Goal: Task Accomplishment & Management: Use online tool/utility

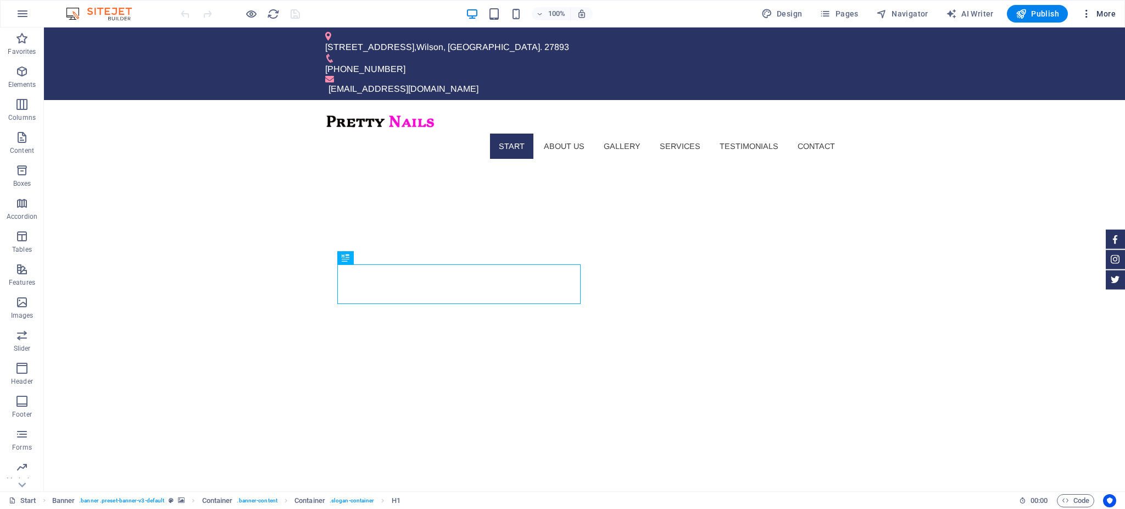
click at [1100, 11] on span "More" at bounding box center [1098, 13] width 35 height 11
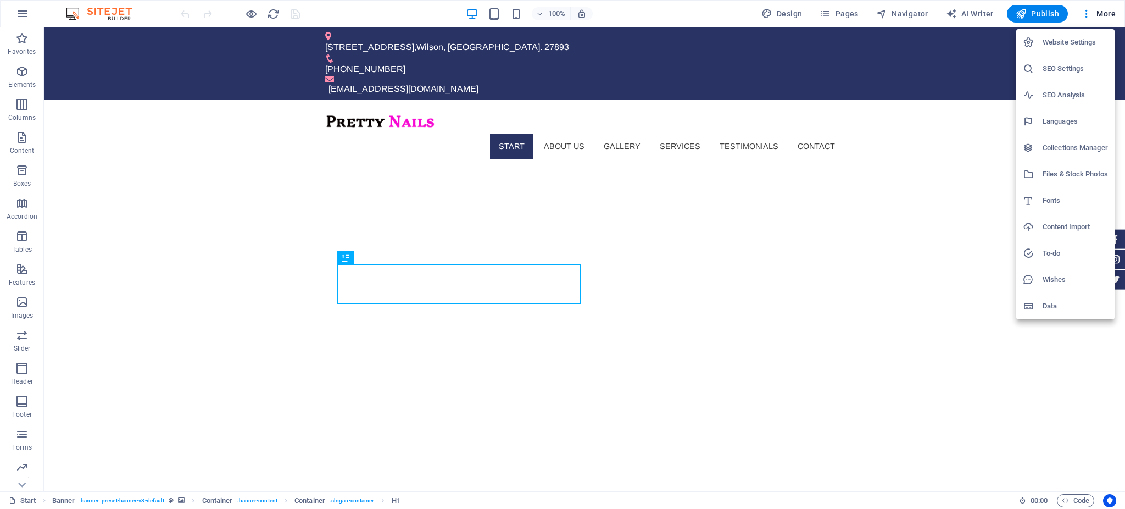
click at [1048, 118] on h6 "Languages" at bounding box center [1075, 121] width 65 height 13
select select "41"
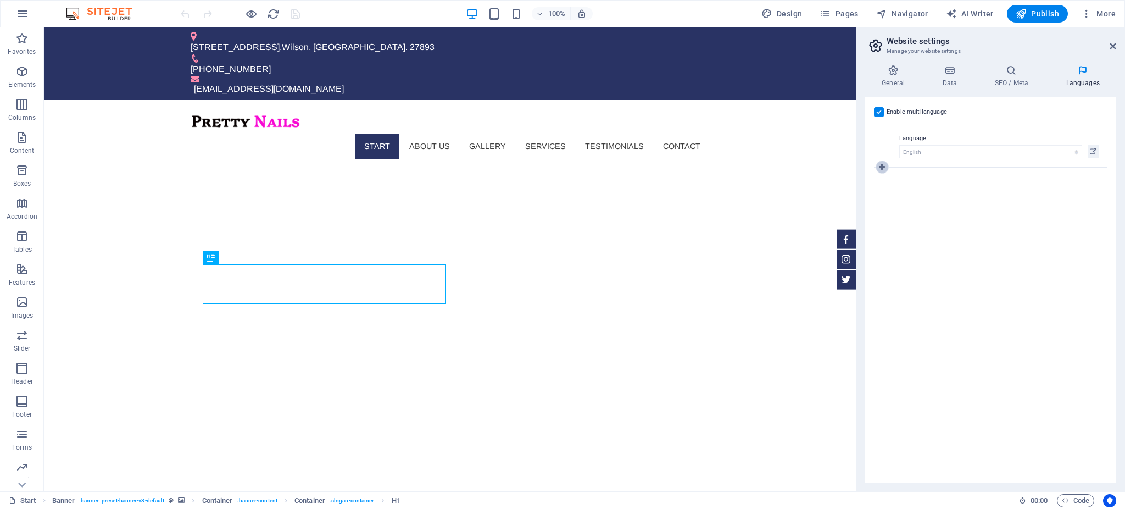
click at [884, 167] on icon at bounding box center [882, 167] width 6 height 8
click at [917, 195] on select "Abkhazian Afar Afrikaans Akan Albanian Amharic Arabic Aragonese Armenian Assame…" at bounding box center [991, 196] width 183 height 13
select select "173"
click at [900, 190] on select "Abkhazian Afar Afrikaans Akan Albanian Amharic Arabic Aragonese Armenian Assame…" at bounding box center [991, 196] width 183 height 13
click at [1041, 254] on div "Enable multilanguage To disable multilanguage delete all languages until only o…" at bounding box center [991, 290] width 251 height 386
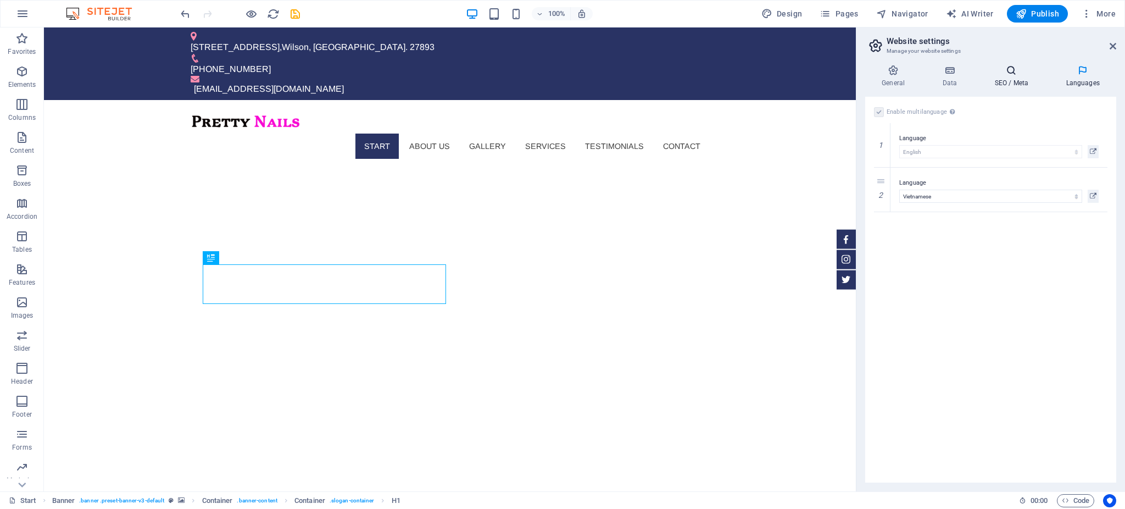
click at [1020, 79] on h4 "SEO / Meta" at bounding box center [1013, 76] width 71 height 23
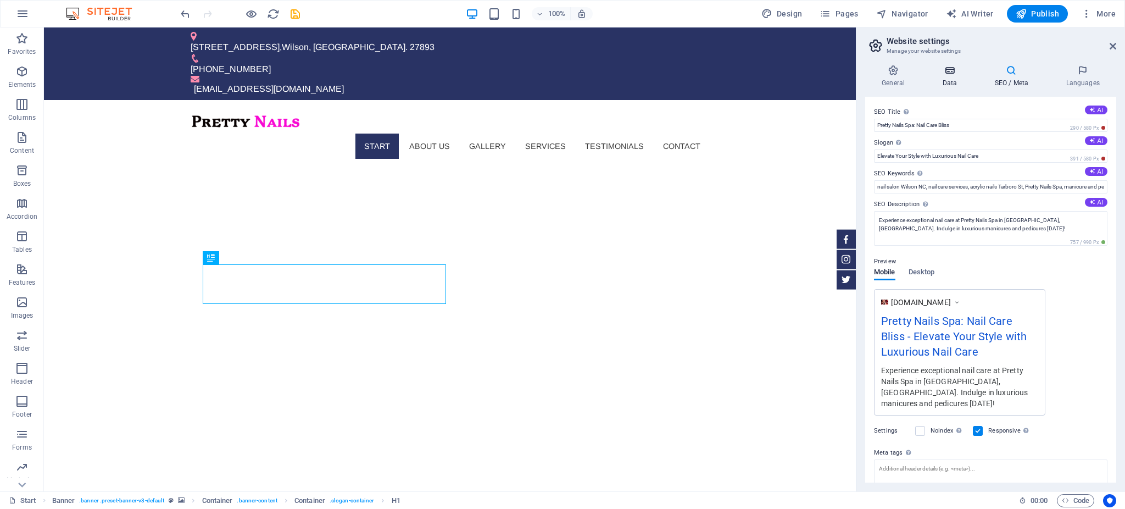
click at [945, 70] on icon at bounding box center [950, 70] width 48 height 11
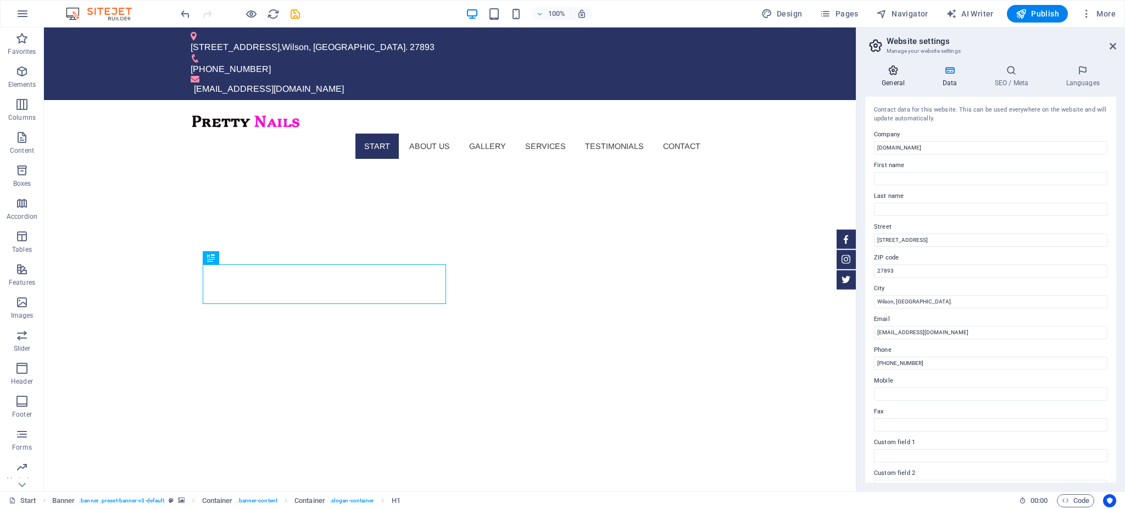
click at [885, 69] on icon at bounding box center [894, 70] width 56 height 11
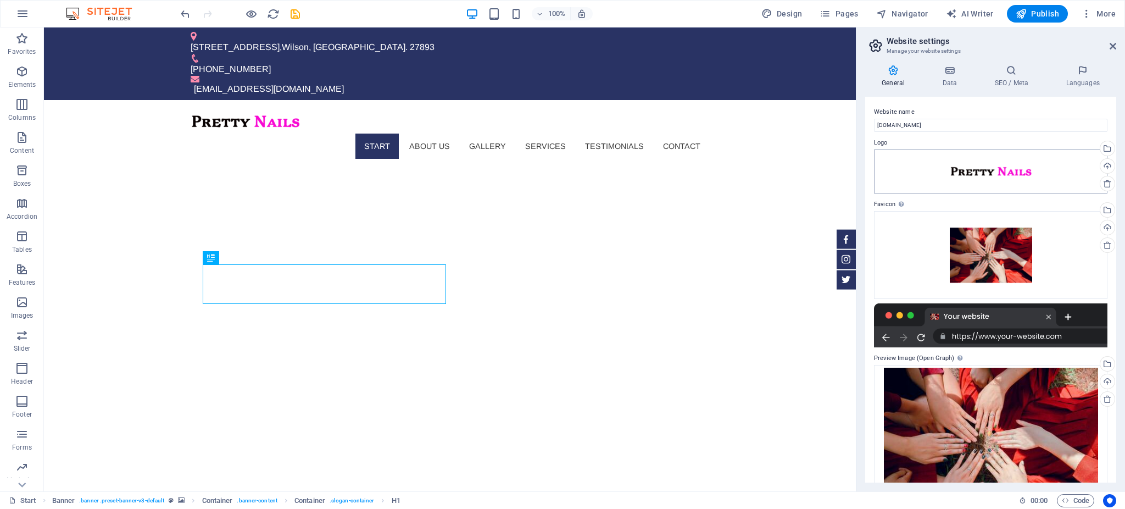
scroll to position [39, 0]
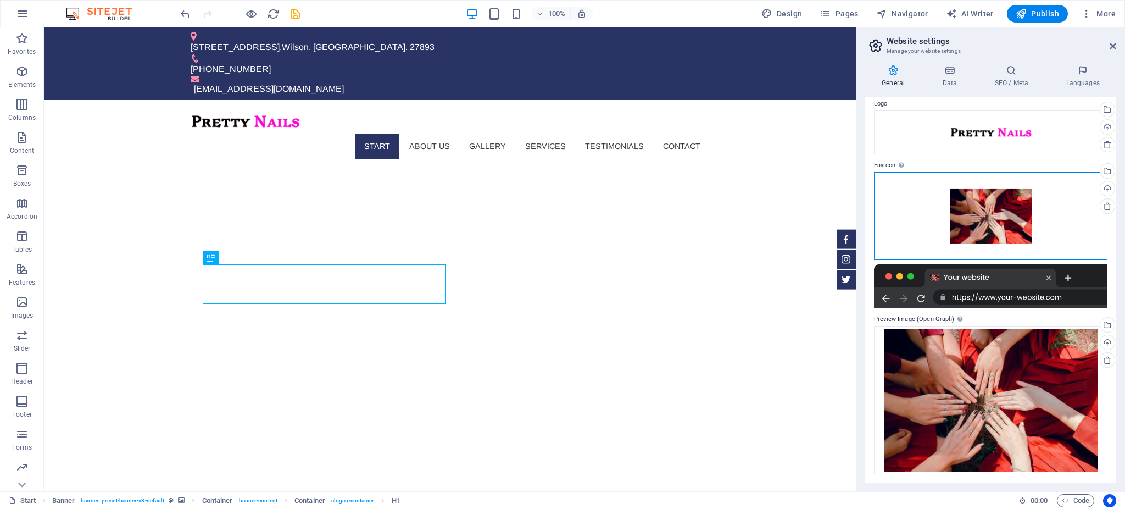
click at [995, 231] on div "Drag files here, click to choose files or select files from Files or our free s…" at bounding box center [991, 216] width 234 height 88
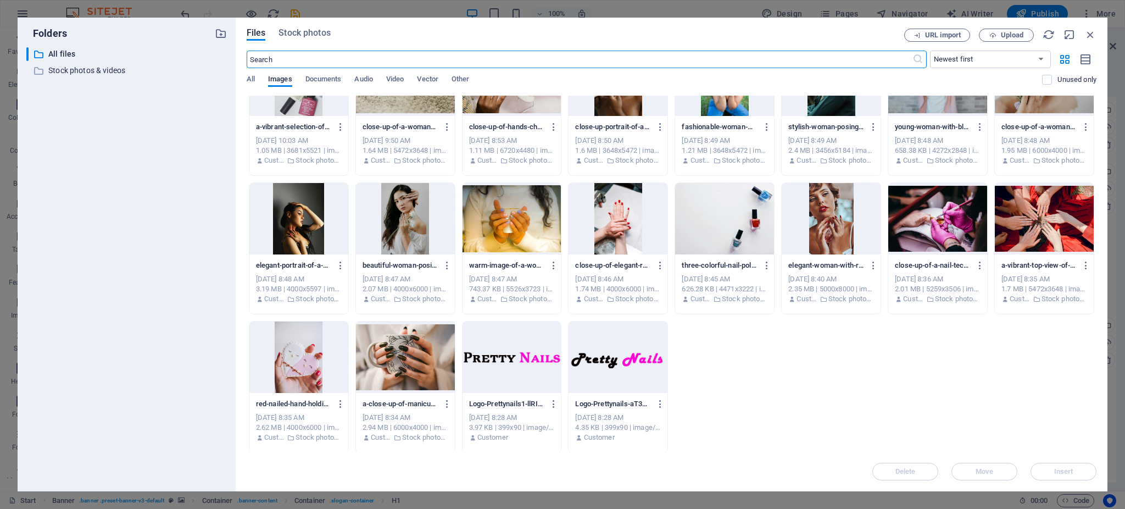
scroll to position [190, 0]
click at [647, 339] on div at bounding box center [618, 356] width 99 height 71
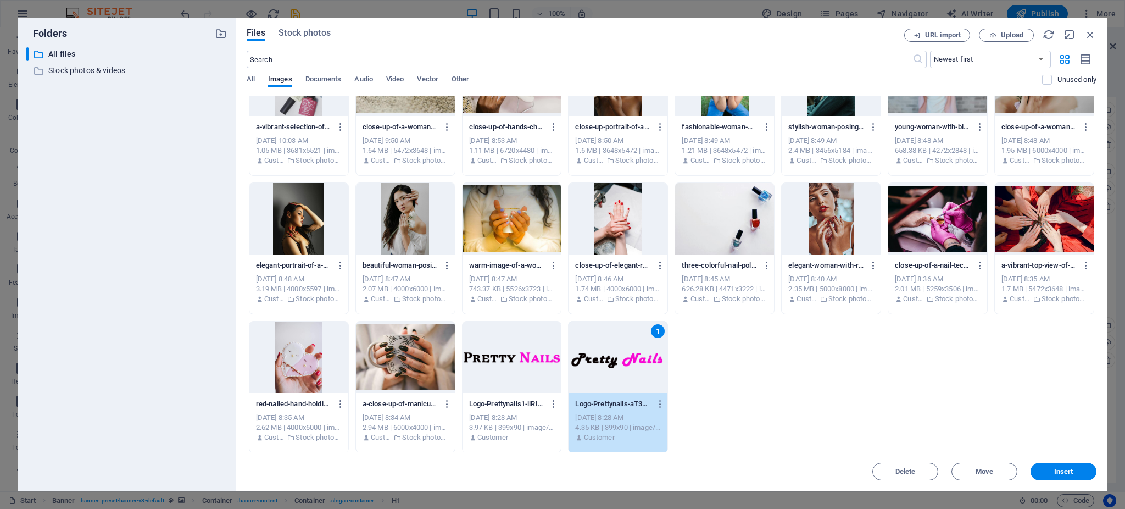
click at [647, 339] on div "1" at bounding box center [618, 356] width 99 height 71
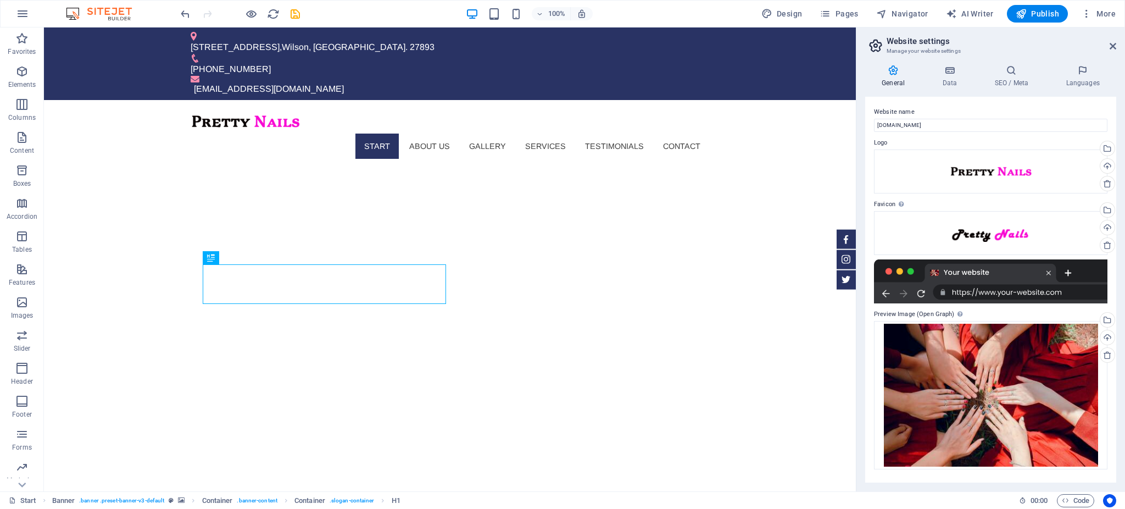
scroll to position [0, 0]
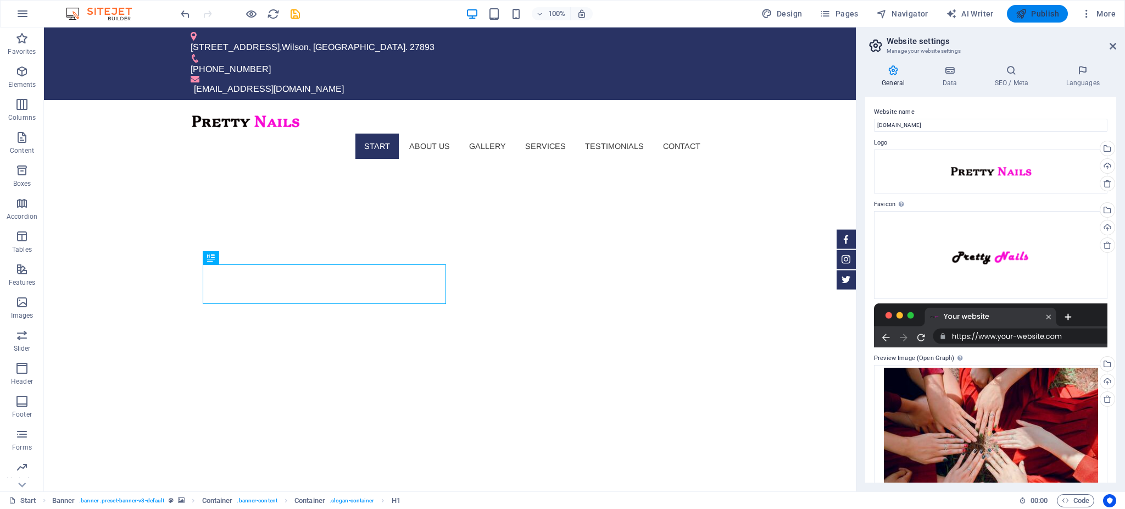
click at [1035, 18] on span "Publish" at bounding box center [1037, 13] width 43 height 11
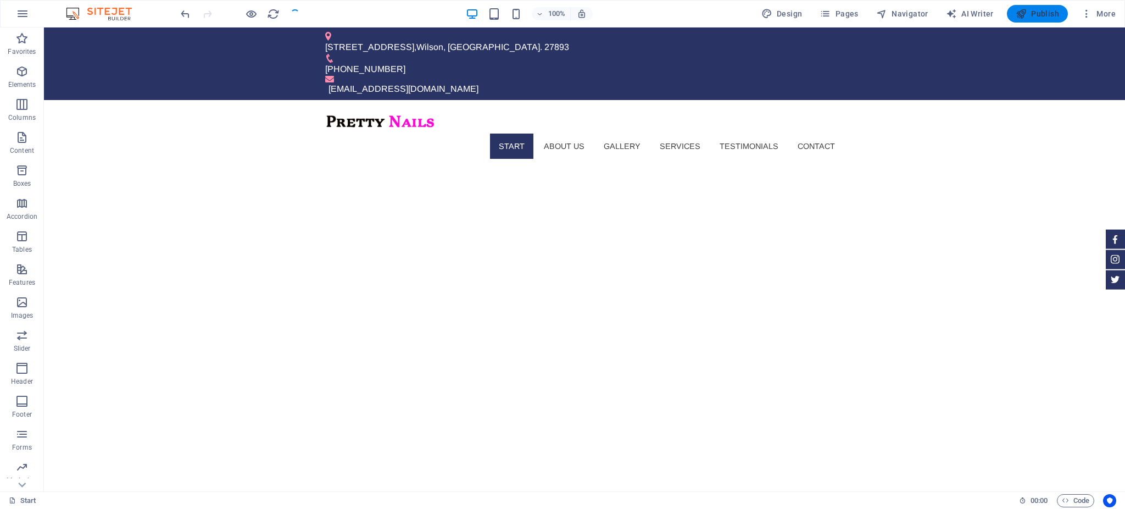
click at [1044, 14] on span "Publish" at bounding box center [1037, 13] width 43 height 11
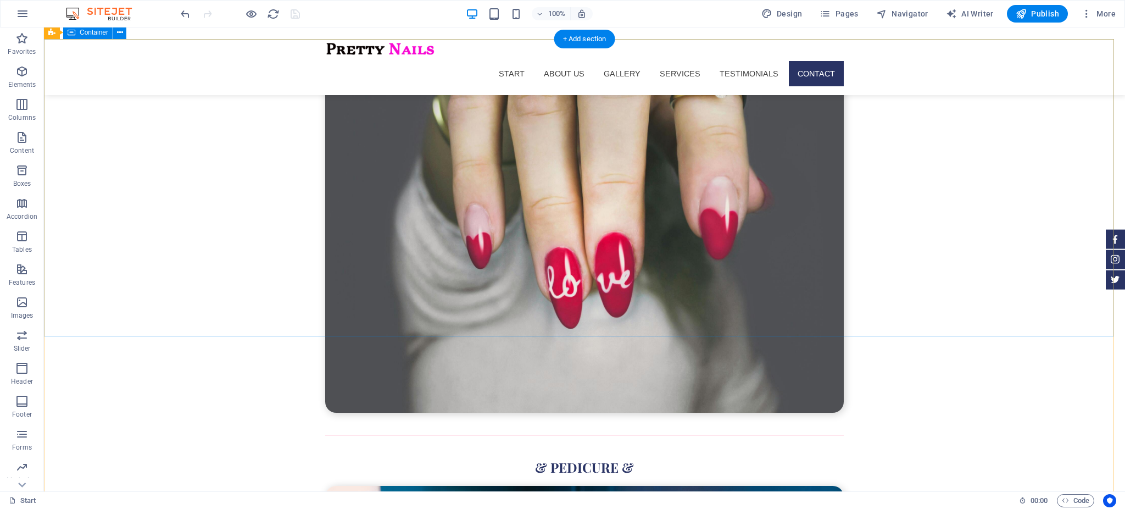
scroll to position [3853, 0]
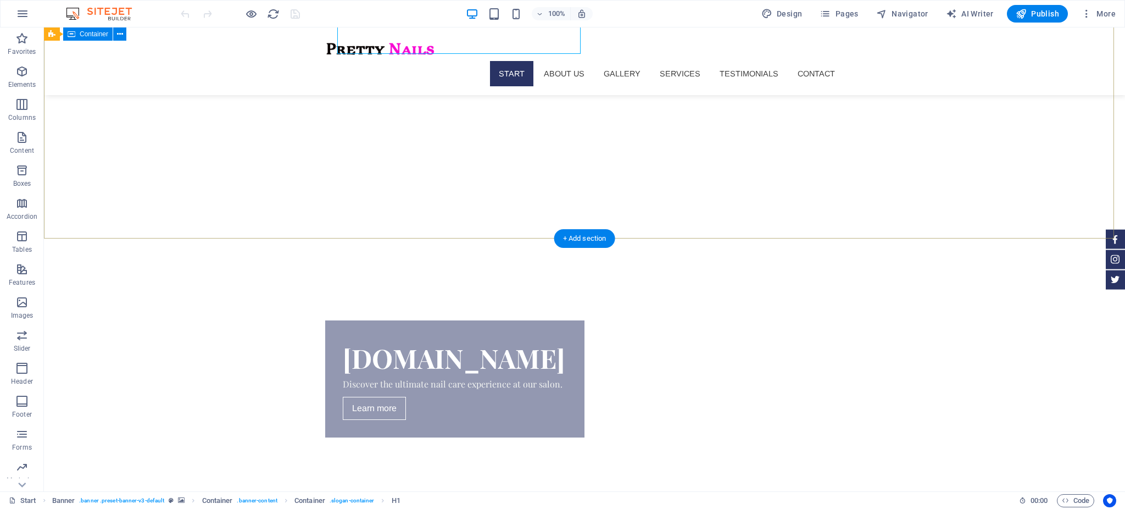
scroll to position [301, 0]
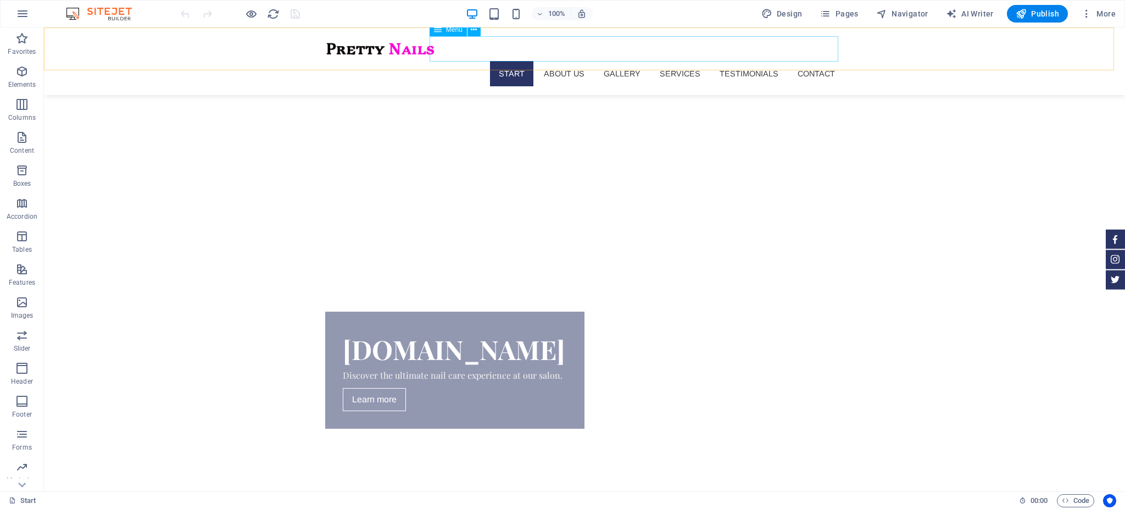
click at [806, 61] on nav "Start About us Gallery Services Testimonials Contact" at bounding box center [584, 73] width 519 height 25
click at [912, 14] on span "Navigator" at bounding box center [903, 13] width 52 height 11
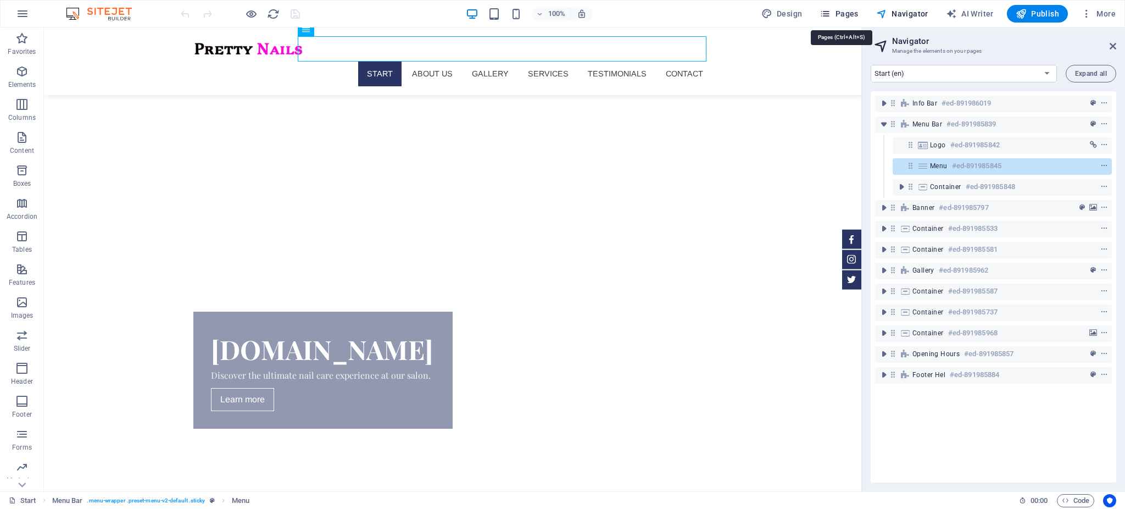
click at [849, 16] on span "Pages" at bounding box center [839, 13] width 38 height 11
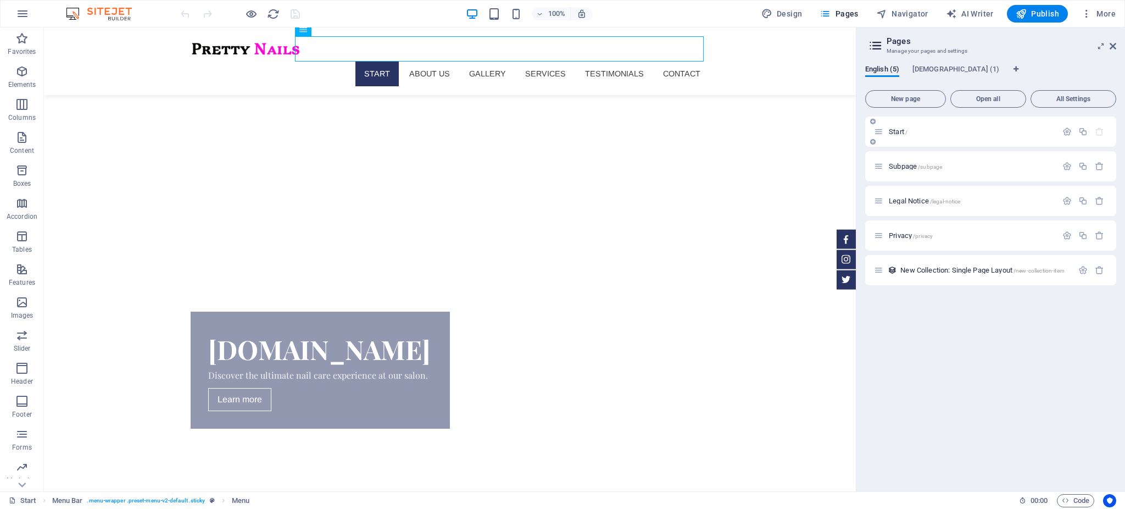
click at [895, 131] on span "Start /" at bounding box center [898, 131] width 19 height 8
click at [900, 165] on span "Subpage /subpage" at bounding box center [915, 166] width 53 height 8
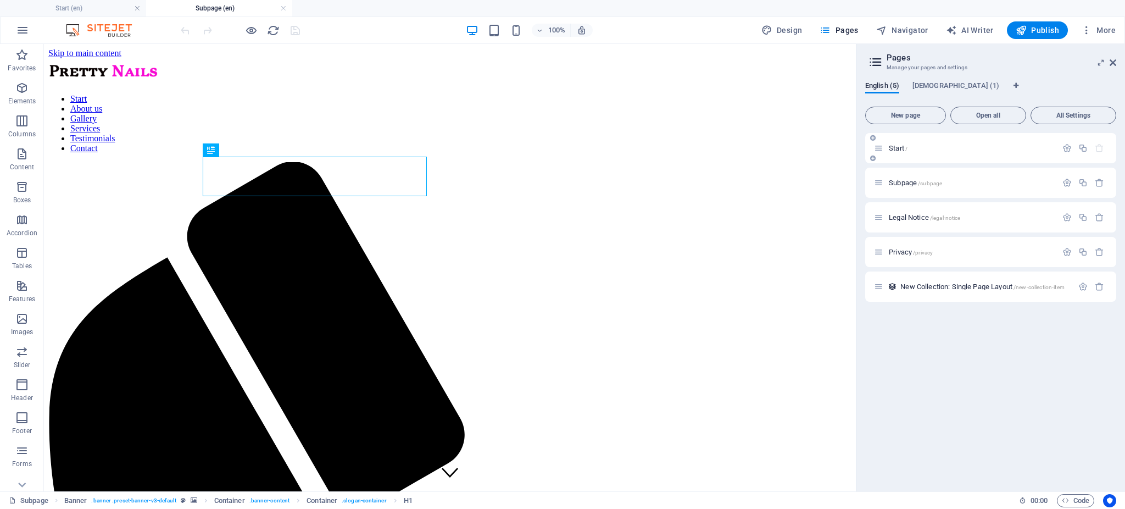
scroll to position [0, 0]
click at [927, 85] on span "Vietnamese (1)" at bounding box center [956, 86] width 87 height 15
click at [1083, 181] on span "Translate" at bounding box center [1089, 183] width 29 height 9
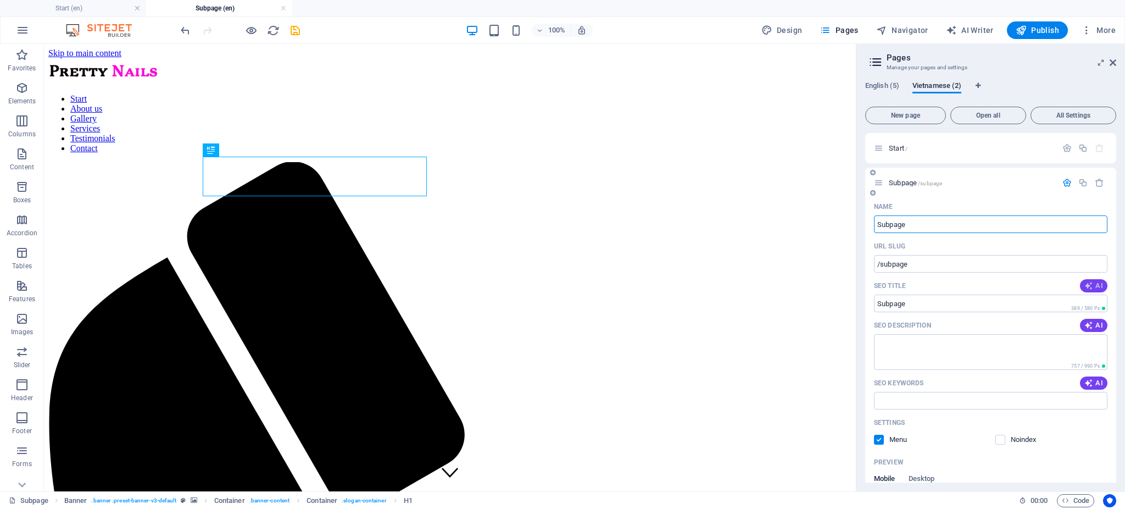
click at [1091, 282] on icon "button" at bounding box center [1089, 285] width 9 height 9
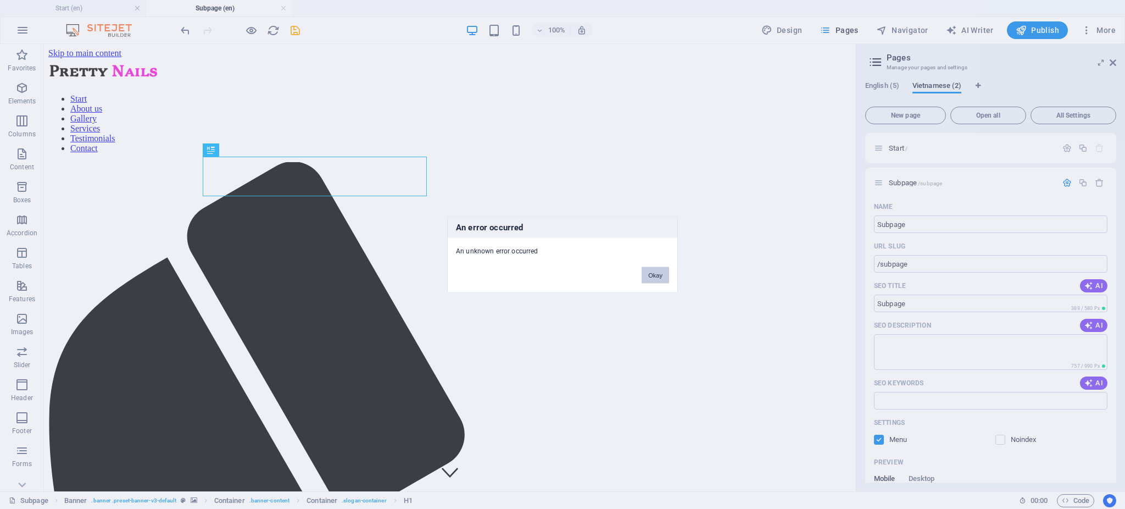
click at [653, 271] on button "Okay" at bounding box center [655, 275] width 27 height 16
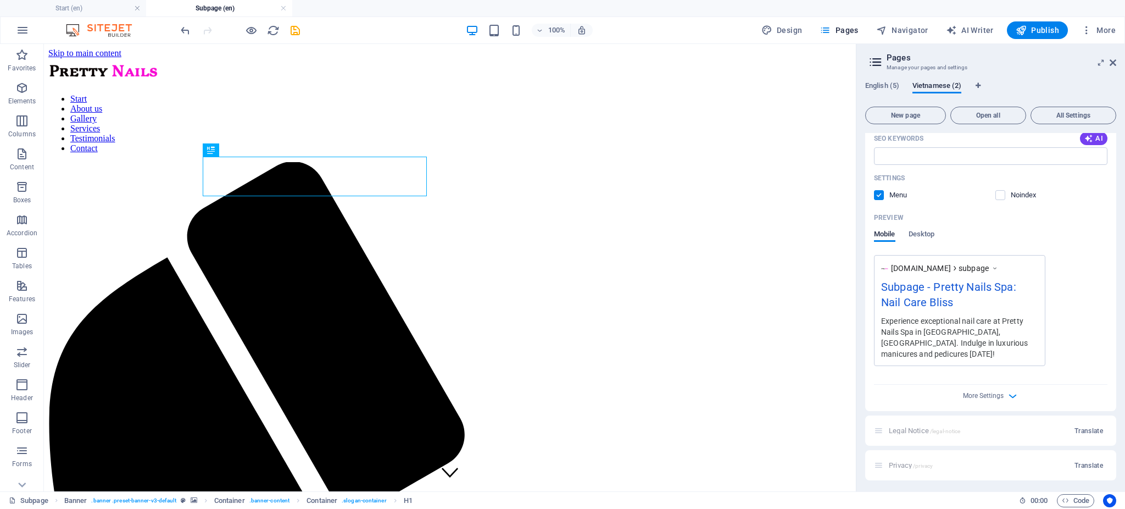
scroll to position [270, 0]
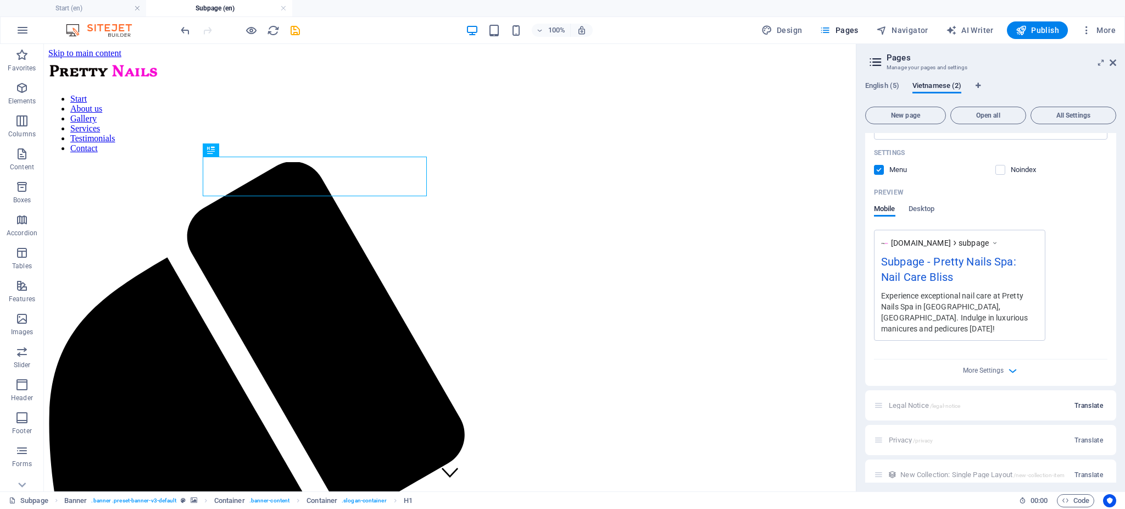
click at [1083, 401] on span "Translate" at bounding box center [1089, 405] width 29 height 9
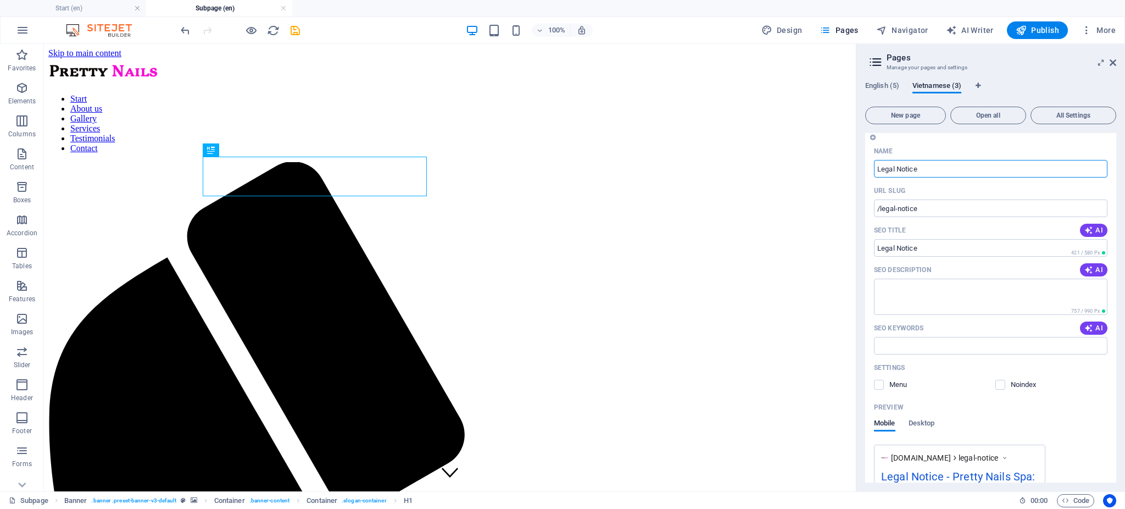
scroll to position [717, 0]
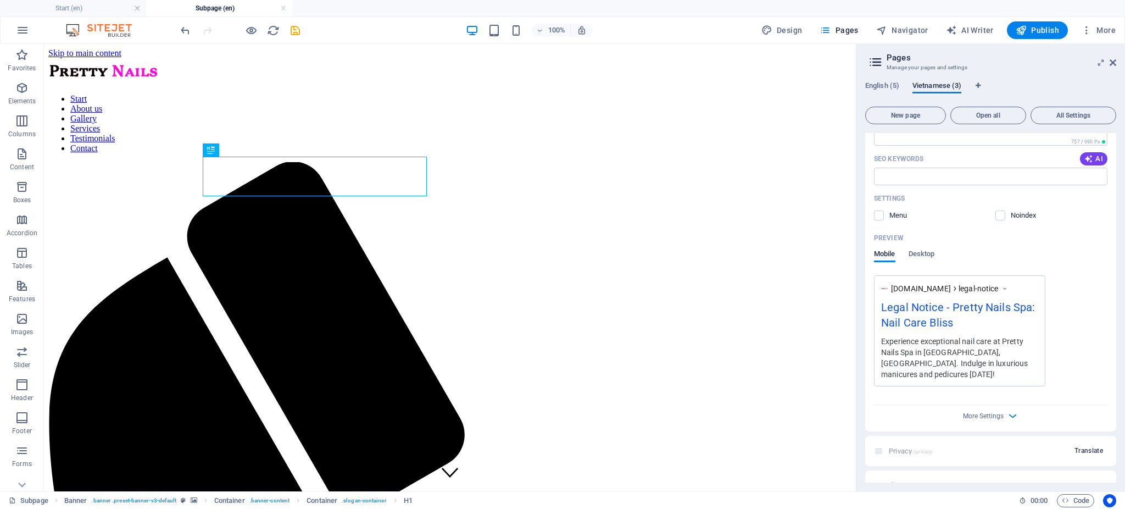
click at [1092, 446] on span "Translate" at bounding box center [1089, 450] width 29 height 9
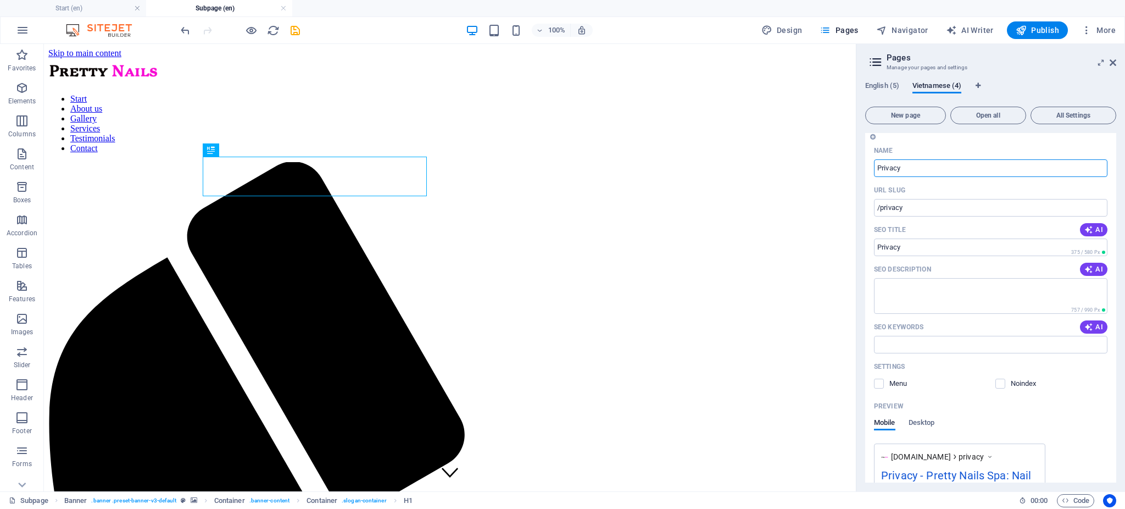
scroll to position [1164, 0]
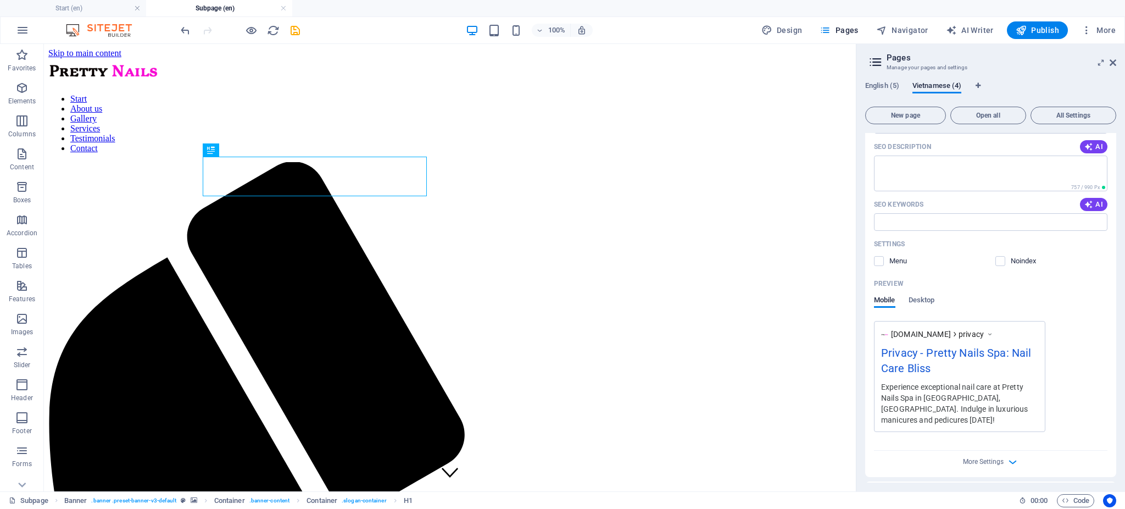
click at [1089, 492] on span "Translate" at bounding box center [1089, 496] width 29 height 9
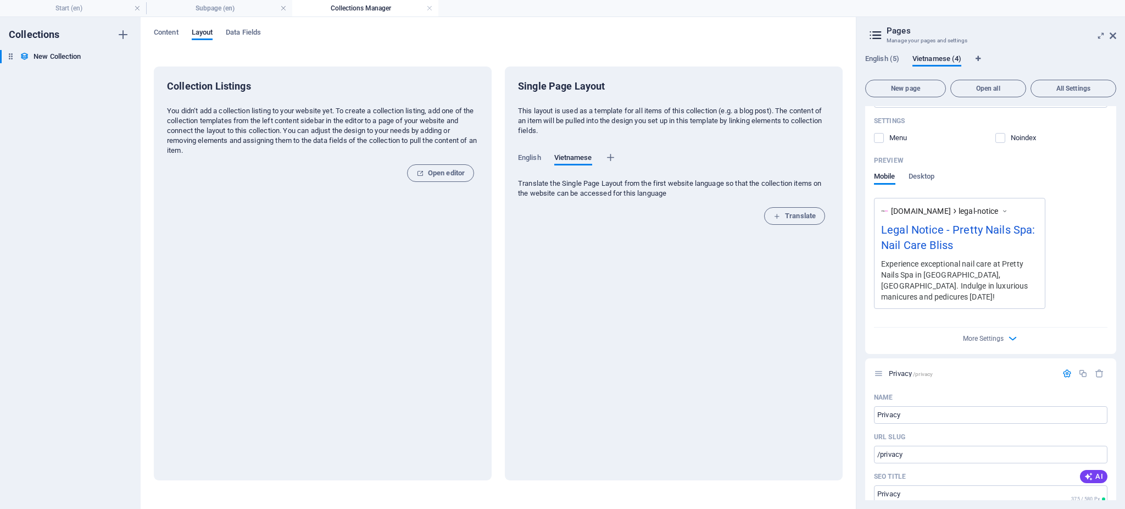
scroll to position [1119, 0]
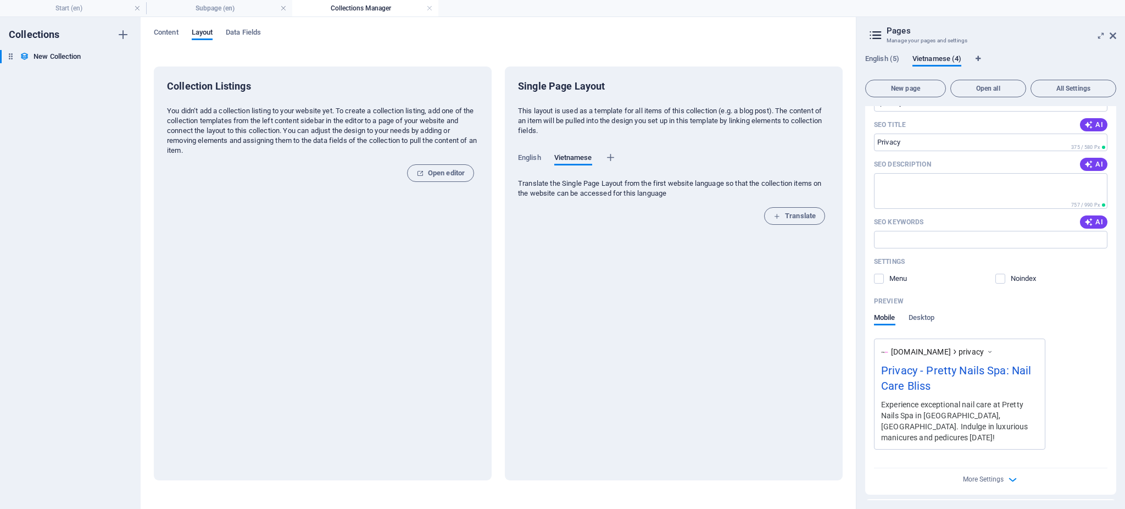
click at [1093, 508] on span "Translate" at bounding box center [1089, 514] width 29 height 9
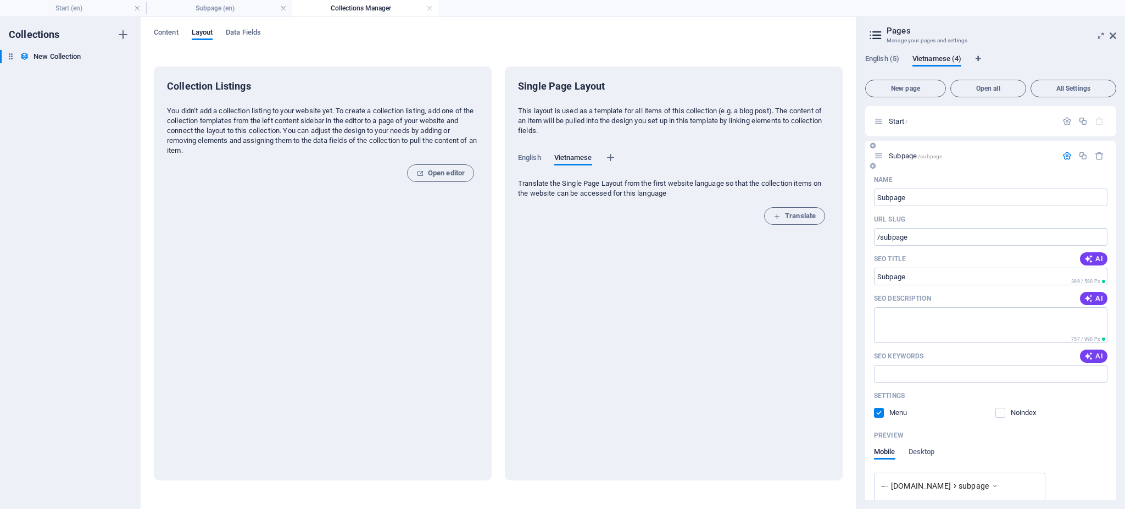
scroll to position [0, 0]
click at [882, 57] on span "English (5)" at bounding box center [883, 59] width 34 height 15
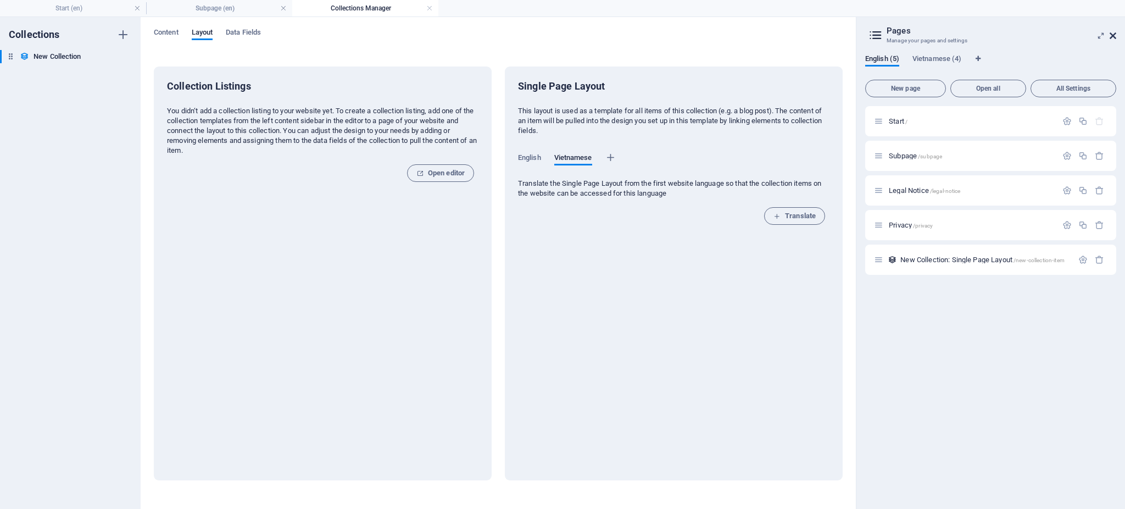
click at [1111, 35] on icon at bounding box center [1113, 35] width 7 height 9
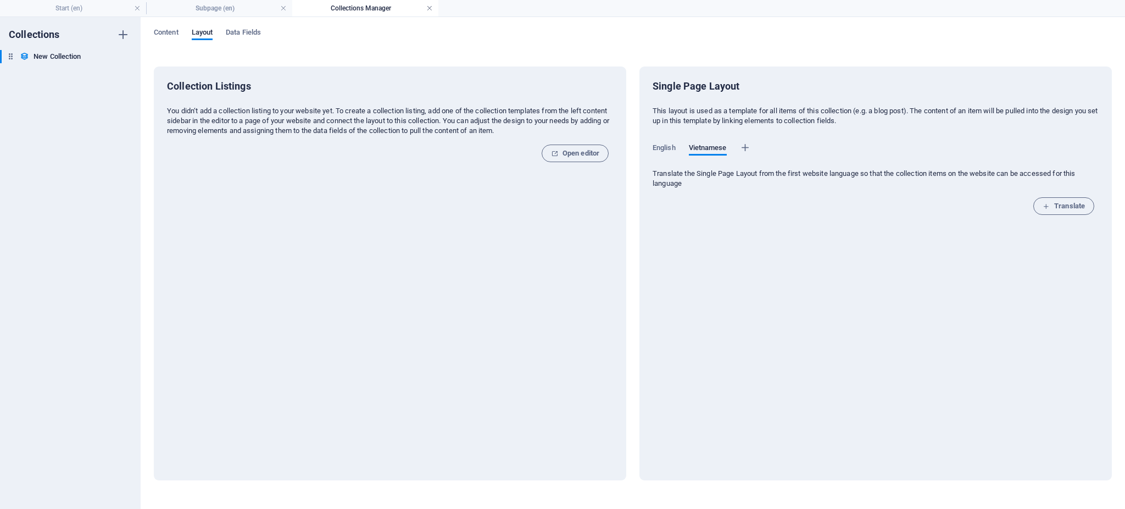
click at [431, 8] on link at bounding box center [429, 8] width 7 height 10
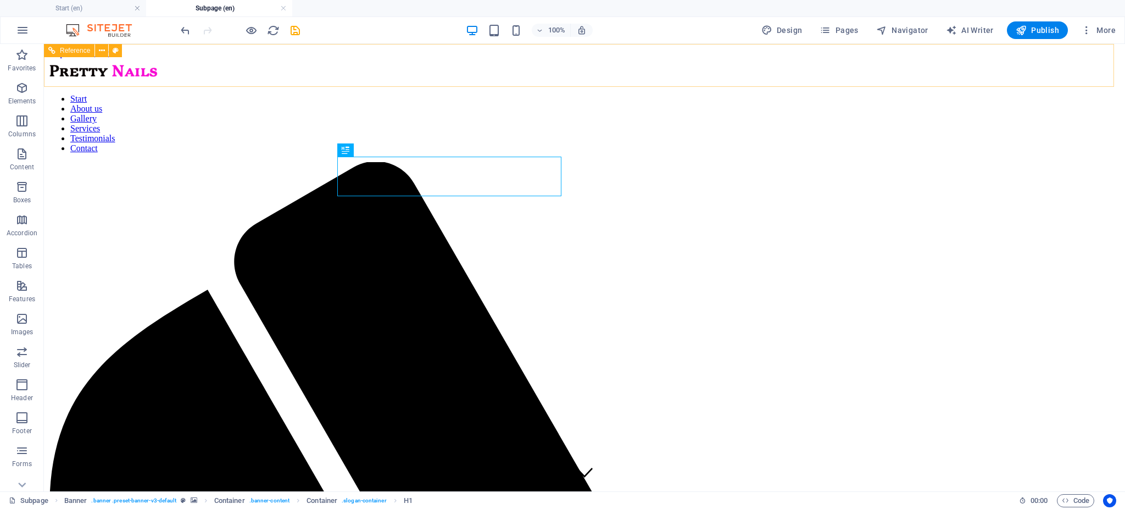
click at [813, 94] on nav "Start About us Gallery Services Testimonials Contact" at bounding box center [584, 123] width 1073 height 59
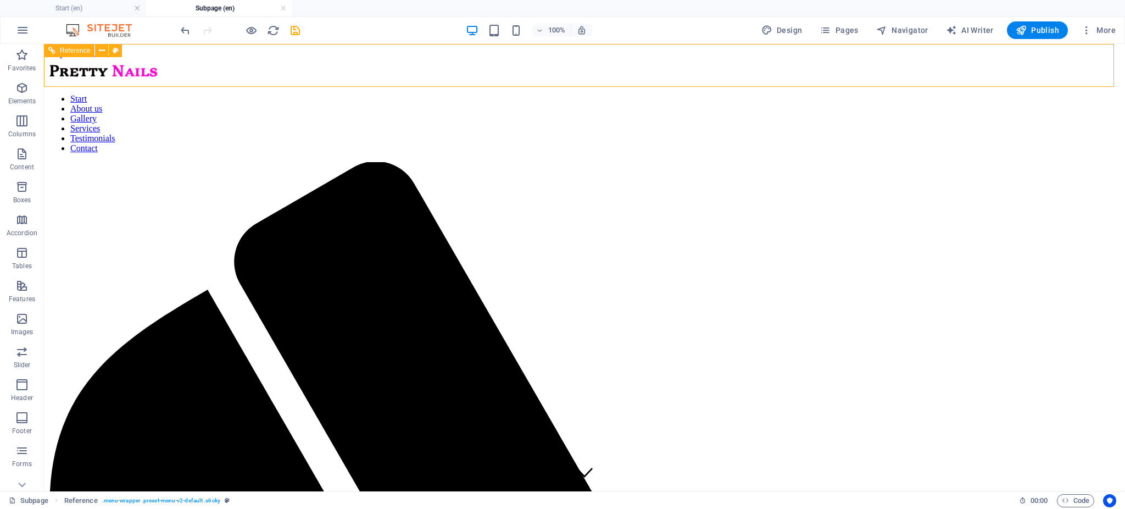
click at [811, 94] on nav "Start About us Gallery Services Testimonials Contact" at bounding box center [584, 123] width 1073 height 59
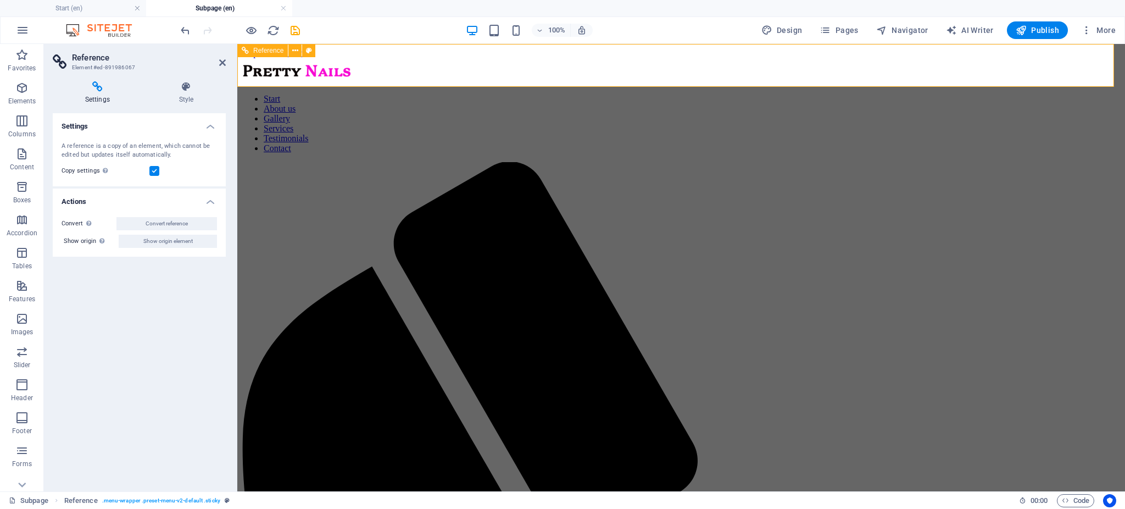
click at [912, 94] on nav "Start About us Gallery Services Testimonials Contact" at bounding box center [681, 123] width 879 height 59
click at [788, 31] on span "Design" at bounding box center [782, 30] width 41 height 11
select select "px"
select select "300"
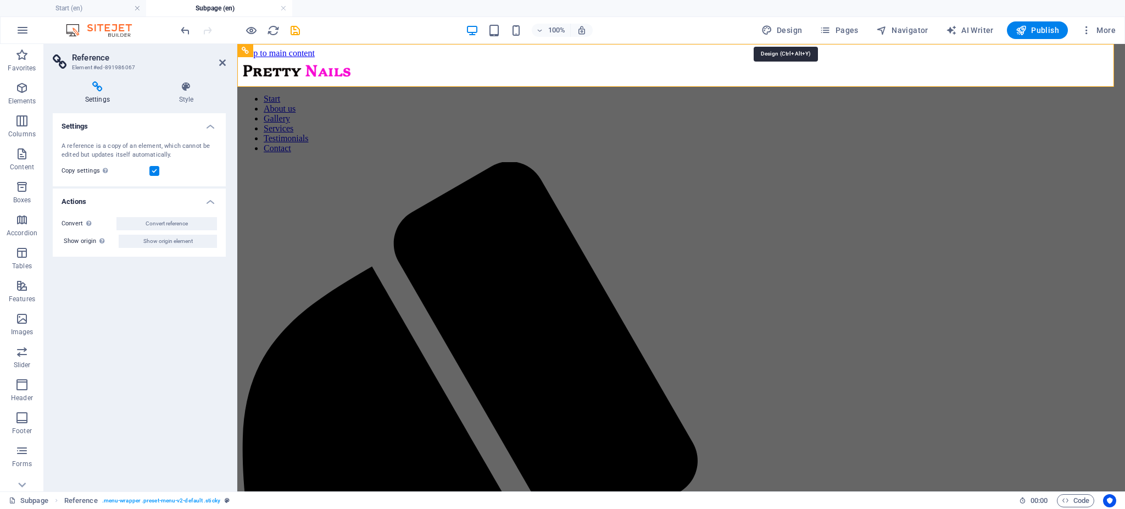
select select "px"
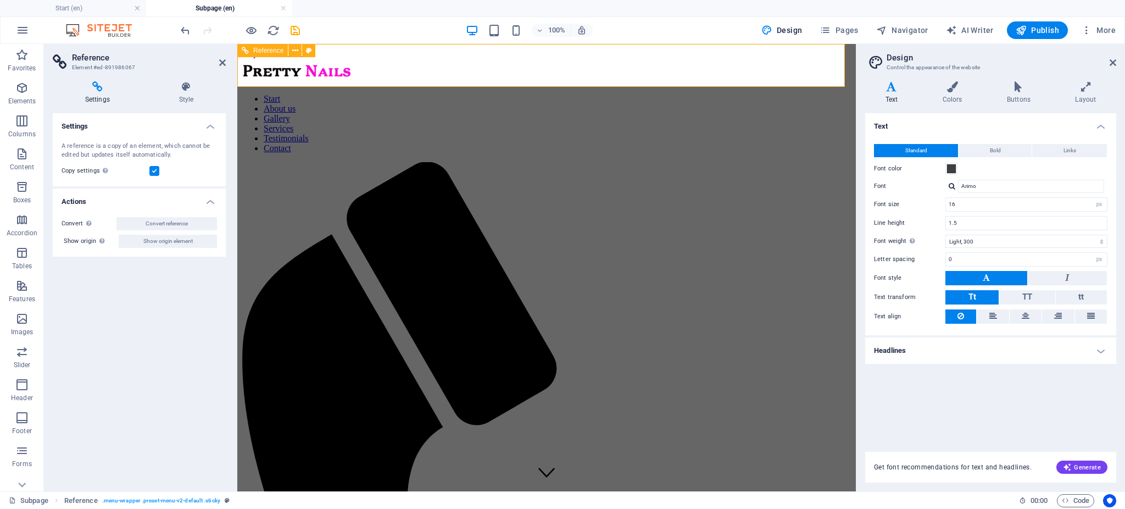
click at [719, 80] on div "Start About us Gallery Services Testimonials Contact" at bounding box center [547, 515] width 610 height 914
click at [264, 51] on span "Reference" at bounding box center [268, 50] width 30 height 7
click at [295, 49] on icon at bounding box center [295, 51] width 6 height 12
click at [819, 61] on div "Start About us Gallery Services Testimonials Contact" at bounding box center [547, 515] width 610 height 914
click at [186, 93] on h4 "Style" at bounding box center [186, 92] width 79 height 23
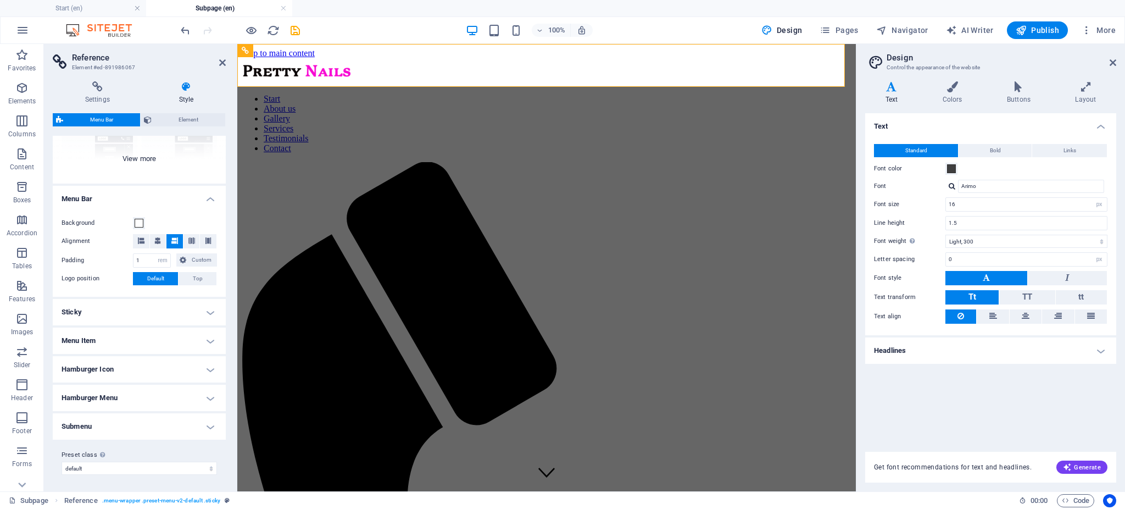
scroll to position [136, 0]
click at [197, 425] on h4 "Submenu" at bounding box center [139, 427] width 173 height 26
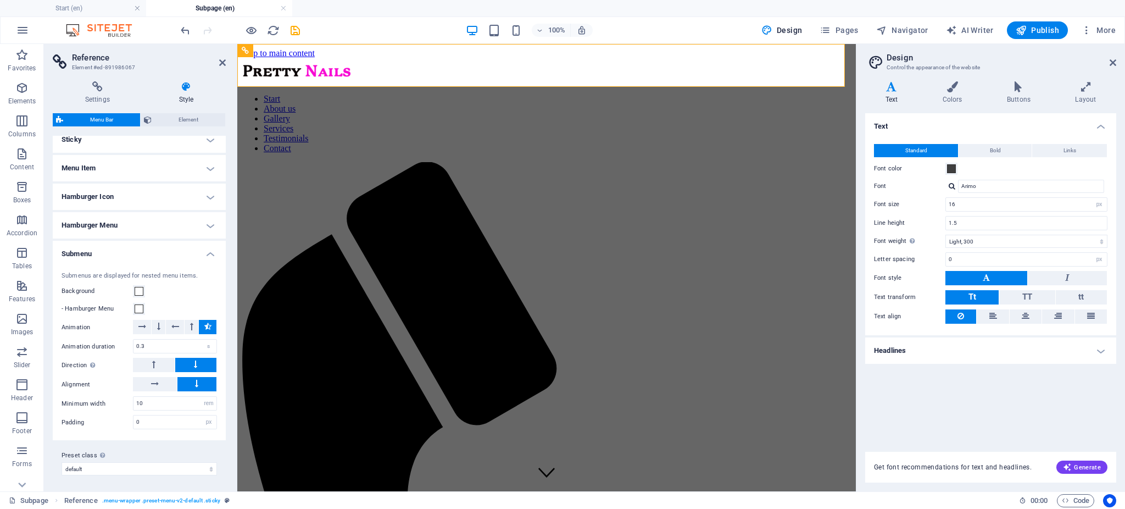
click at [205, 225] on h4 "Hamburger Menu" at bounding box center [139, 225] width 173 height 26
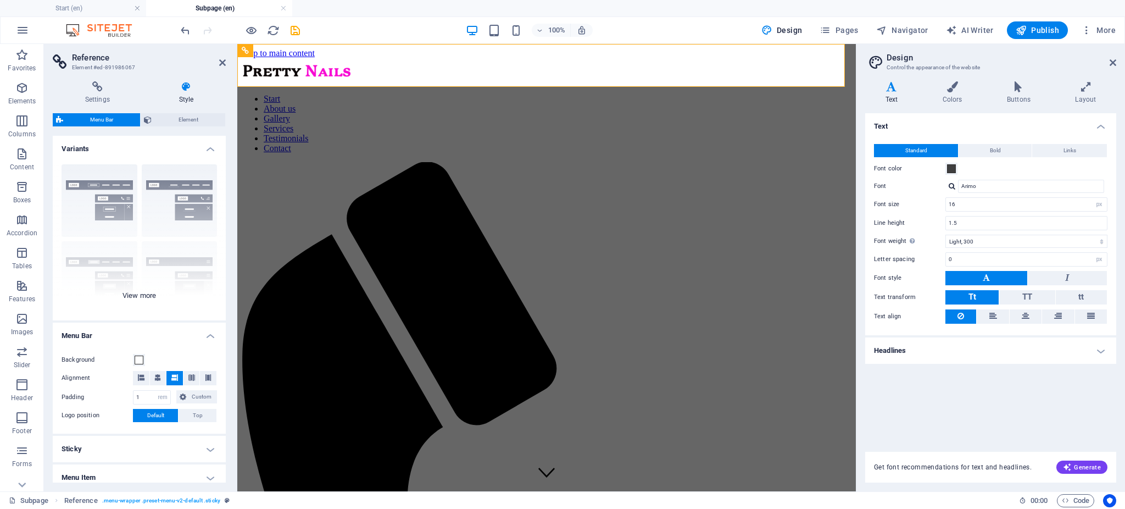
scroll to position [283, 0]
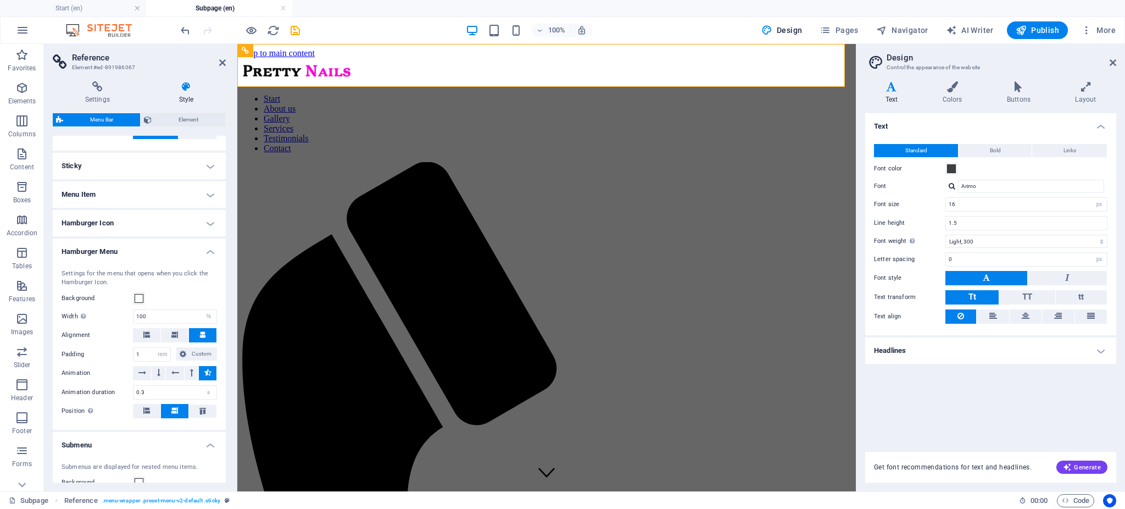
click at [209, 191] on h4 "Menu Item" at bounding box center [139, 194] width 173 height 26
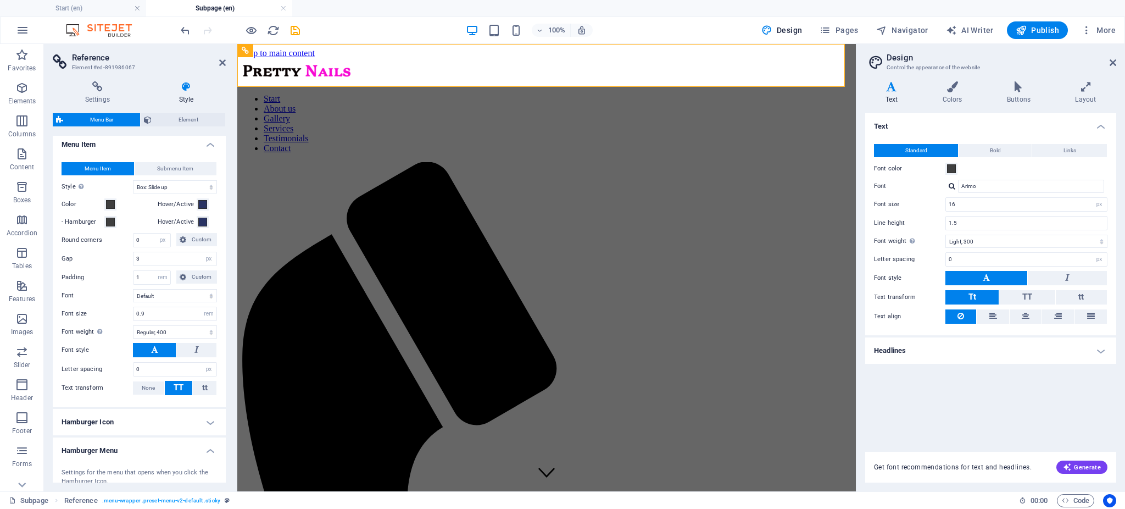
scroll to position [331, 0]
click at [194, 167] on button "Submenu Item" at bounding box center [176, 170] width 82 height 13
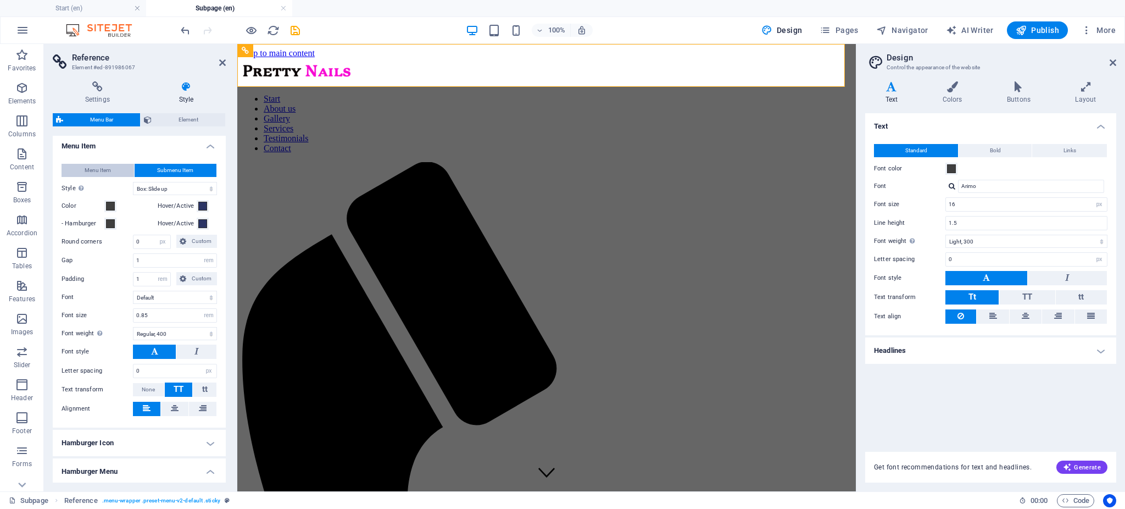
click at [89, 171] on span "Menu Item" at bounding box center [98, 170] width 26 height 13
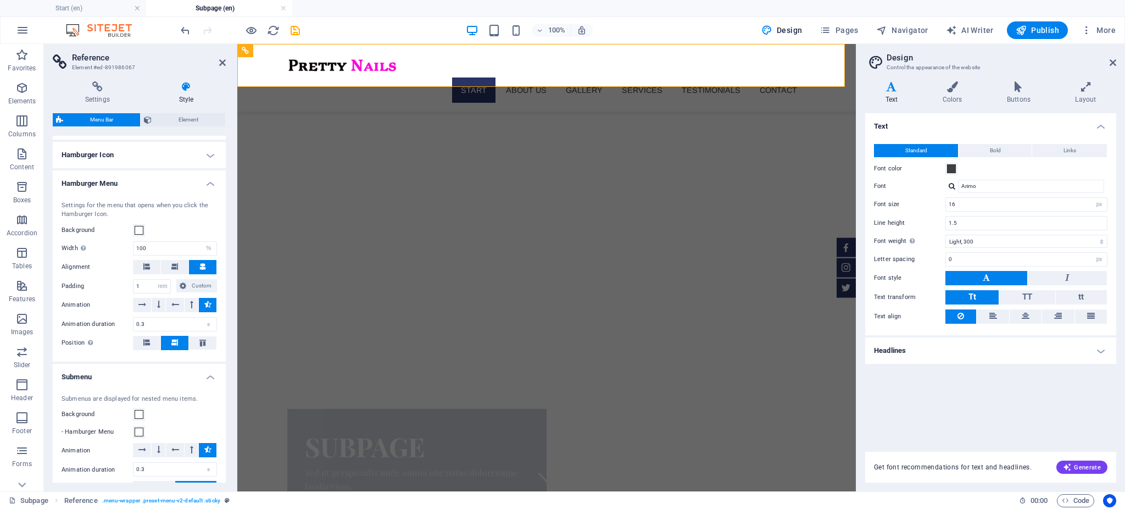
scroll to position [600, 0]
click at [212, 154] on h4 "Hamburger Icon" at bounding box center [139, 155] width 173 height 26
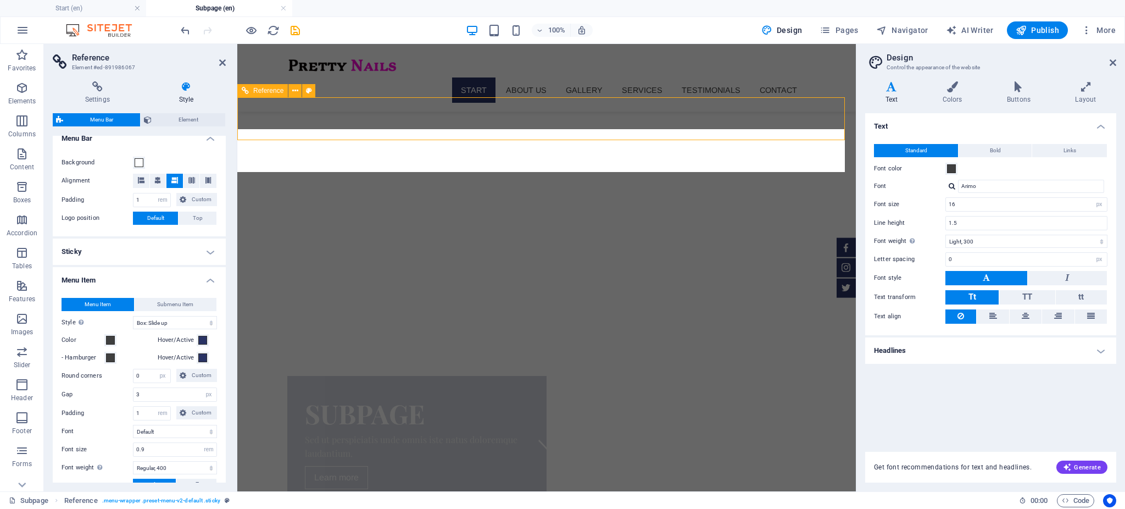
scroll to position [30, 0]
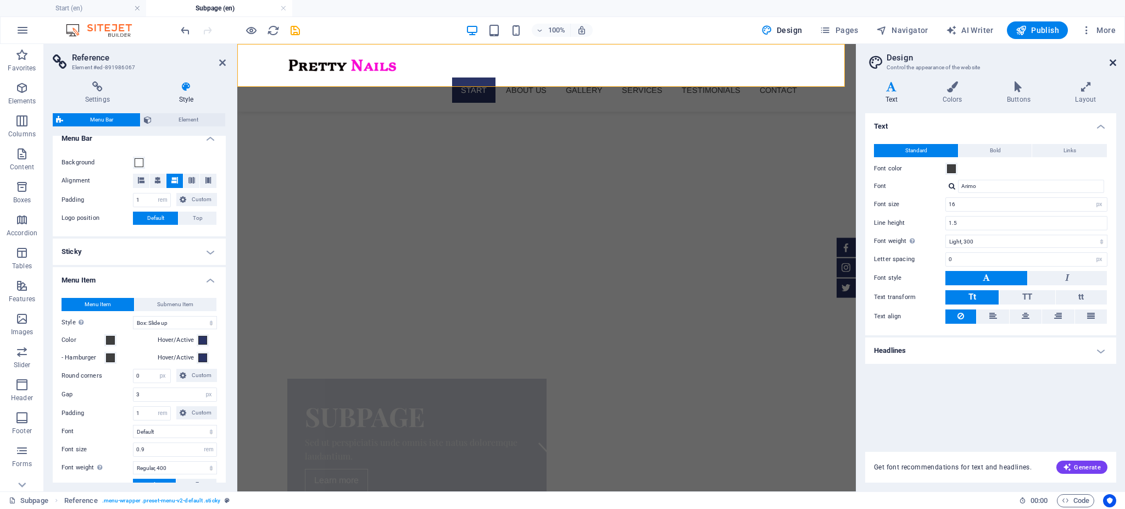
click at [1110, 59] on icon at bounding box center [1113, 62] width 7 height 9
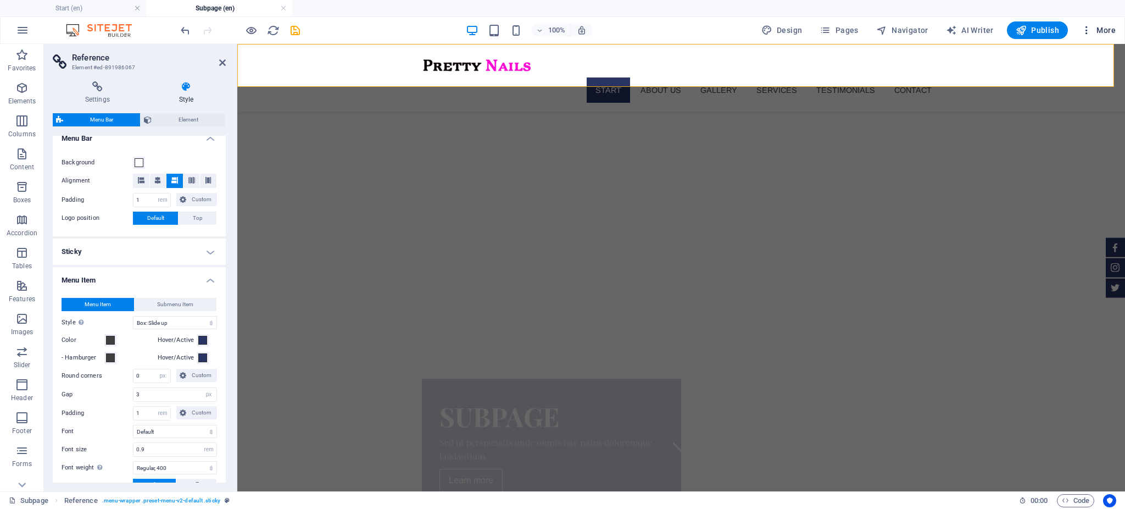
click at [1107, 34] on span "More" at bounding box center [1098, 30] width 35 height 11
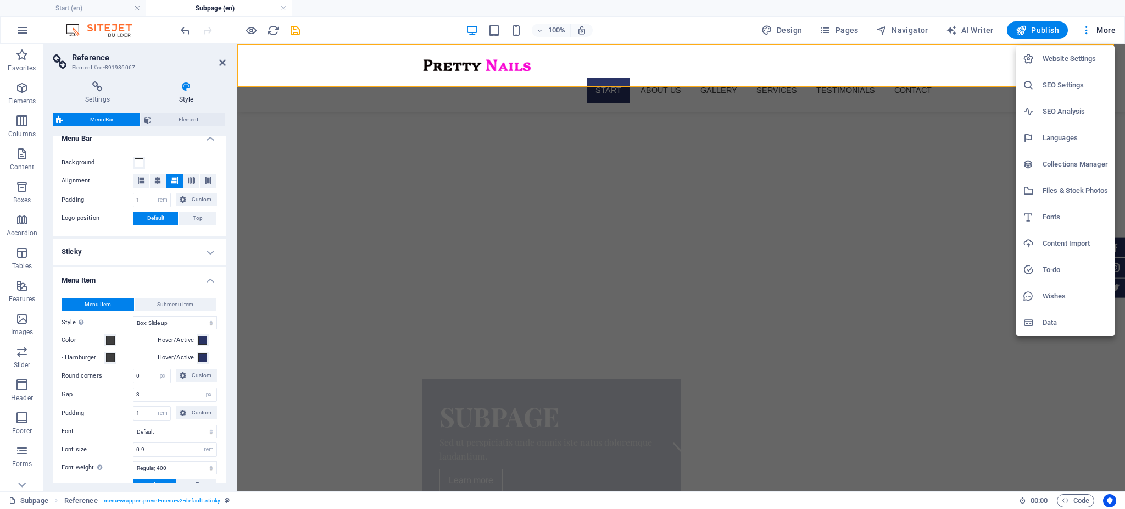
click at [904, 34] on div at bounding box center [562, 254] width 1125 height 509
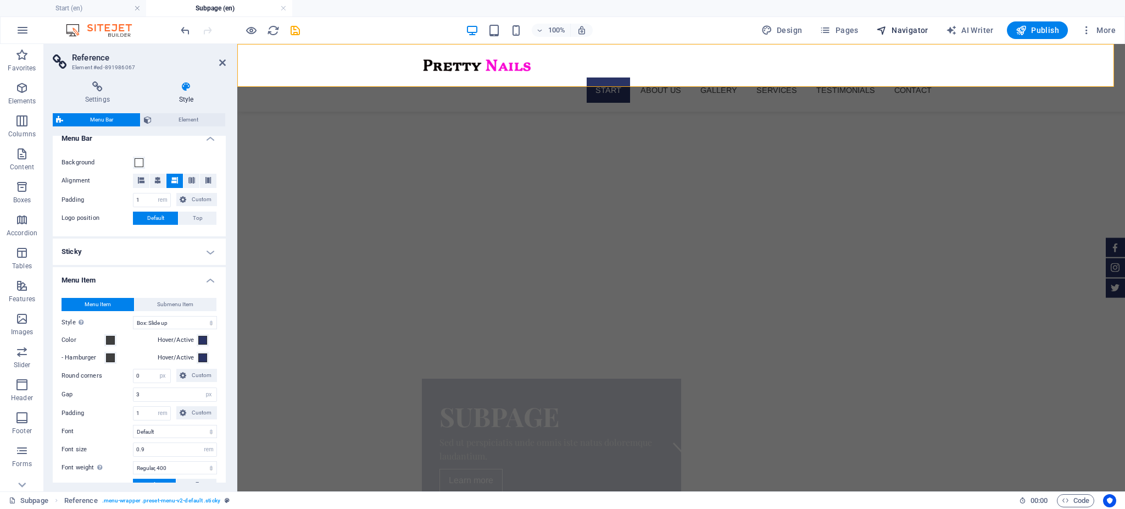
click at [907, 30] on span "Navigator" at bounding box center [903, 30] width 52 height 11
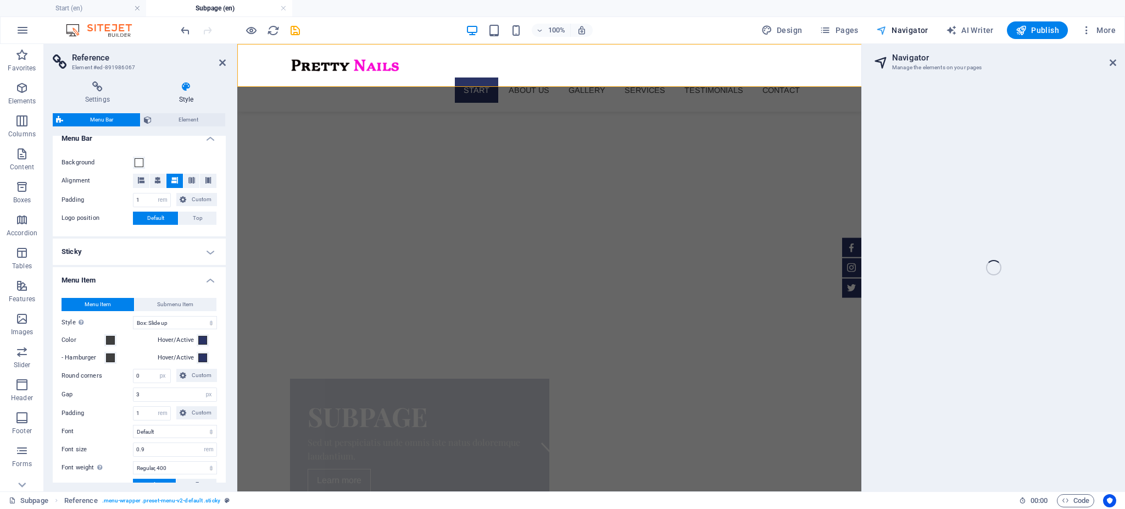
select select "16822524-en"
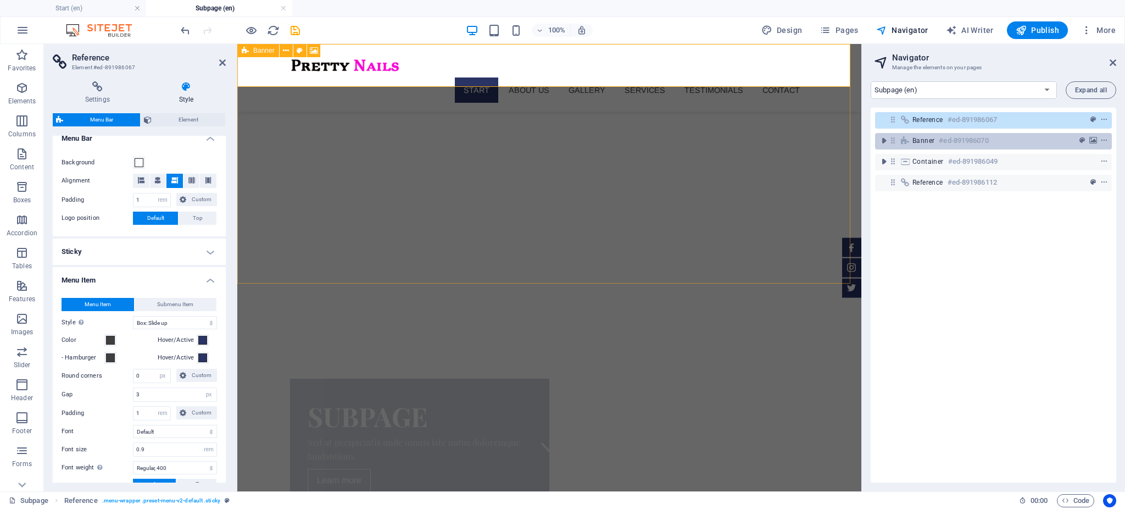
click at [963, 140] on h6 "#ed-891986070" at bounding box center [963, 140] width 49 height 13
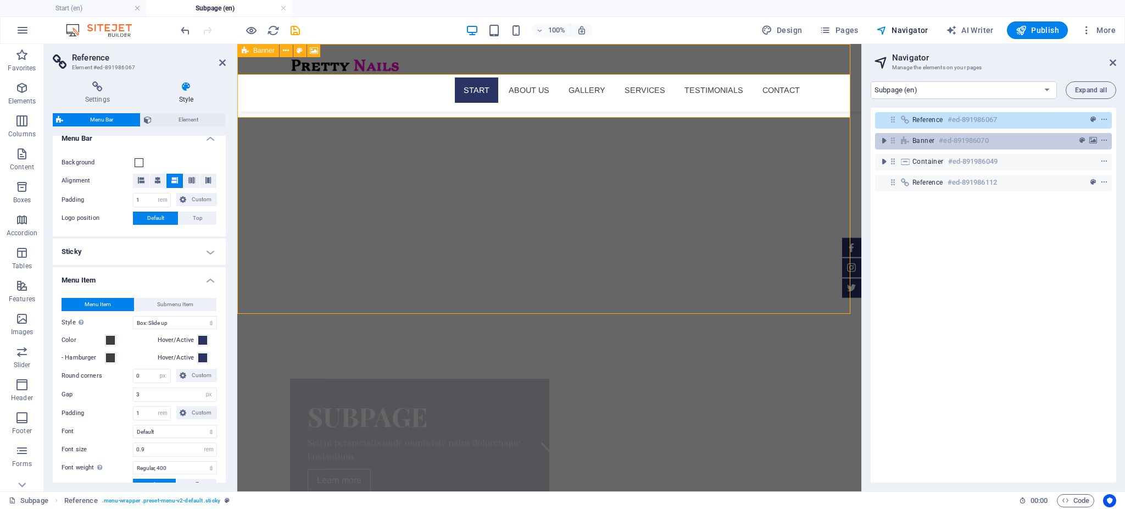
scroll to position [0, 0]
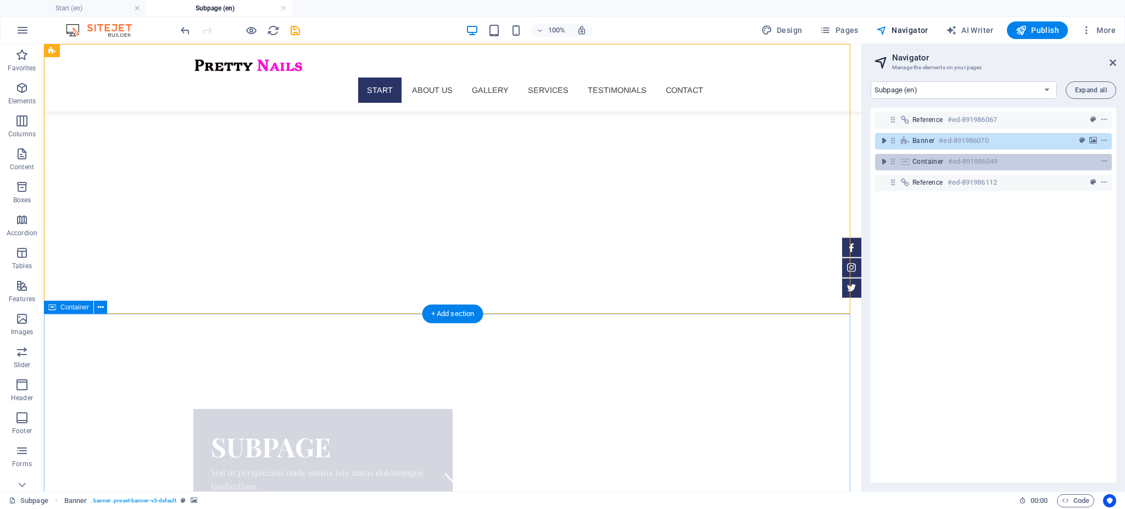
click at [960, 162] on h6 "#ed-891986049" at bounding box center [972, 161] width 49 height 13
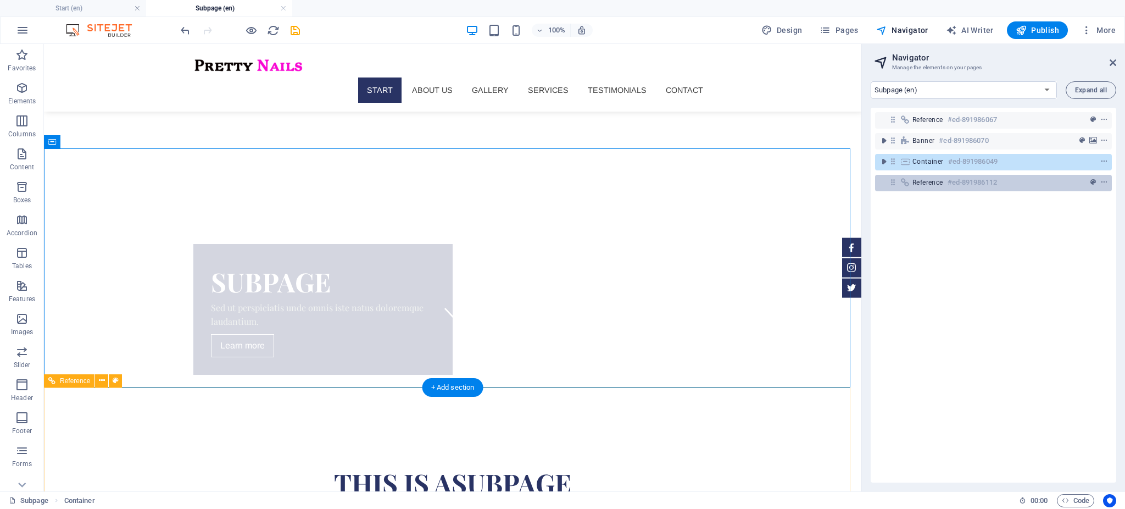
click at [960, 180] on h6 "#ed-891986112" at bounding box center [972, 182] width 49 height 13
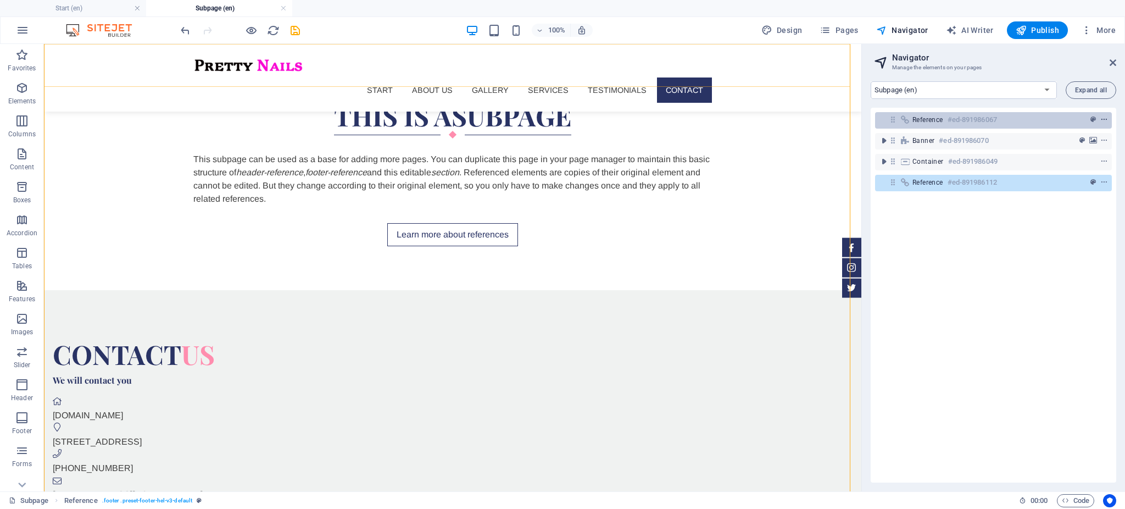
click at [1104, 114] on button "context-menu" at bounding box center [1104, 119] width 11 height 13
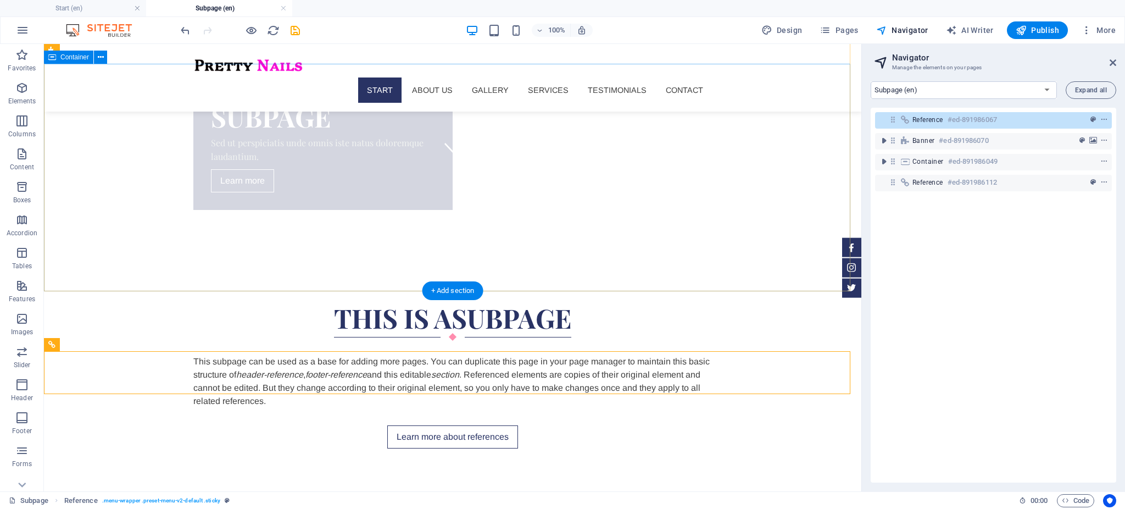
scroll to position [0, 0]
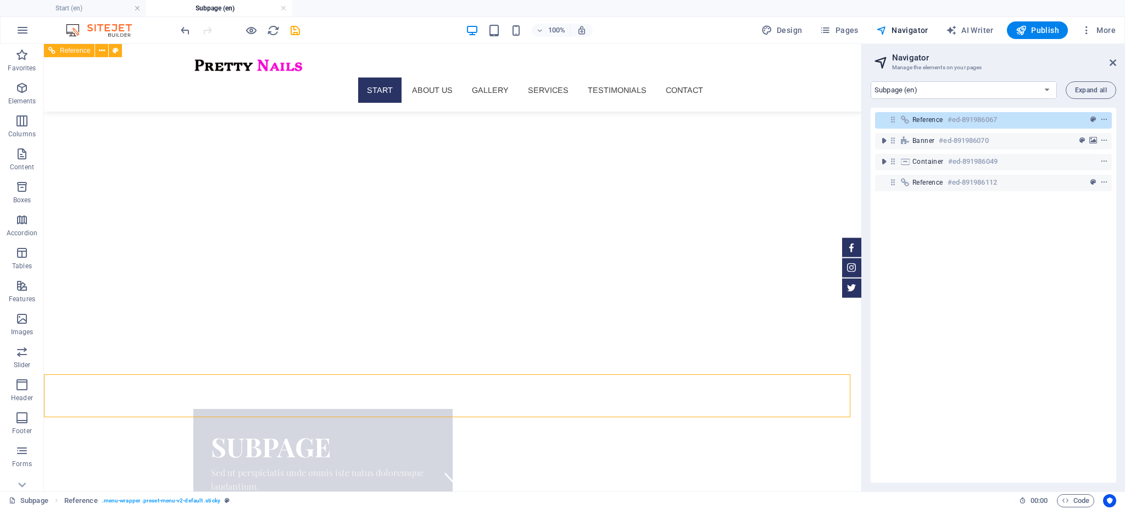
click at [670, 77] on nav "Start About us Gallery Services Testimonials Contact" at bounding box center [452, 89] width 519 height 25
click at [376, 77] on nav "Start About us Gallery Services Testimonials Contact" at bounding box center [452, 89] width 519 height 25
click at [69, 56] on div "Reference" at bounding box center [69, 50] width 51 height 13
click at [89, 51] on span "Reference" at bounding box center [75, 50] width 30 height 7
click at [101, 49] on icon at bounding box center [102, 51] width 6 height 12
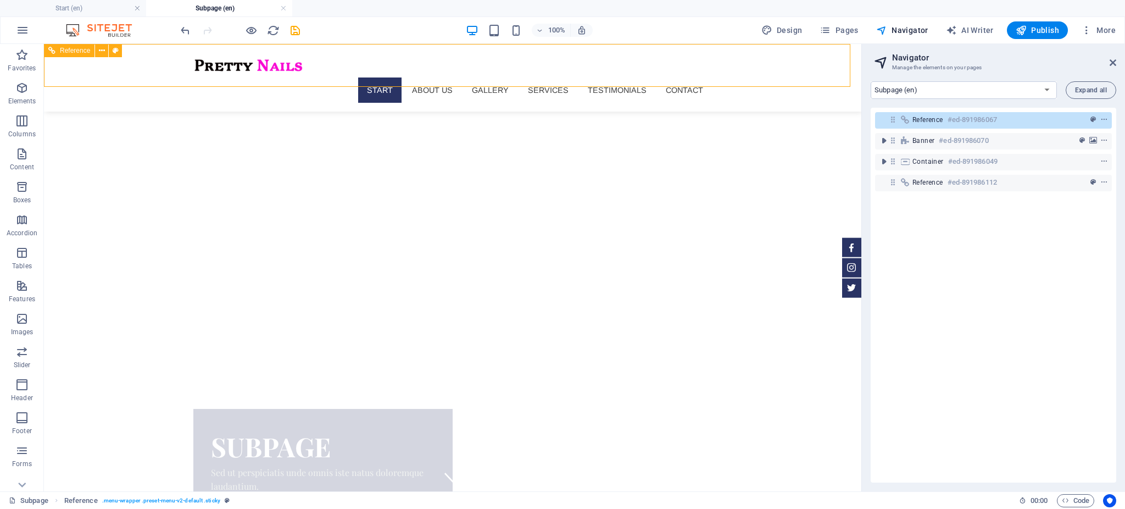
click at [79, 64] on div "Start About us Gallery Services Testimonials Contact" at bounding box center [453, 78] width 818 height 68
click at [115, 51] on icon at bounding box center [116, 51] width 6 height 12
select select "rem"
select select "hover_box_bottom"
select select "px"
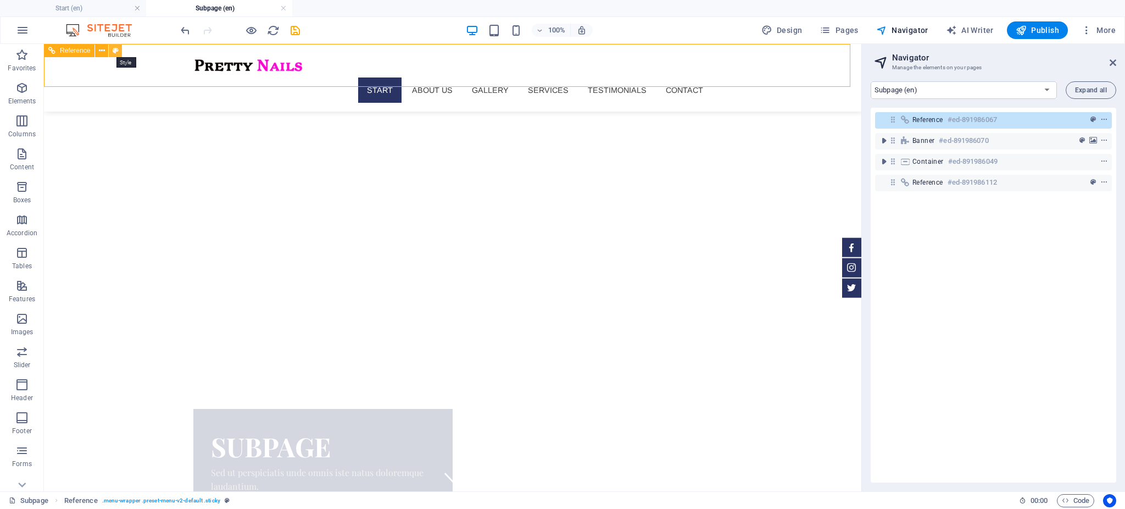
select select "px"
select select "rem"
select select "400"
select select "px"
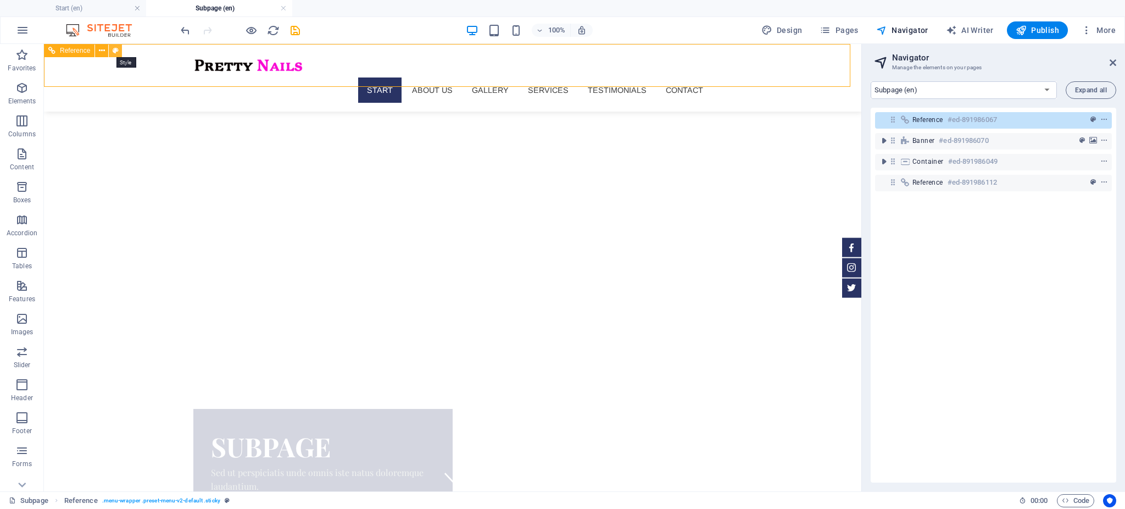
select select "%"
select select "rem"
select select "px"
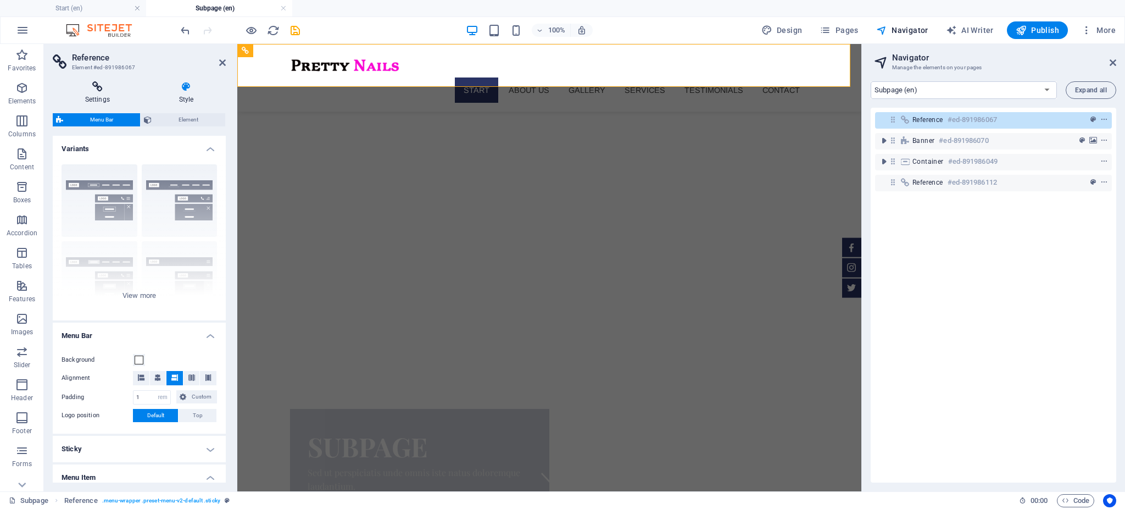
click at [97, 86] on icon at bounding box center [98, 86] width 90 height 11
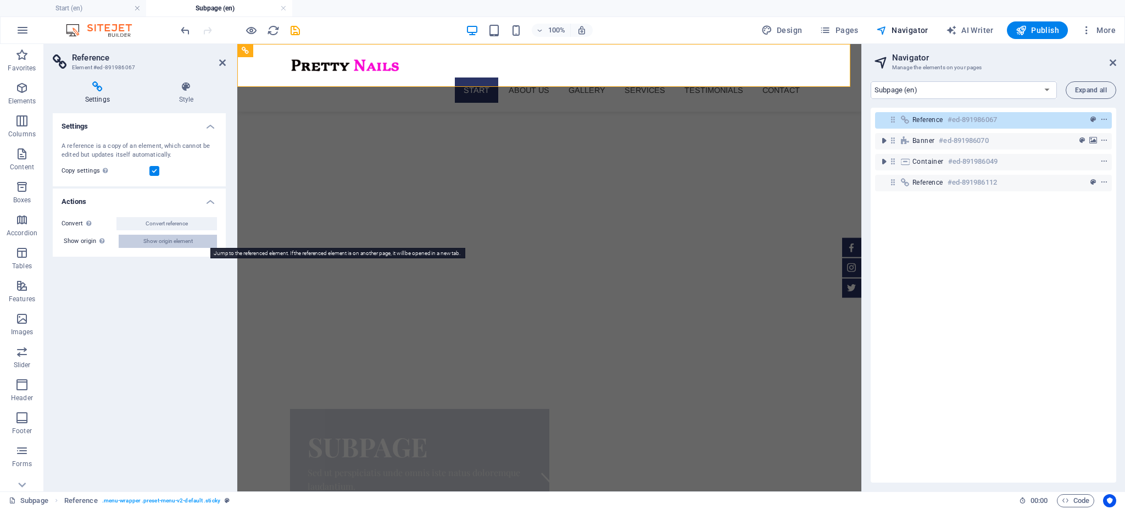
click at [169, 241] on span "Show origin element" at bounding box center [167, 241] width 49 height 13
select select "16822521-en"
select select "header"
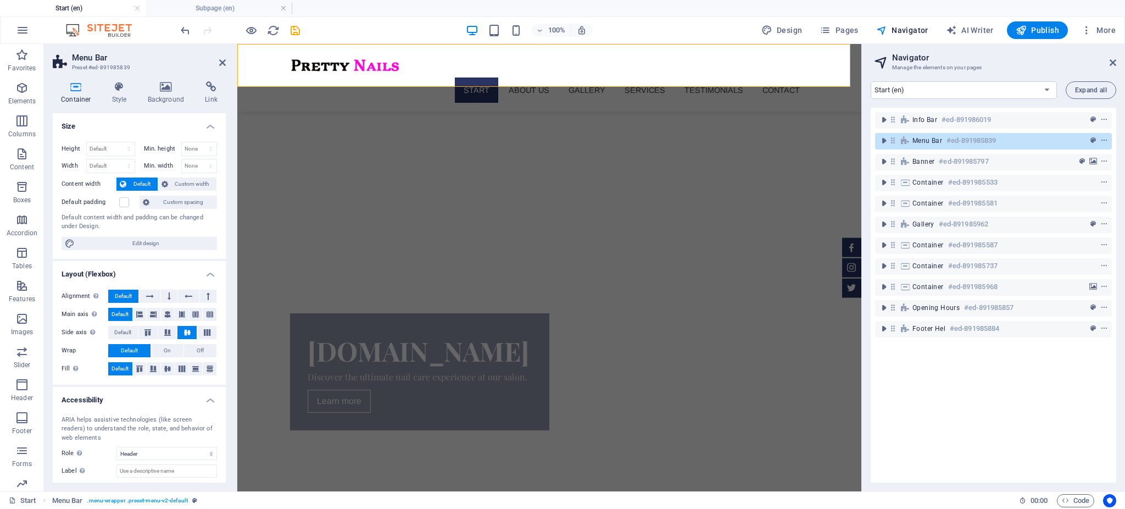
scroll to position [56, 0]
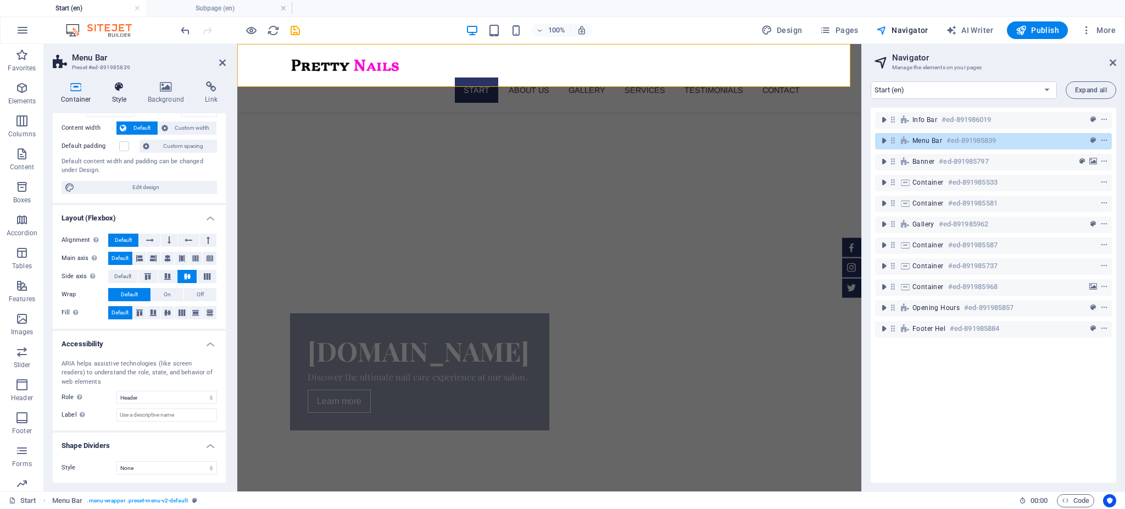
click at [118, 96] on h4 "Style" at bounding box center [122, 92] width 36 height 23
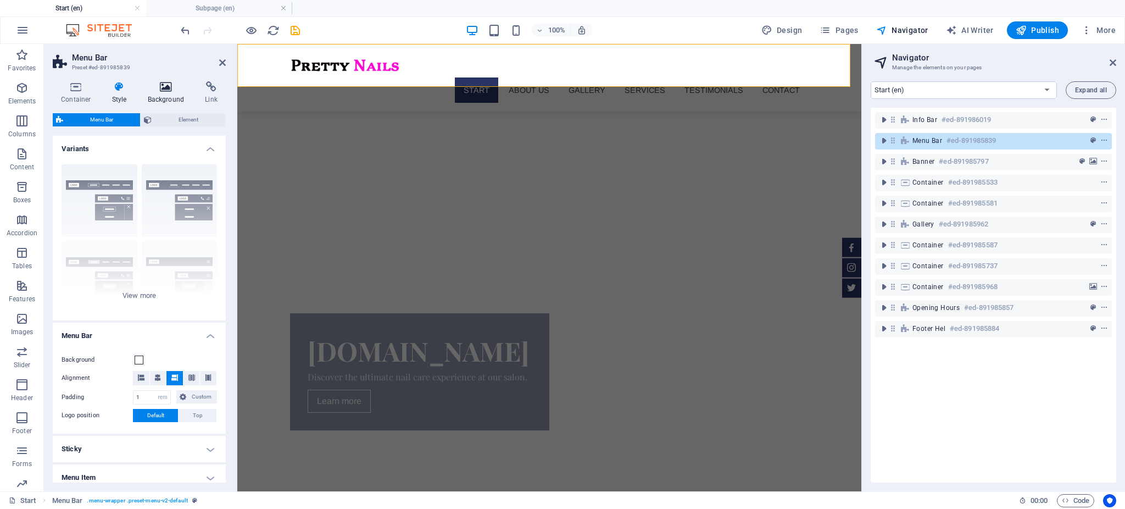
click at [162, 93] on h4 "Background" at bounding box center [169, 92] width 58 height 23
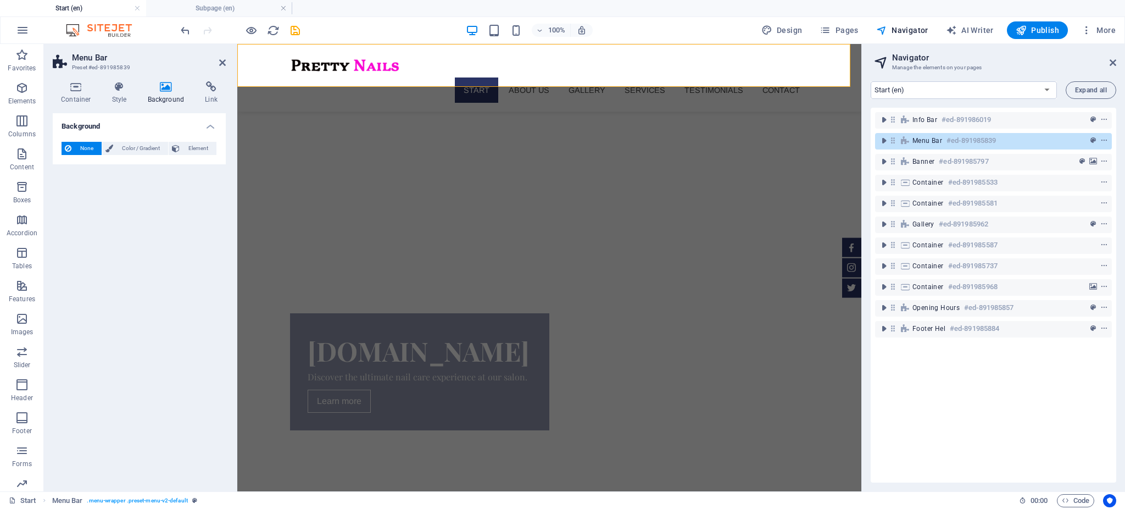
click at [191, 95] on h4 "Background" at bounding box center [169, 92] width 58 height 23
click at [210, 90] on icon at bounding box center [211, 86] width 29 height 11
click at [160, 92] on h4 "Background" at bounding box center [169, 92] width 58 height 23
click at [77, 96] on h4 "Container" at bounding box center [78, 92] width 51 height 23
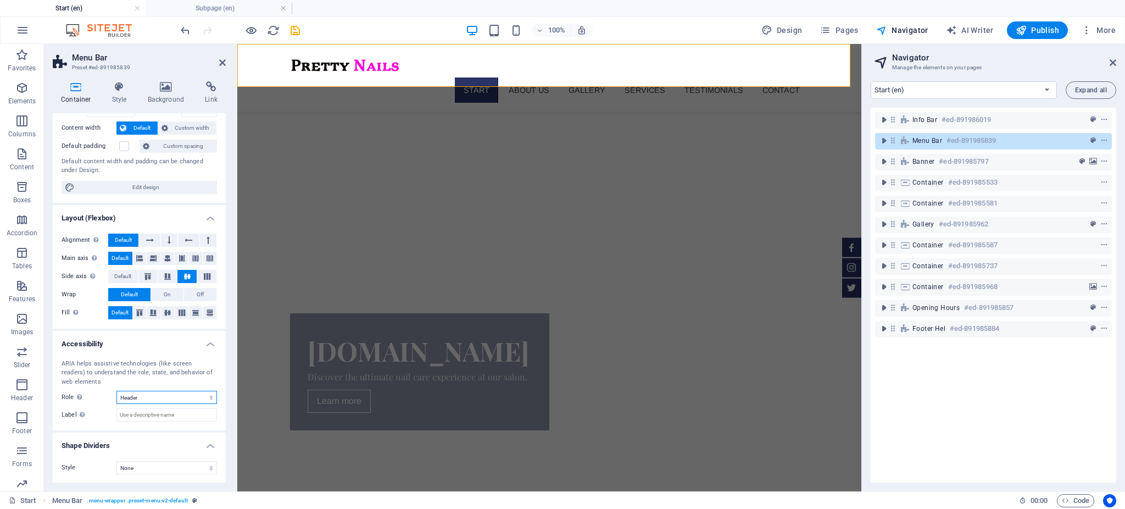
click at [194, 398] on select "None Alert Article Banner Comment Complementary Dialog Footer Header Marquee Pr…" at bounding box center [167, 397] width 101 height 13
click at [197, 414] on input "Label Use the ARIA label to provide a clear and descriptive name for elements t…" at bounding box center [167, 414] width 101 height 13
click at [583, 77] on nav "Start About us Gallery Services Testimonials Contact" at bounding box center [549, 89] width 519 height 25
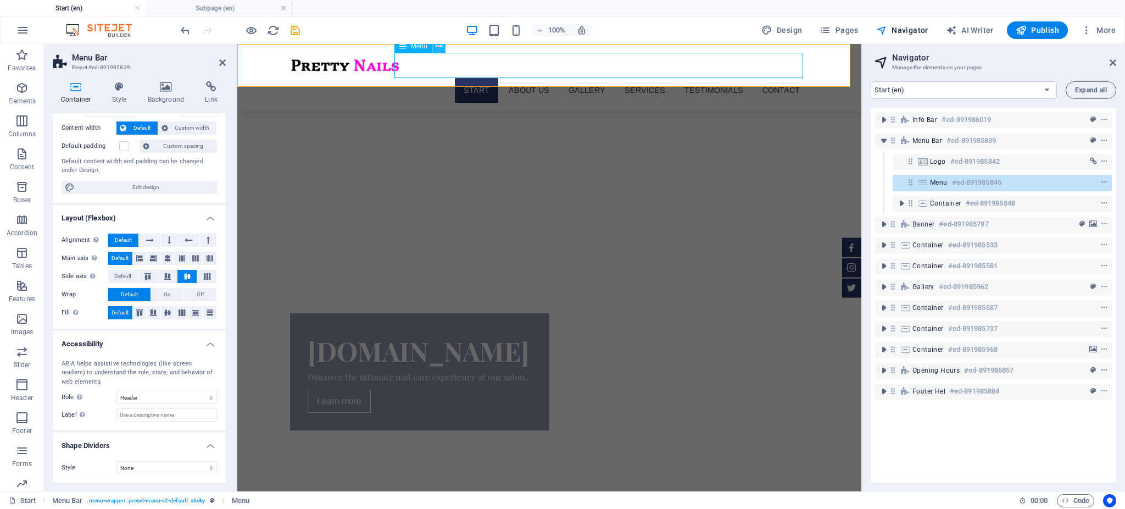
click at [440, 48] on icon at bounding box center [439, 47] width 6 height 12
click at [910, 182] on icon at bounding box center [910, 181] width 9 height 9
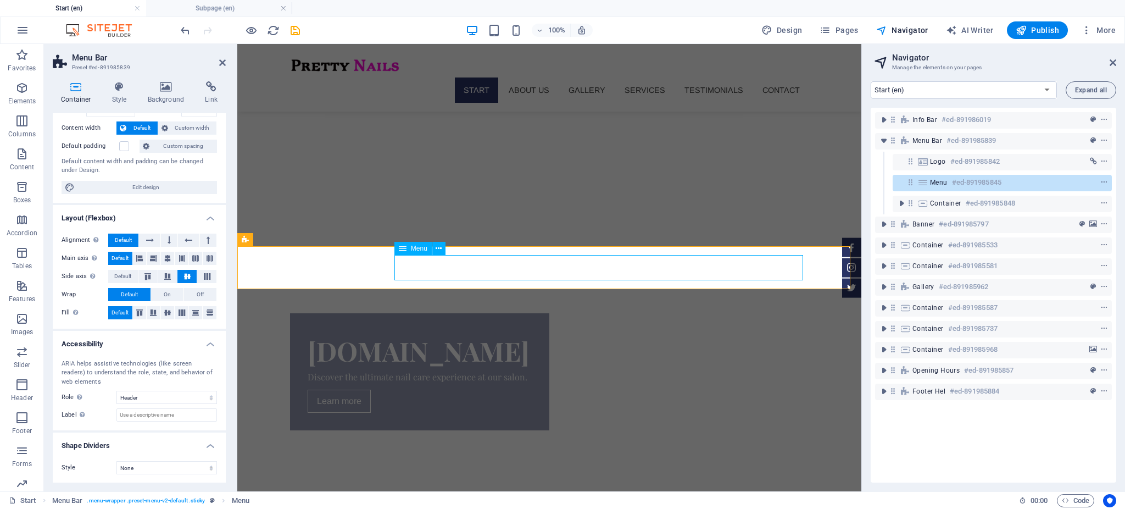
scroll to position [99, 0]
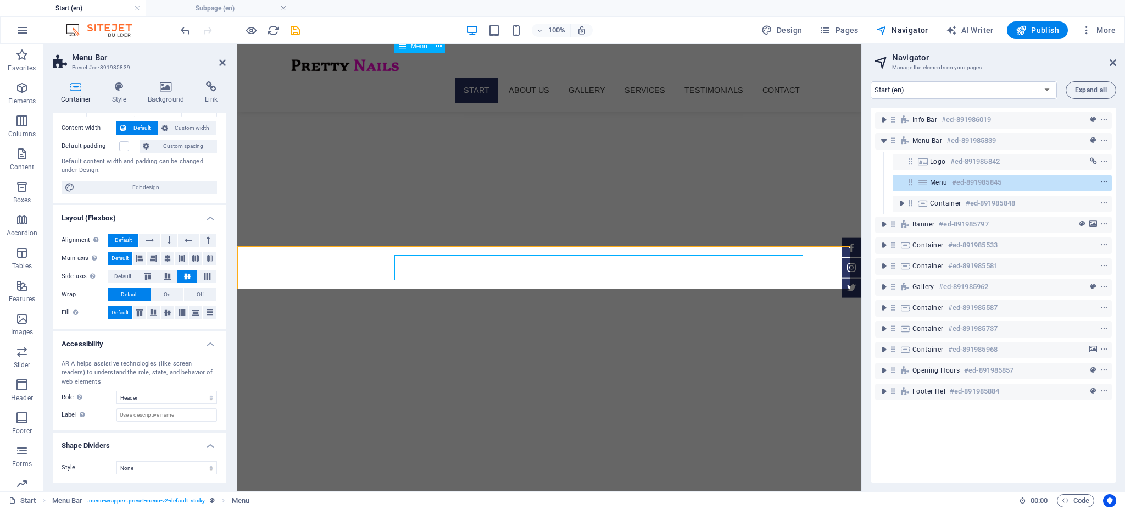
click at [1101, 182] on icon "context-menu" at bounding box center [1105, 183] width 8 height 8
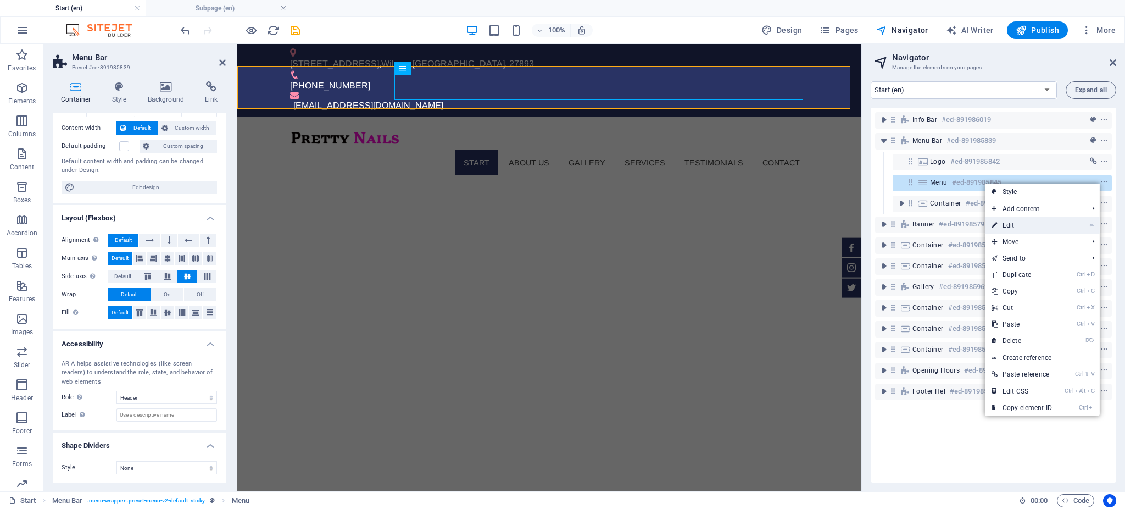
click at [1028, 226] on link "⏎ Edit" at bounding box center [1022, 225] width 74 height 16
select select
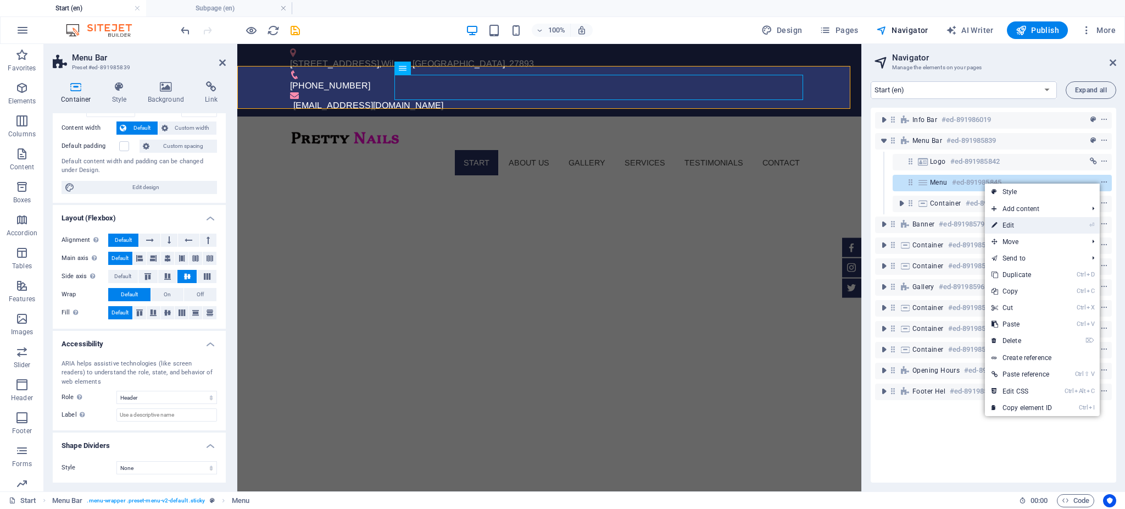
select select
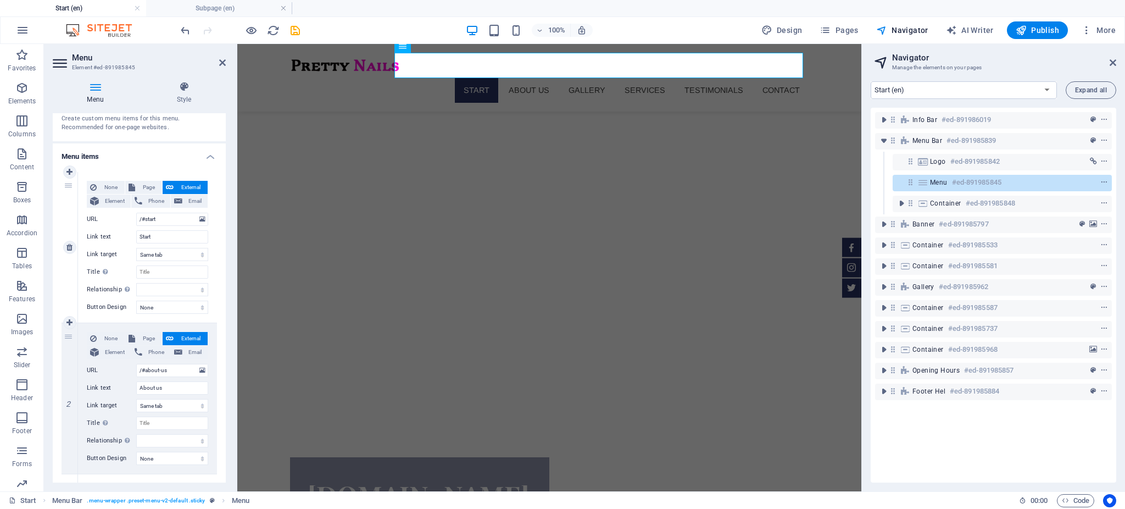
scroll to position [42, 0]
click at [171, 225] on input "/#start" at bounding box center [172, 222] width 72 height 13
click at [165, 241] on input "Start" at bounding box center [172, 240] width 72 height 13
type input "Home"
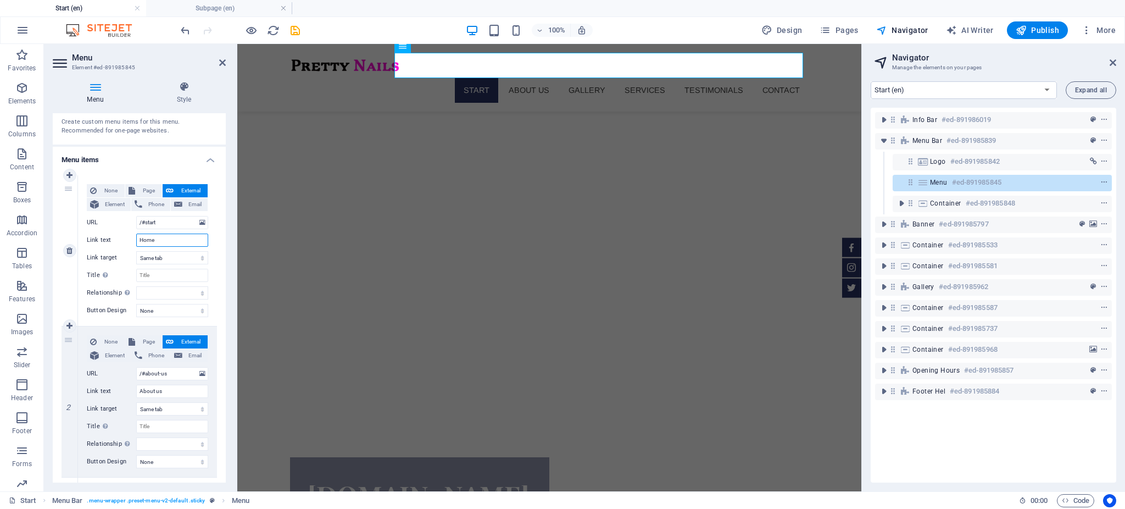
select select
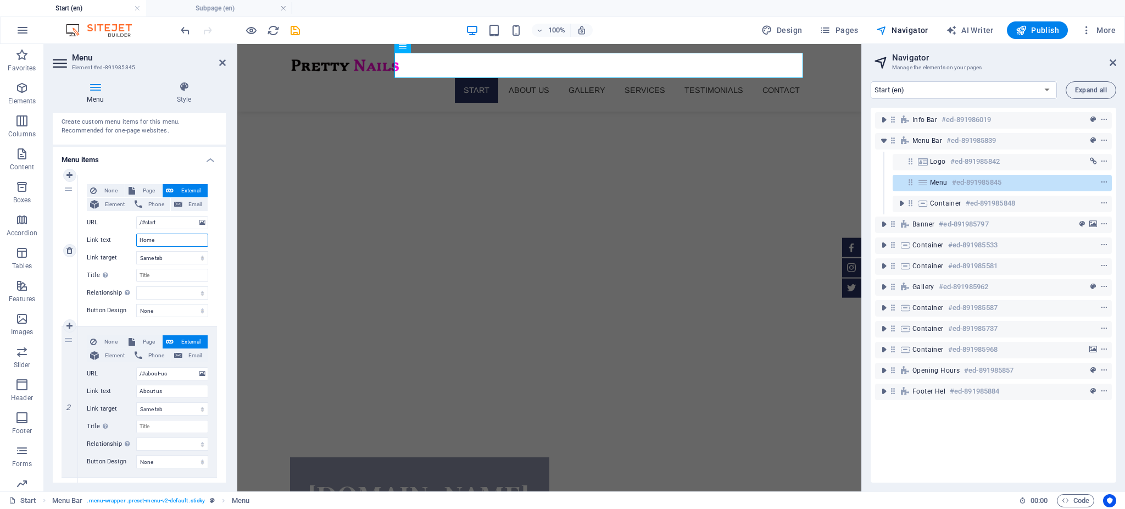
select select
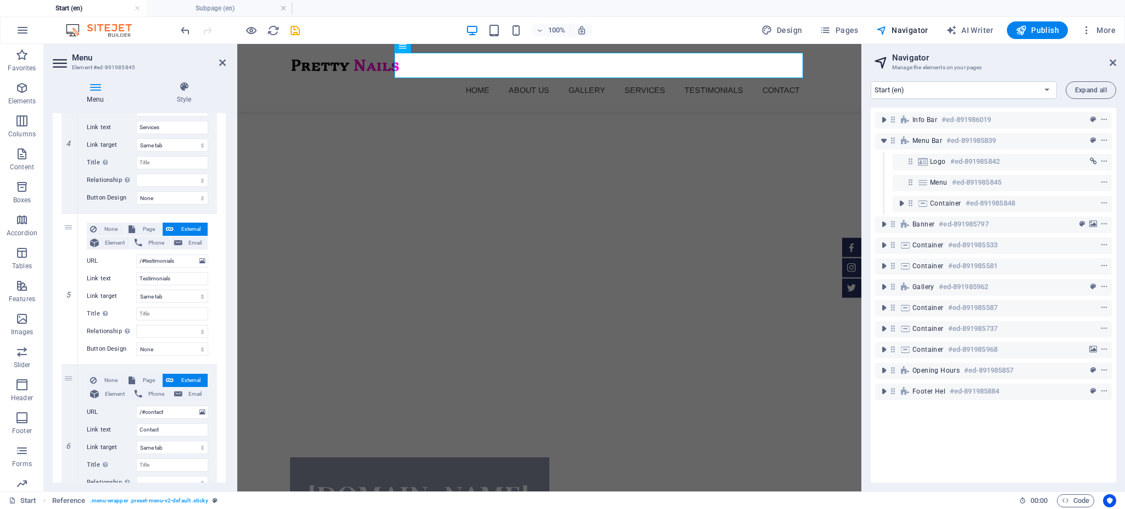
scroll to position [672, 0]
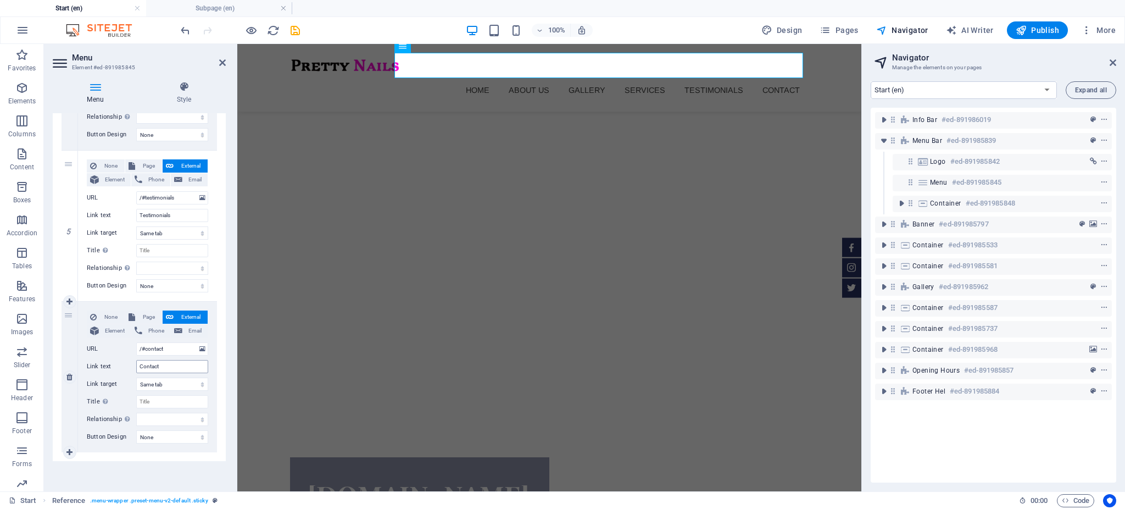
type input "Home"
click at [168, 367] on input "Contact" at bounding box center [172, 366] width 72 height 13
type input "Bo"
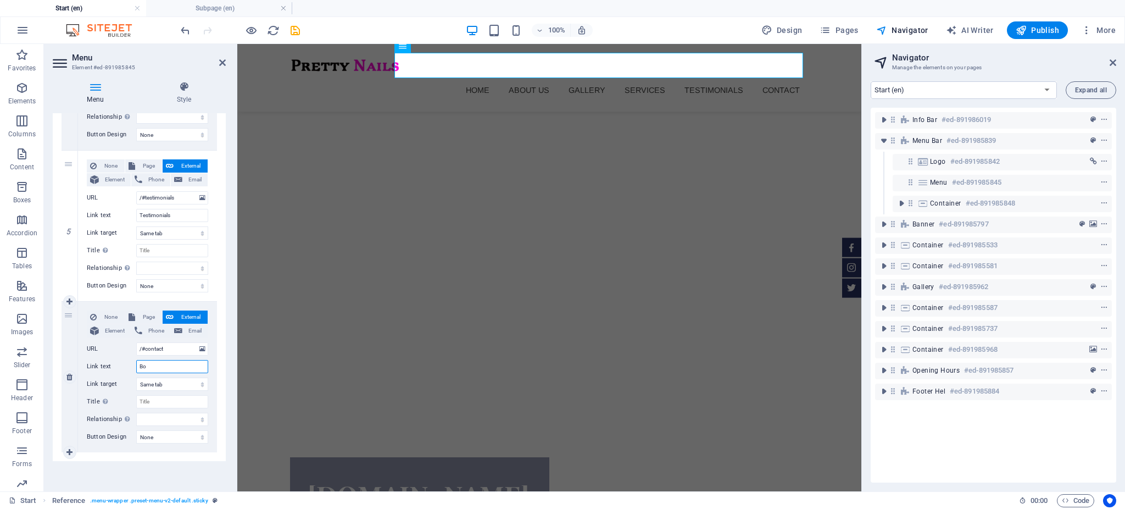
select select
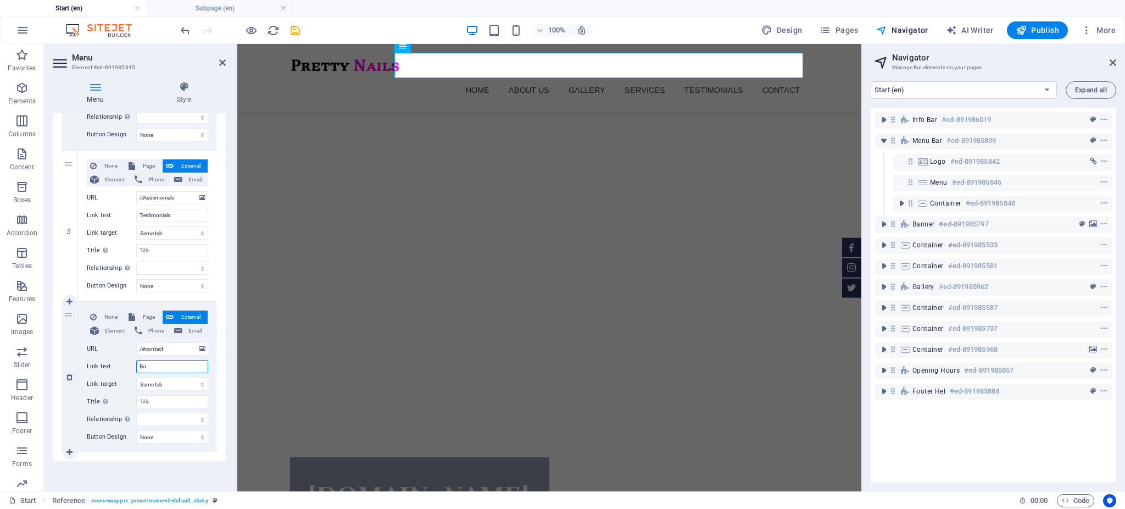
select select
type input "Book"
select select
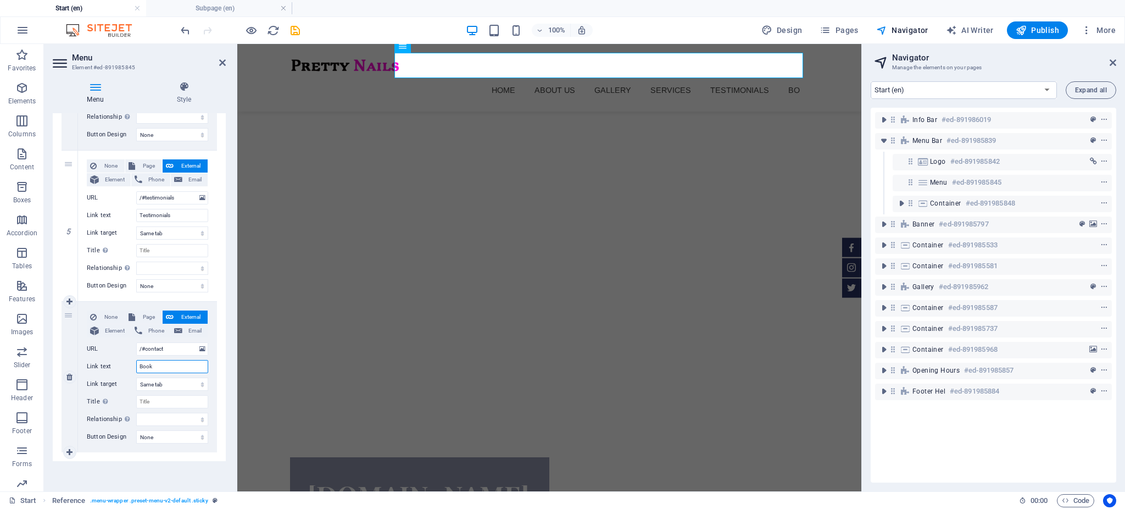
select select
type input "Booking"
select select
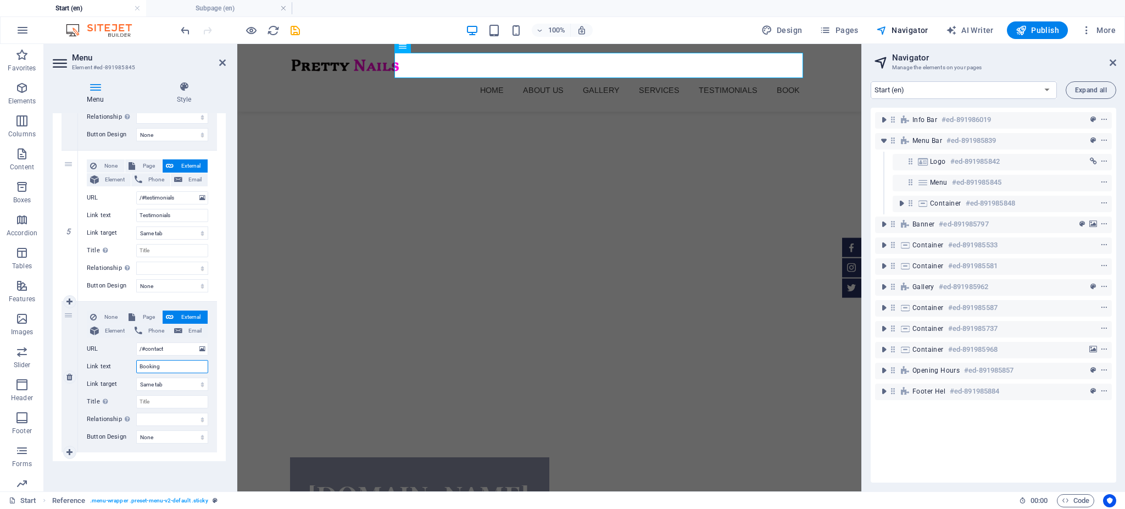
select select
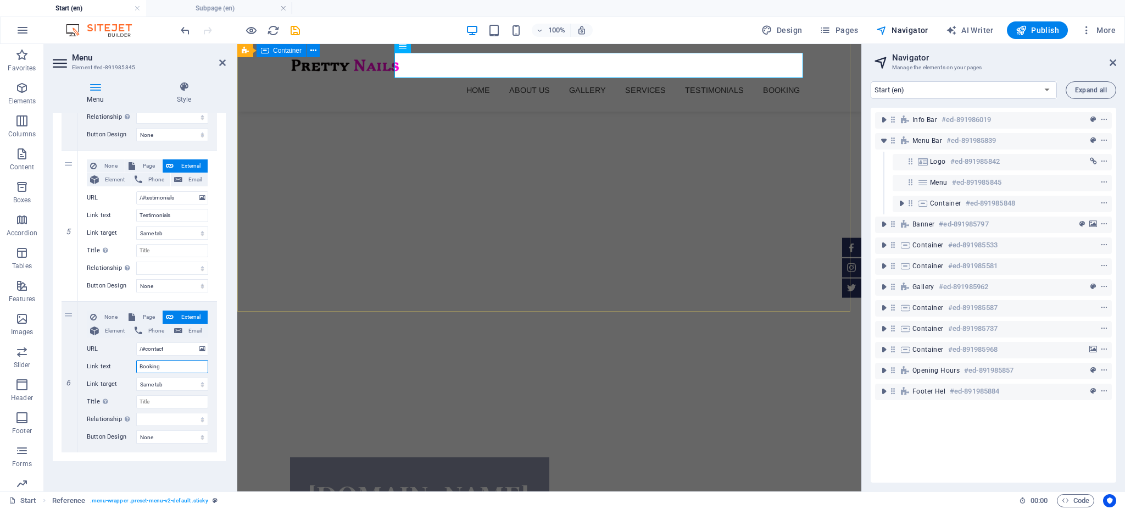
type input "Booking"
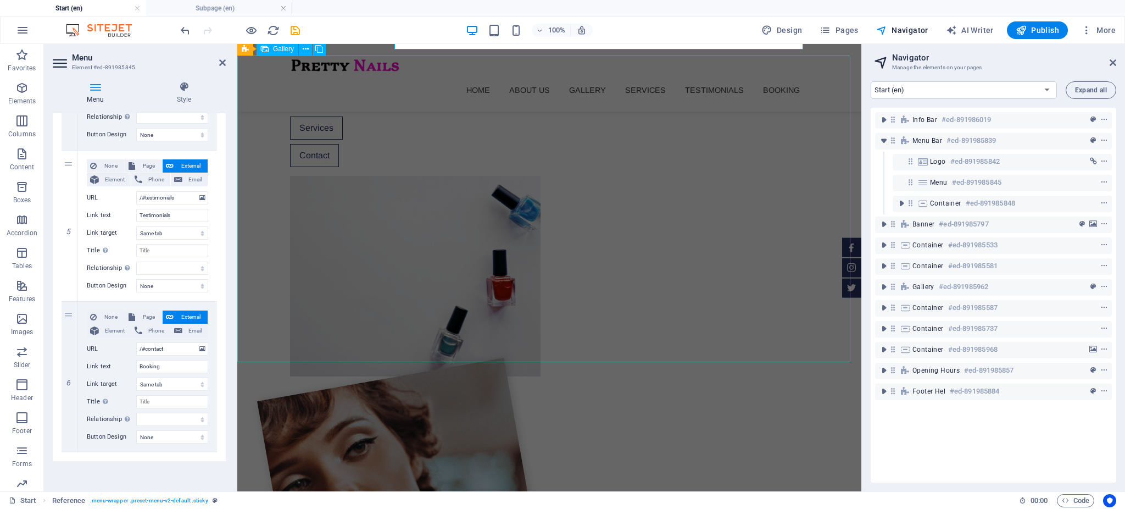
scroll to position [1017, 0]
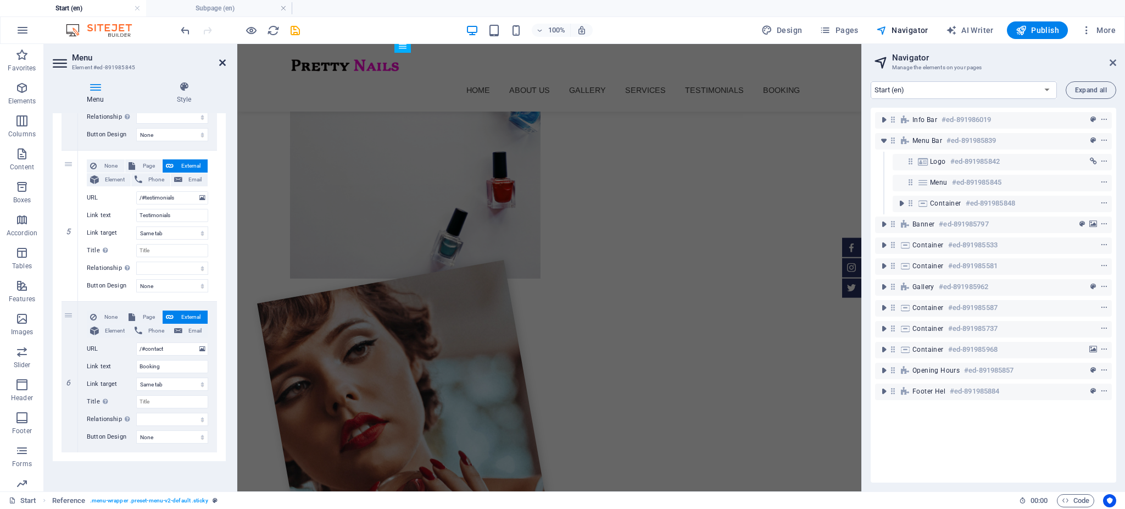
click at [220, 59] on icon at bounding box center [222, 62] width 7 height 9
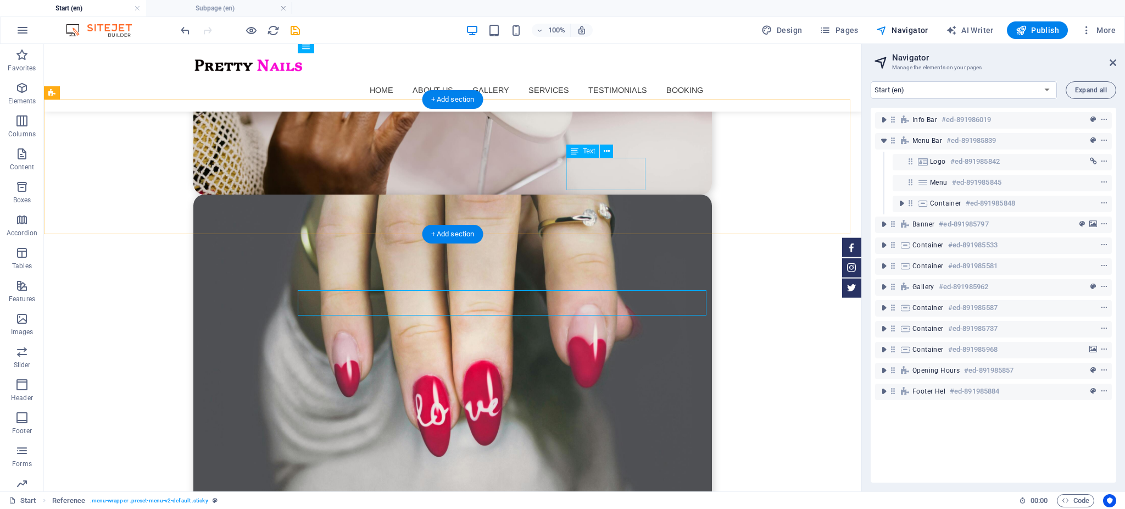
scroll to position [3485, 0]
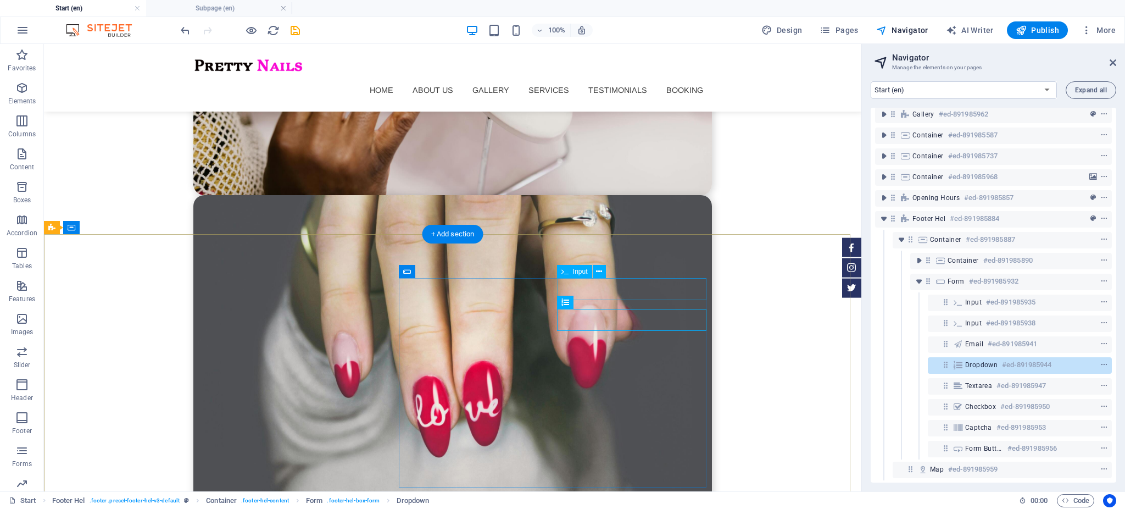
scroll to position [183, 0]
click at [1104, 361] on icon "context-menu" at bounding box center [1105, 365] width 8 height 8
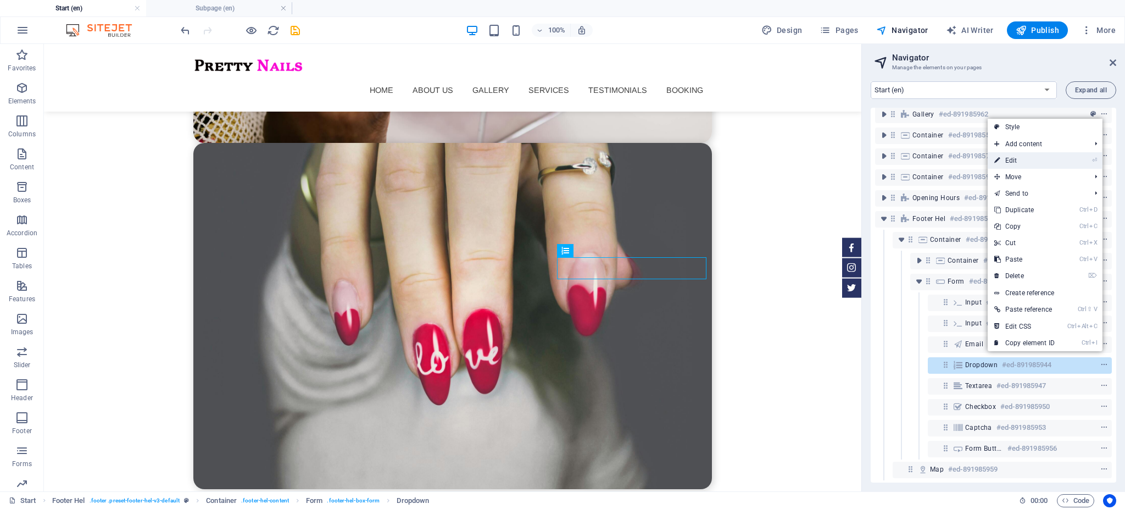
click at [1021, 159] on link "⏎ Edit" at bounding box center [1025, 160] width 74 height 16
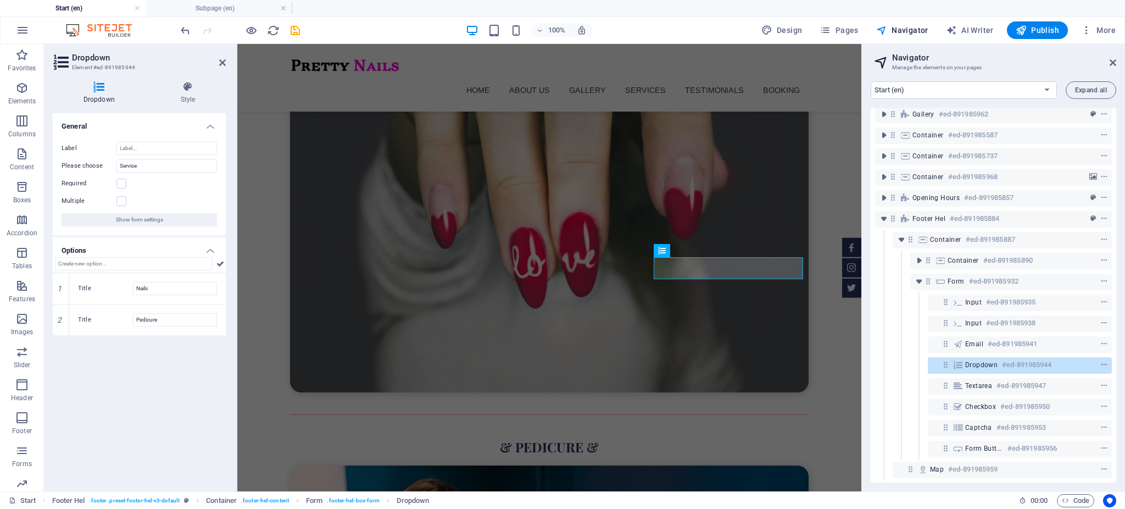
scroll to position [3441, 0]
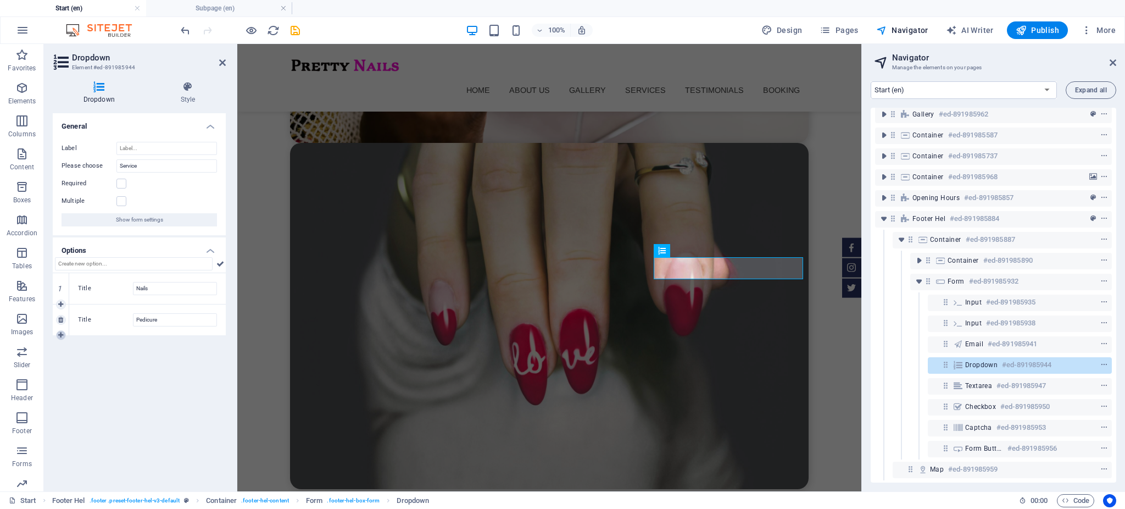
click at [62, 334] on icon at bounding box center [60, 335] width 5 height 7
click at [162, 351] on input "New option" at bounding box center [175, 351] width 84 height 13
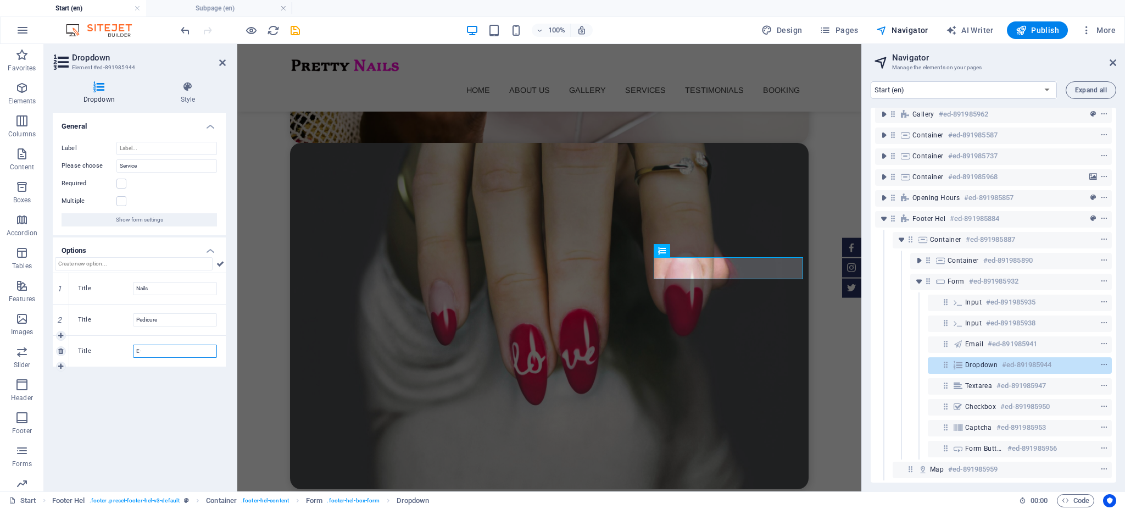
type input "E"
type input "Ẽ"
type input "Extra Request"
click at [1027, 31] on icon "button" at bounding box center [1021, 30] width 11 height 11
checkbox input "false"
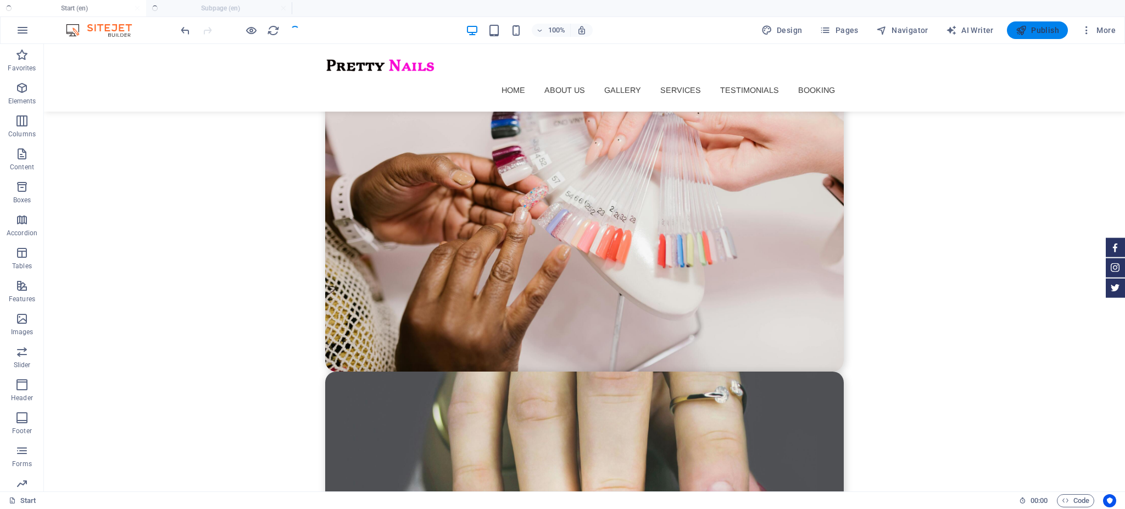
scroll to position [3669, 0]
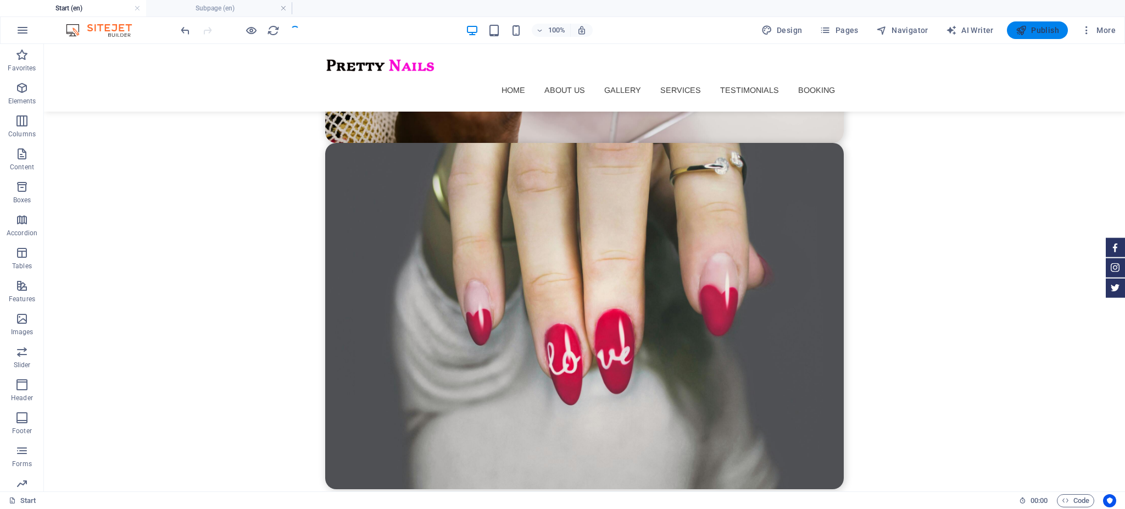
click at [1046, 29] on span "Publish" at bounding box center [1037, 30] width 43 height 11
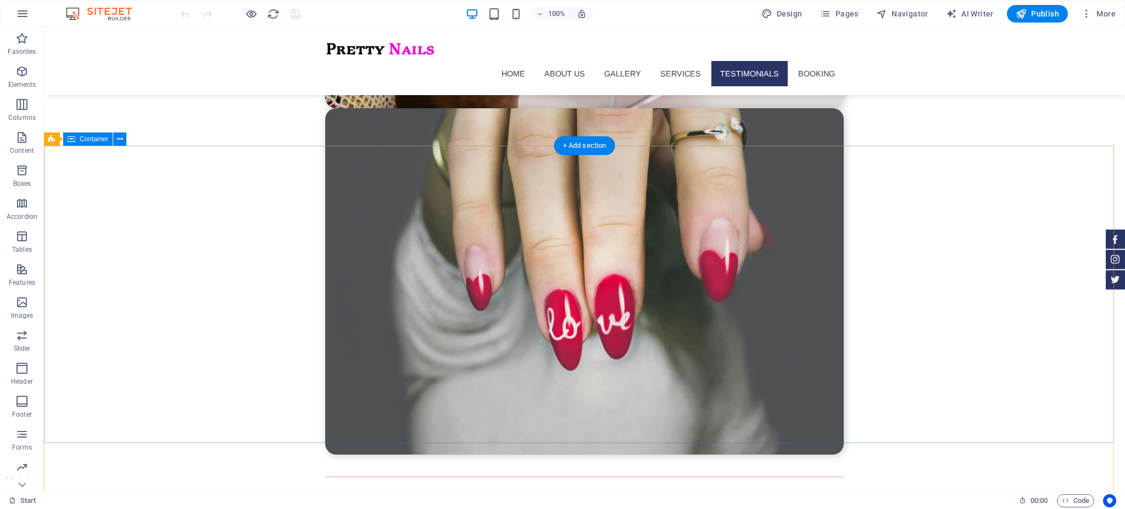
scroll to position [3704, 0]
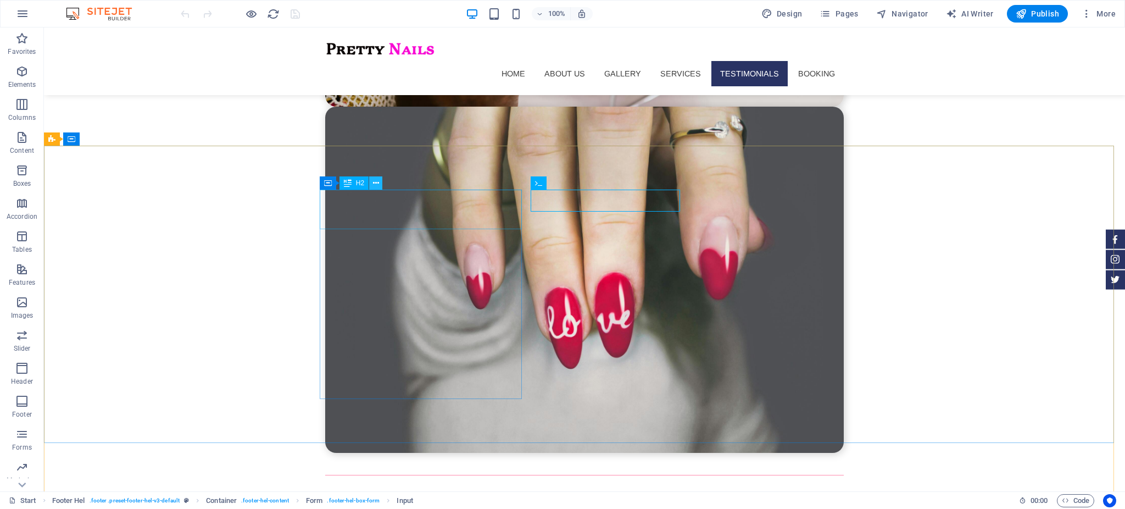
click at [376, 182] on icon at bounding box center [376, 183] width 6 height 12
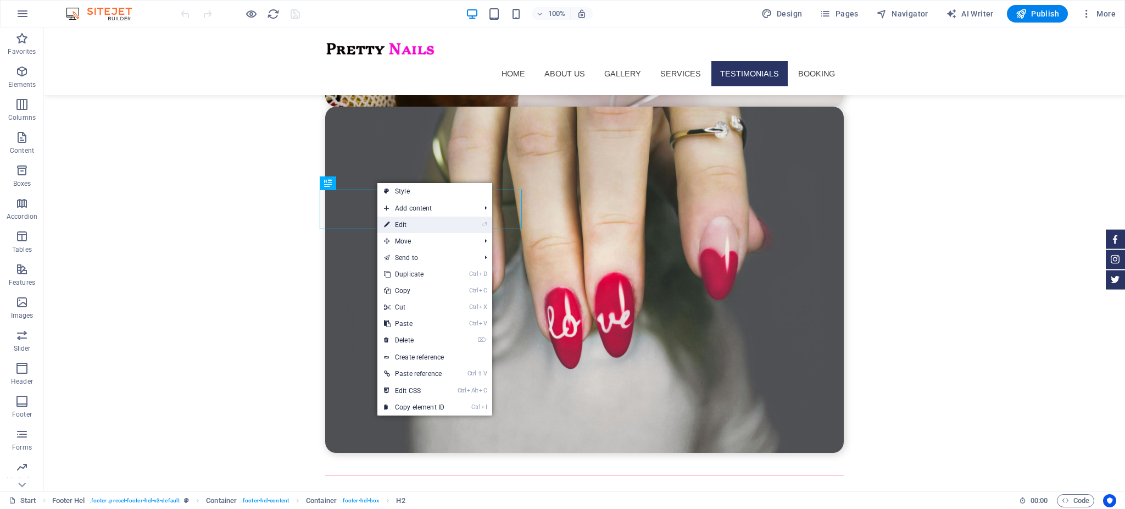
click at [400, 225] on link "⏎ Edit" at bounding box center [415, 225] width 74 height 16
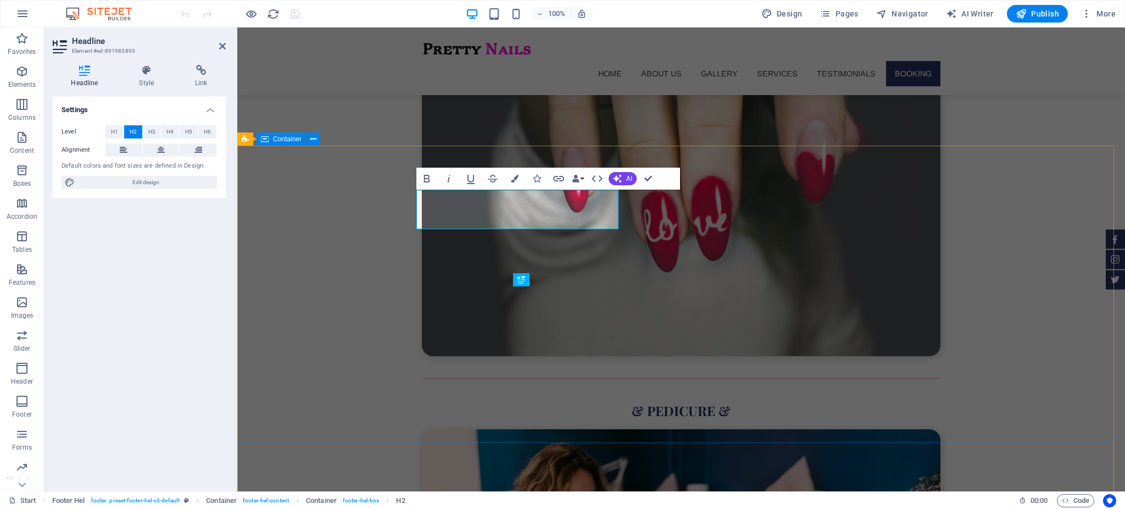
scroll to position [3607, 0]
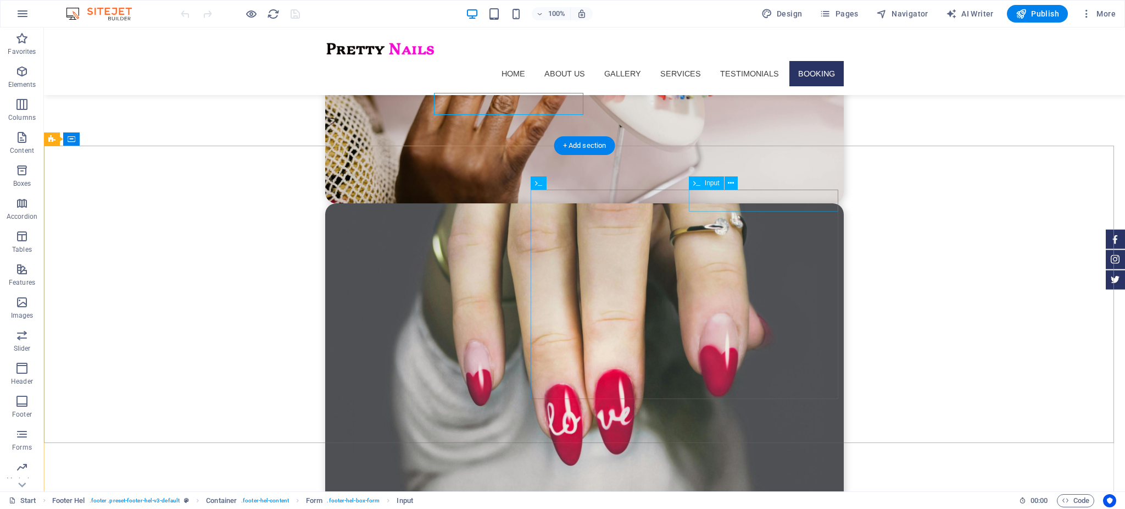
scroll to position [3704, 0]
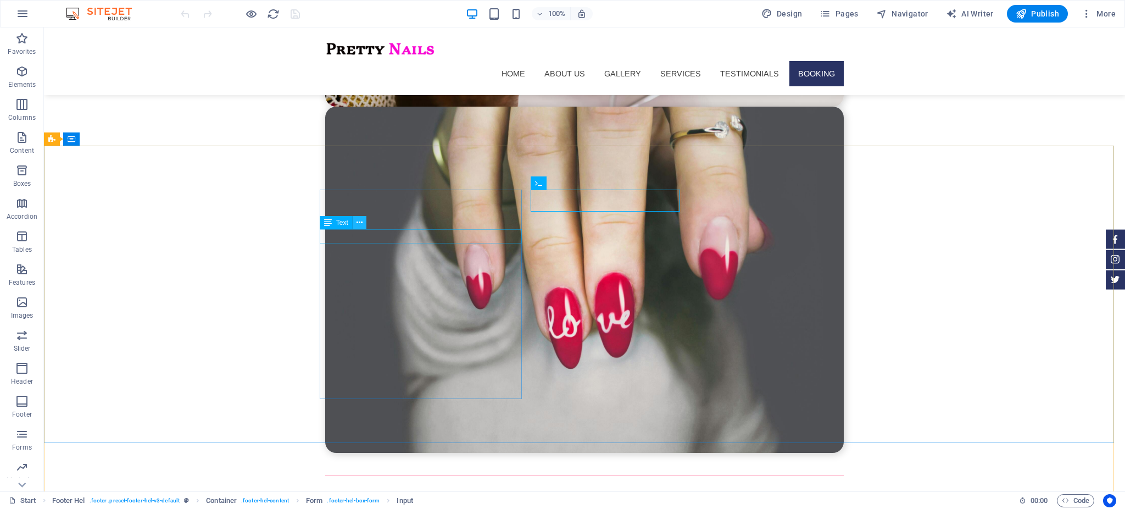
click at [359, 224] on icon at bounding box center [360, 223] width 6 height 12
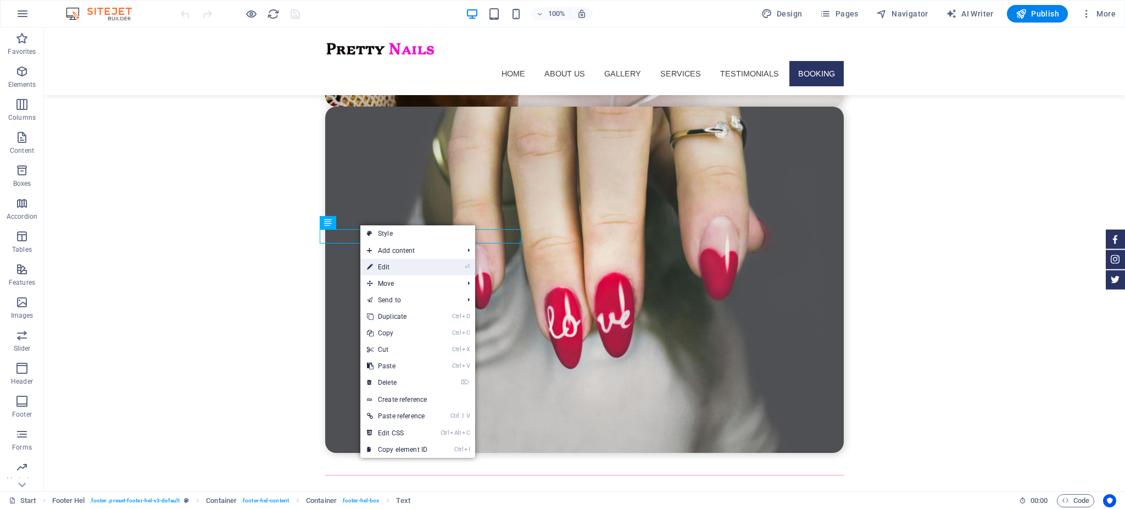
click at [385, 269] on link "⏎ Edit" at bounding box center [397, 267] width 74 height 16
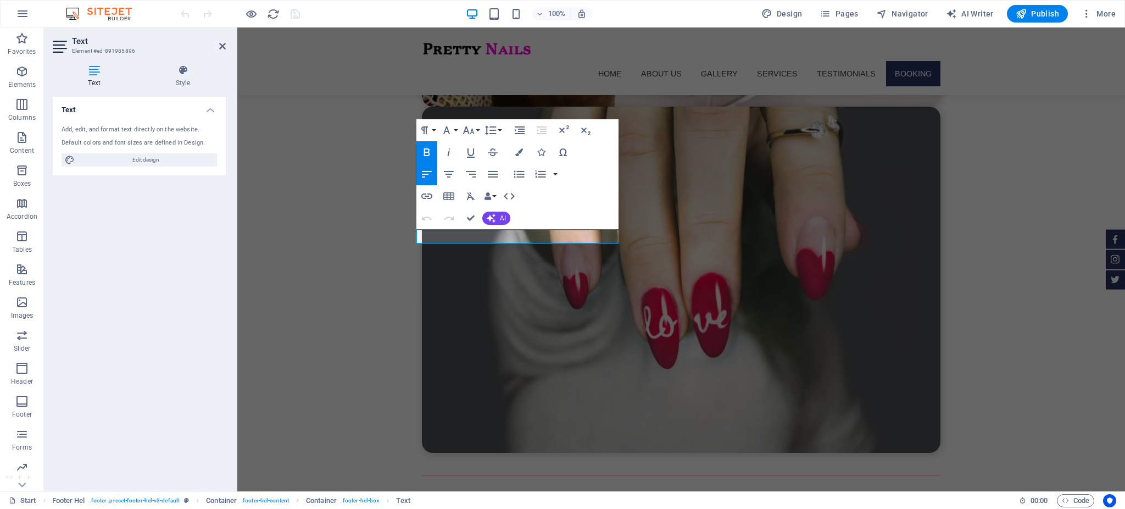
click at [174, 95] on div "Text Style Text Add, edit, and format text directly on the website. Default col…" at bounding box center [139, 274] width 173 height 418
click at [187, 70] on icon at bounding box center [183, 70] width 86 height 11
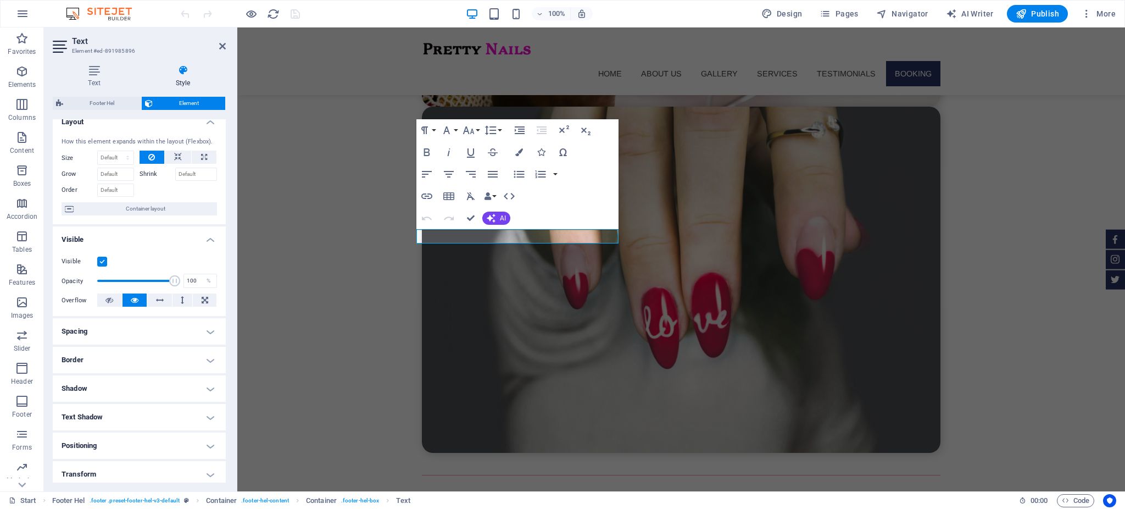
scroll to position [9, 0]
click at [130, 157] on select "Default auto px % 1/1 1/2 1/3 1/4 1/5 1/6 1/7 1/8 1/9 1/10" at bounding box center [116, 158] width 36 height 13
select select "1/2"
click at [117, 152] on select "Default auto px % 1/1 1/2 1/3 1/4 1/5 1/6 1/7 1/8 1/9 1/10" at bounding box center [116, 158] width 36 height 13
type input "50"
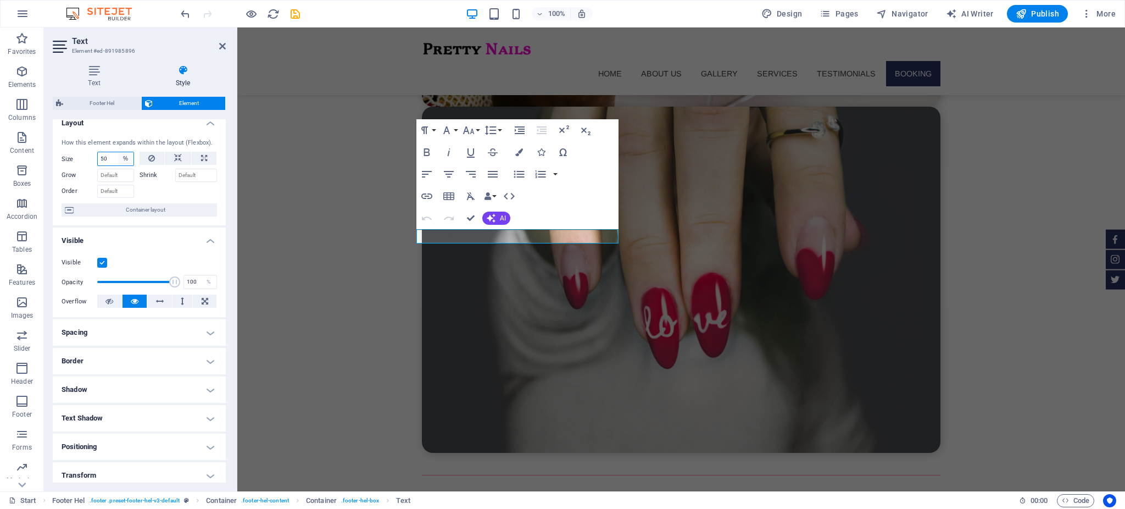
click at [124, 157] on select "Default auto px % 1/1 1/2 1/3 1/4 1/5 1/6 1/7 1/8 1/9 1/10" at bounding box center [125, 158] width 15 height 13
select select "px"
click at [118, 152] on select "Default auto px % 1/1 1/2 1/3 1/4 1/5 1/6 1/7 1/8 1/9 1/10" at bounding box center [125, 158] width 15 height 13
click at [113, 157] on input "50" at bounding box center [116, 158] width 36 height 13
drag, startPoint x: 113, startPoint y: 158, endPoint x: 93, endPoint y: 153, distance: 20.4
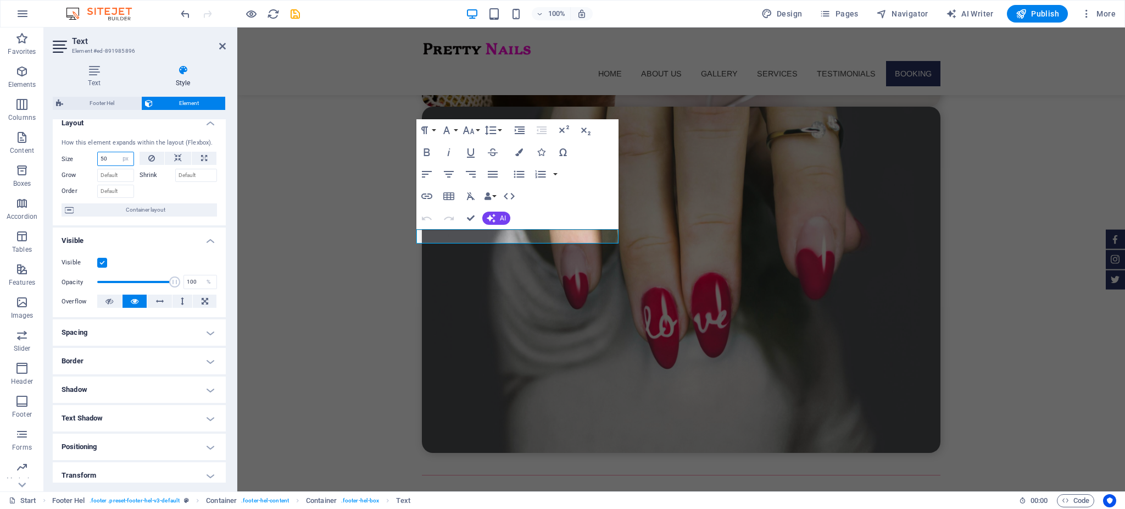
click at [93, 153] on div "Size 50 Default auto px % 1/1 1/2 1/3 1/4 1/5 1/6 1/7 1/8 1/9 1/10" at bounding box center [98, 159] width 73 height 14
type input "14"
click at [187, 190] on div at bounding box center [179, 190] width 78 height 16
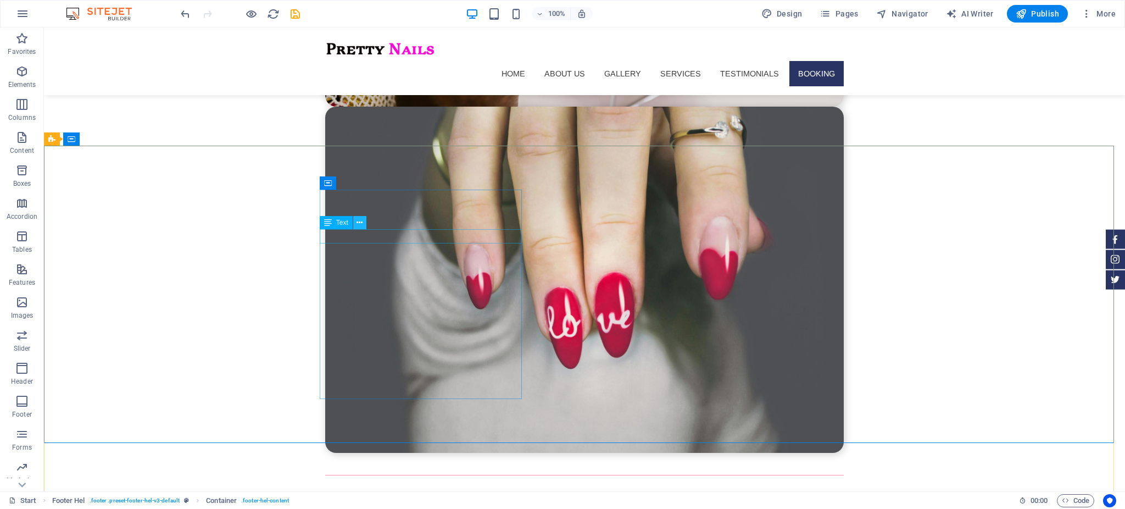
click at [362, 223] on icon at bounding box center [360, 223] width 6 height 12
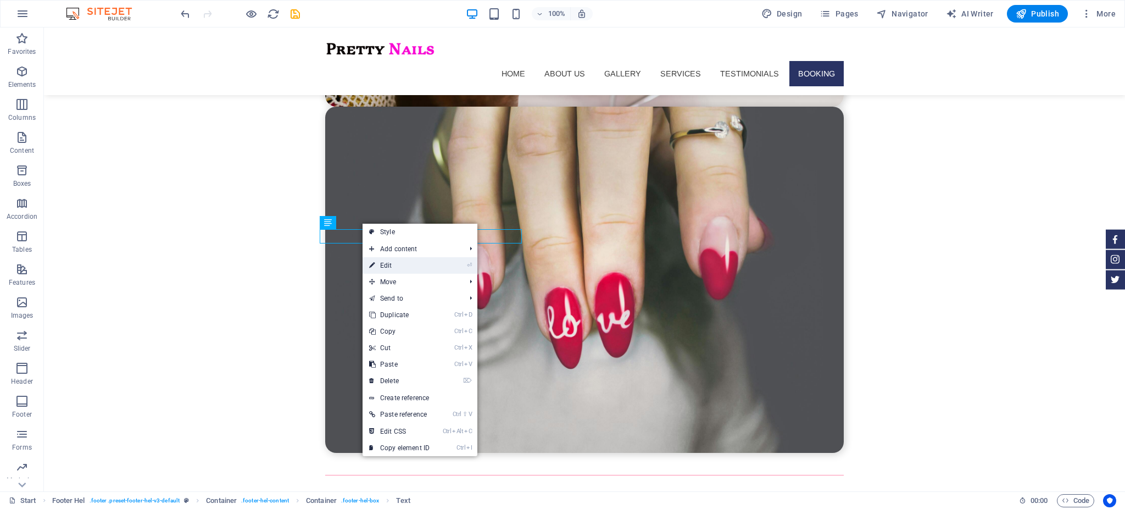
click at [381, 264] on link "⏎ Edit" at bounding box center [400, 265] width 74 height 16
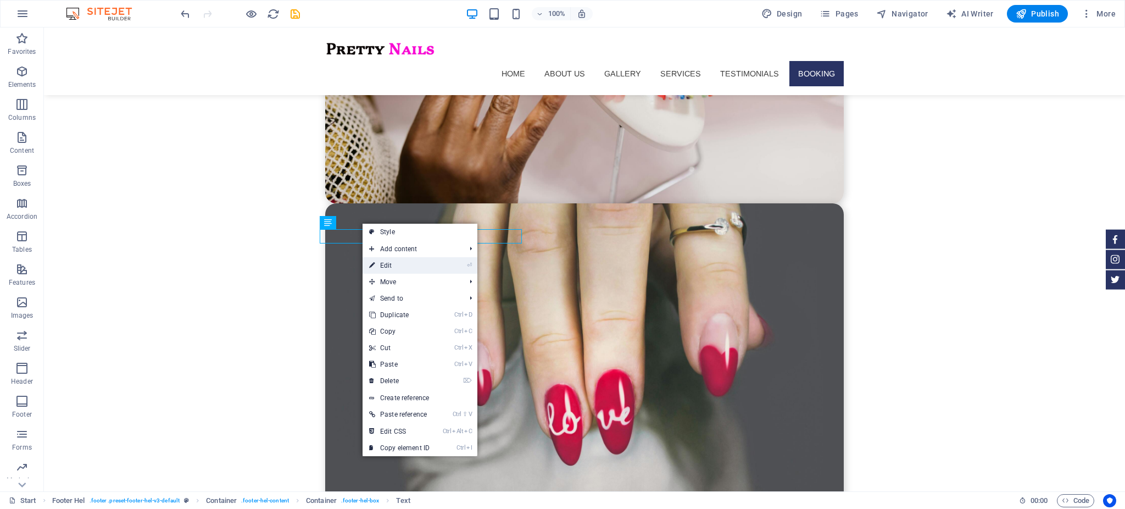
select select "px"
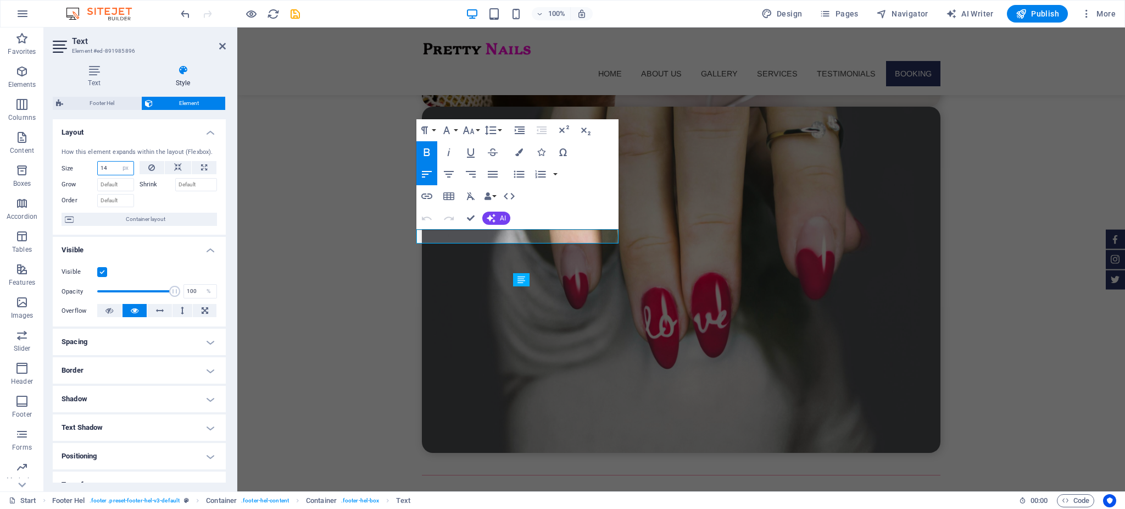
click at [113, 167] on input "14" at bounding box center [116, 168] width 36 height 13
type input "26"
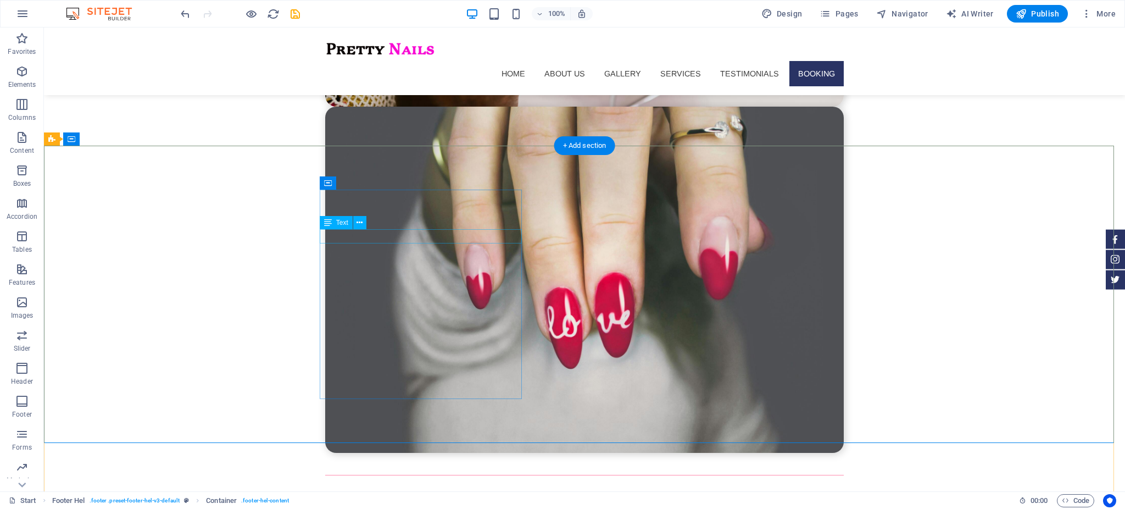
select select "px"
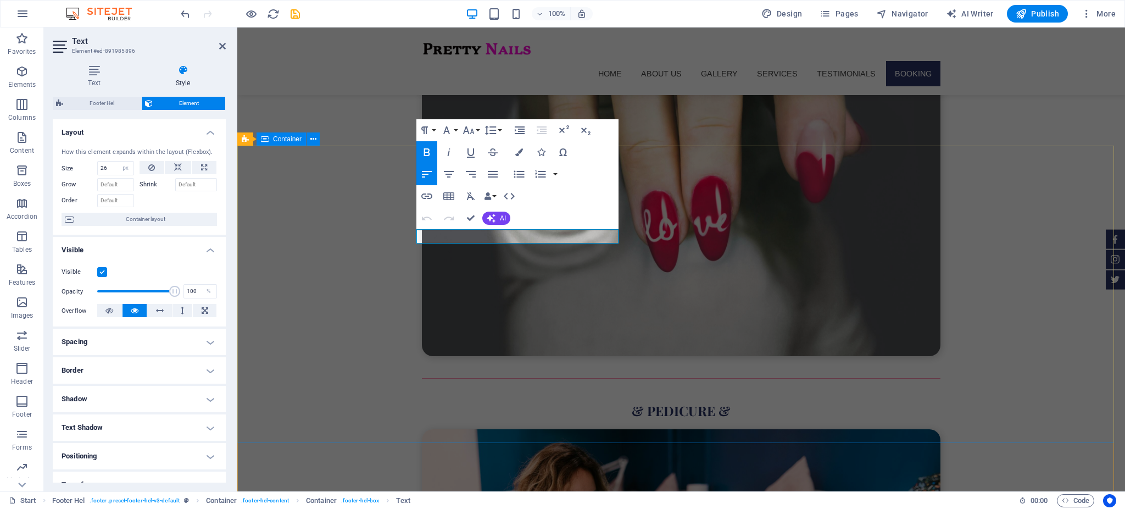
scroll to position [3607, 0]
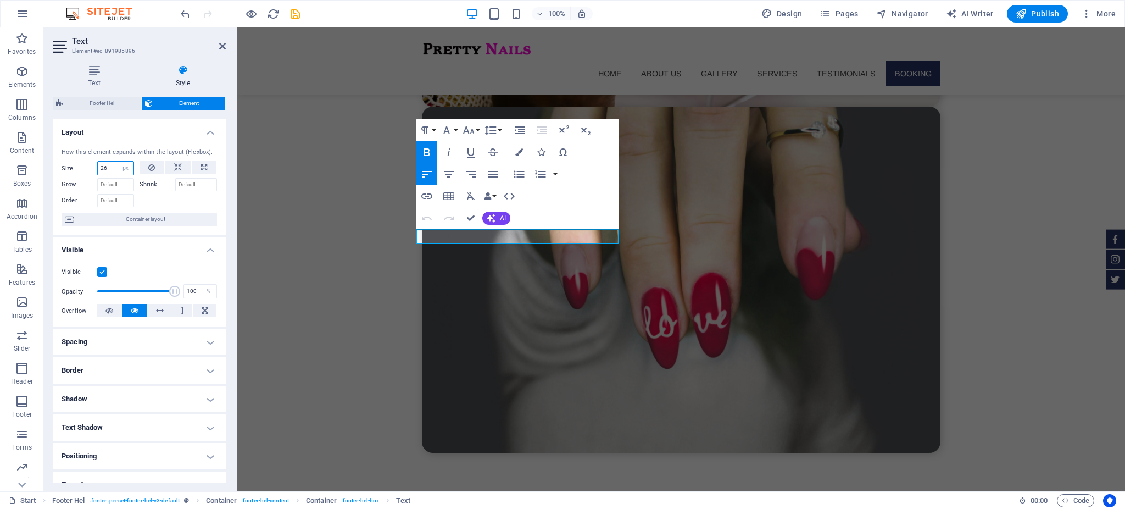
click at [112, 166] on input "26" at bounding box center [116, 168] width 36 height 13
type input "50"
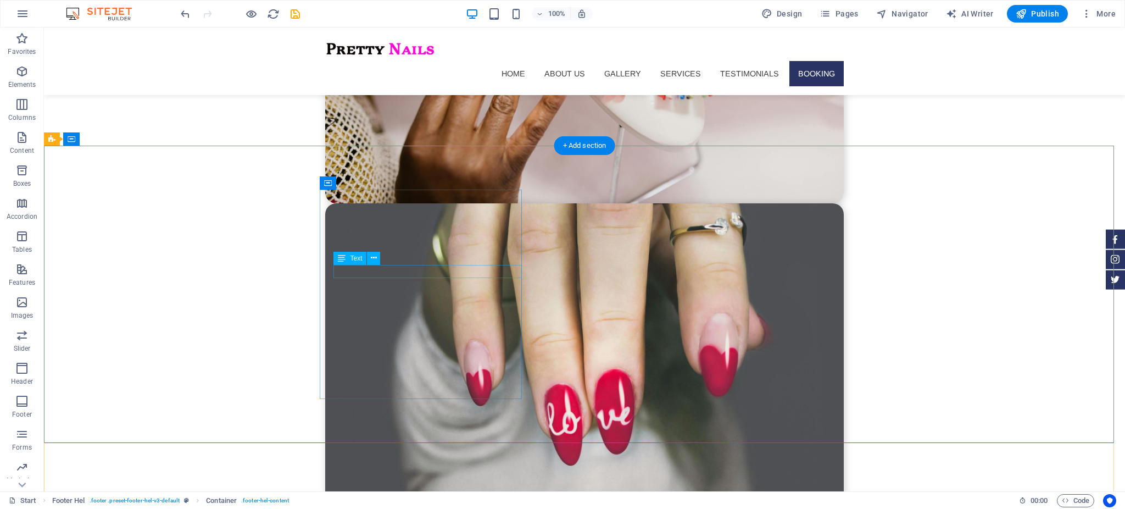
scroll to position [3704, 0]
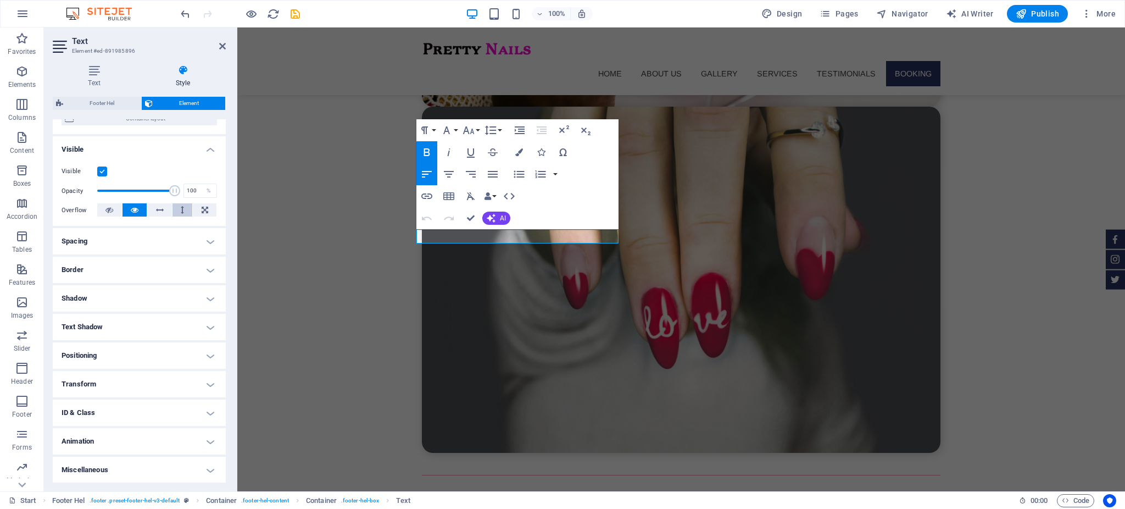
scroll to position [0, 0]
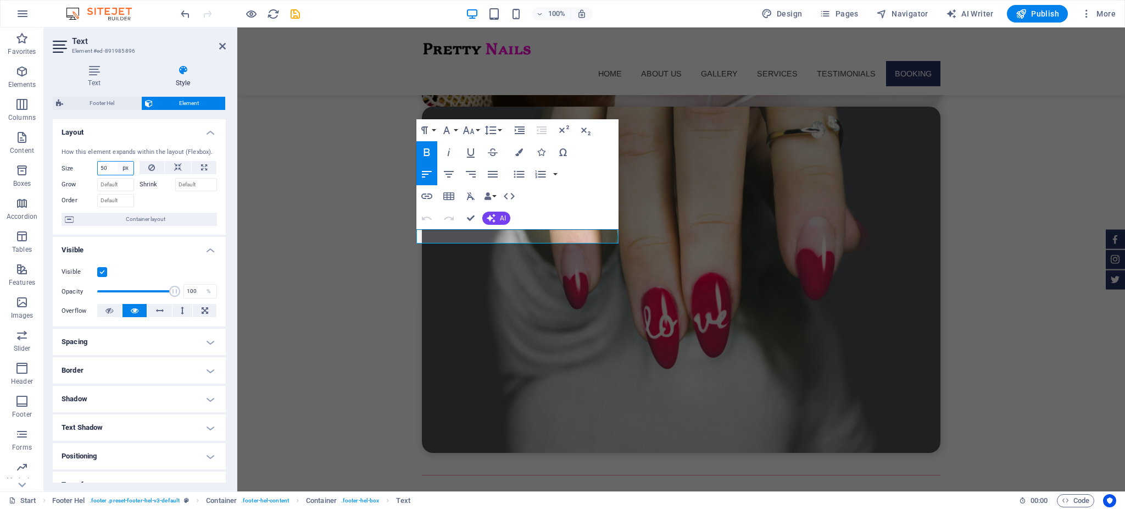
click at [124, 168] on select "Default auto px % 1/1 1/2 1/3 1/4 1/5 1/6 1/7 1/8 1/9 1/10" at bounding box center [125, 168] width 15 height 13
select select "auto"
click at [118, 162] on select "Default auto px % 1/1 1/2 1/3 1/4 1/5 1/6 1/7 1/8 1/9 1/10" at bounding box center [125, 168] width 15 height 13
click at [124, 168] on select "Default auto px % 1/1 1/2 1/3 1/4 1/5 1/6 1/7 1/8 1/9 1/10" at bounding box center [116, 168] width 36 height 13
click at [98, 162] on select "Default auto px % 1/1 1/2 1/3 1/4 1/5 1/6 1/7 1/8 1/9 1/10" at bounding box center [116, 168] width 36 height 13
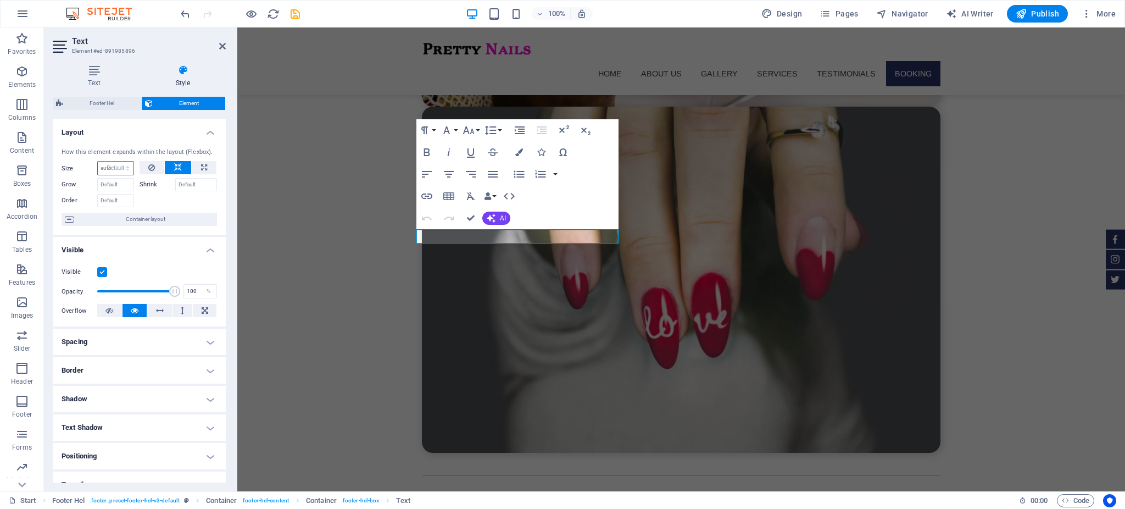
select select "DISABLED_OPTION_VALUE"
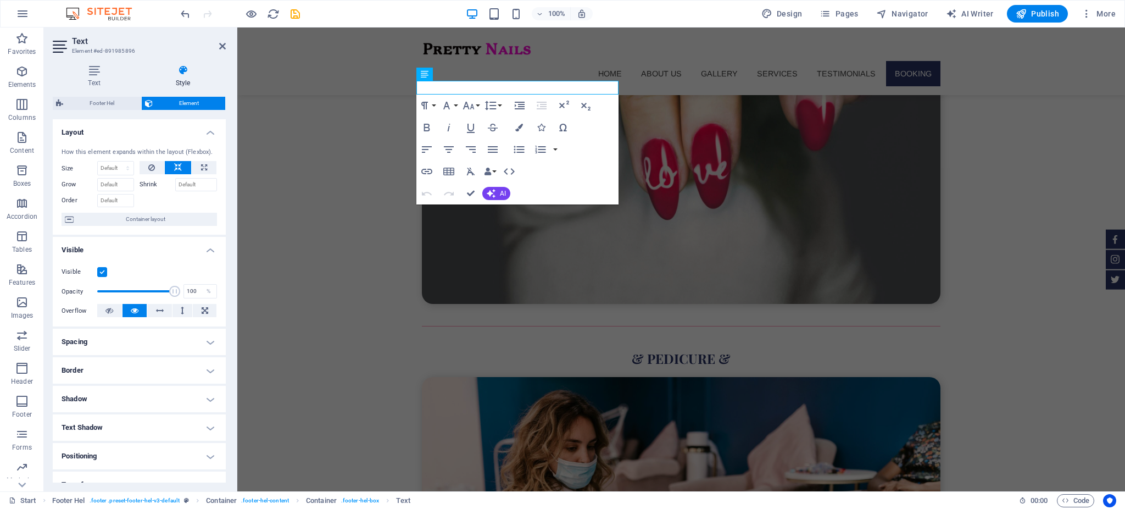
scroll to position [101, 0]
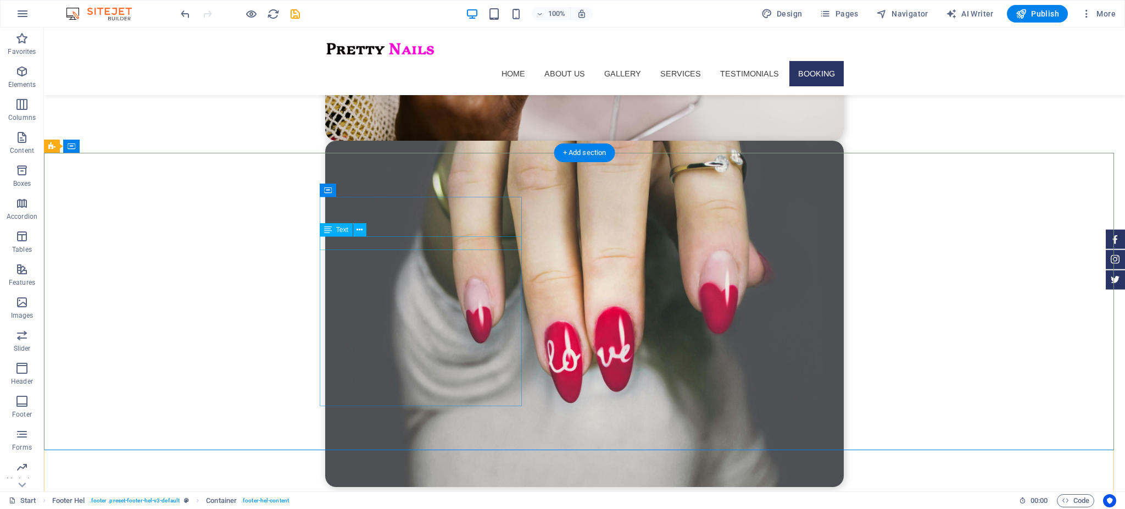
scroll to position [3629, 0]
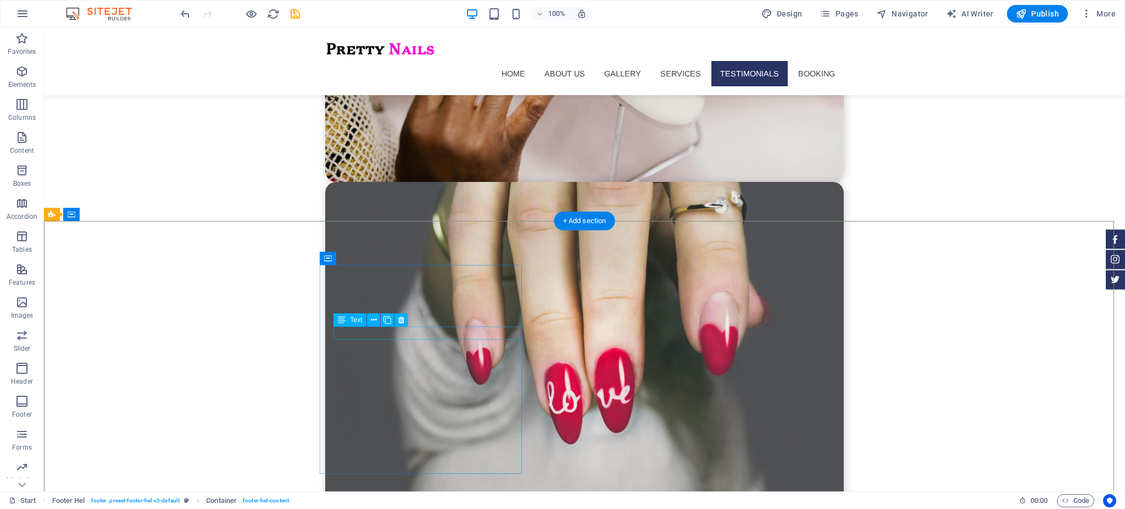
click at [903, 16] on span "Navigator" at bounding box center [903, 13] width 52 height 11
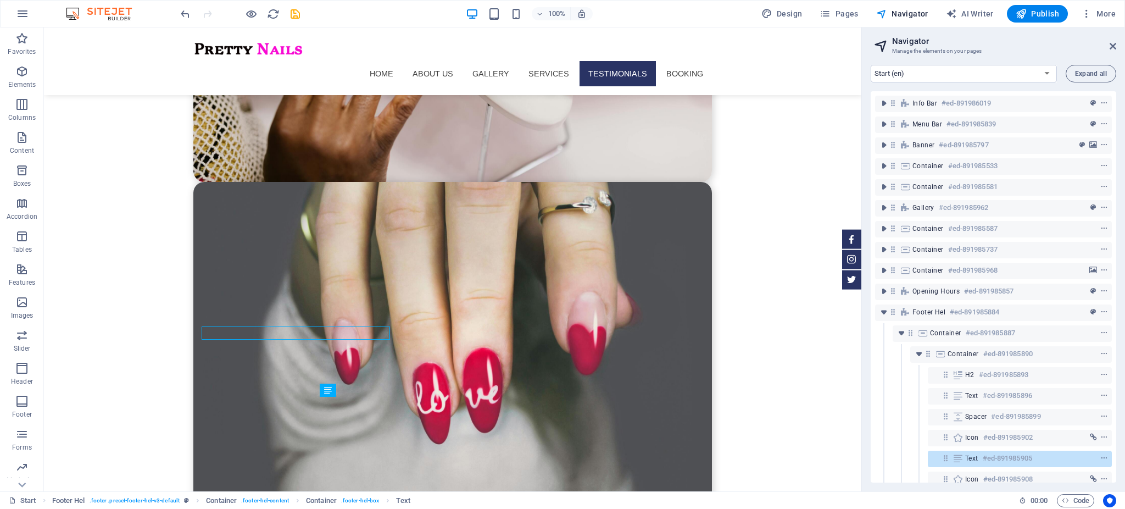
scroll to position [208, 0]
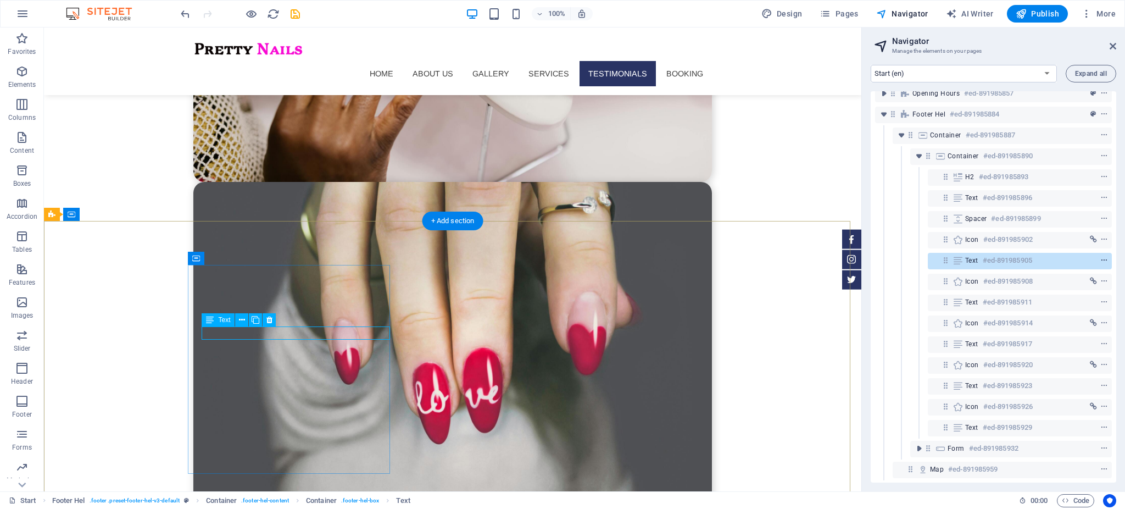
click at [1102, 257] on icon "context-menu" at bounding box center [1105, 261] width 8 height 8
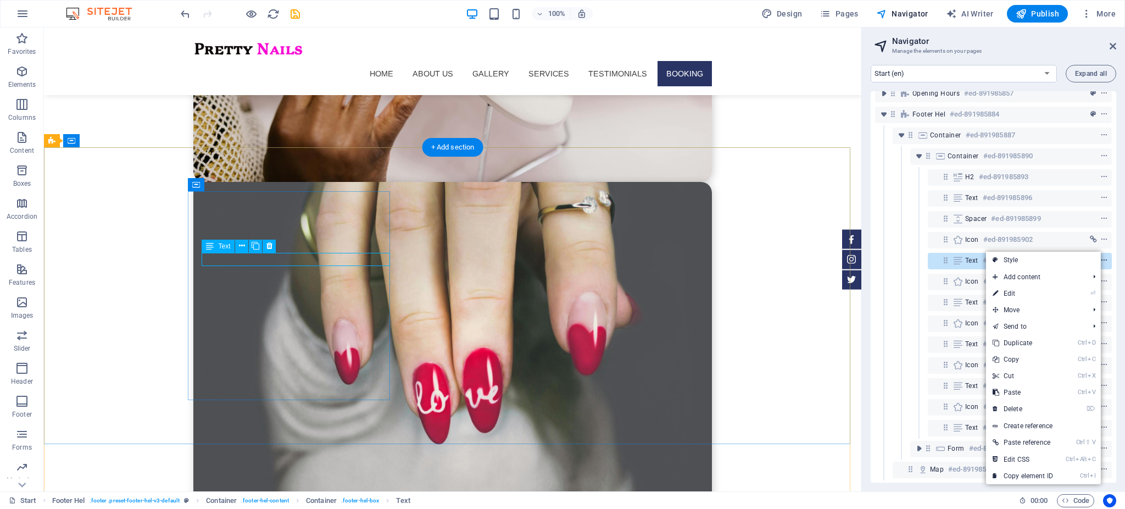
scroll to position [3571, 0]
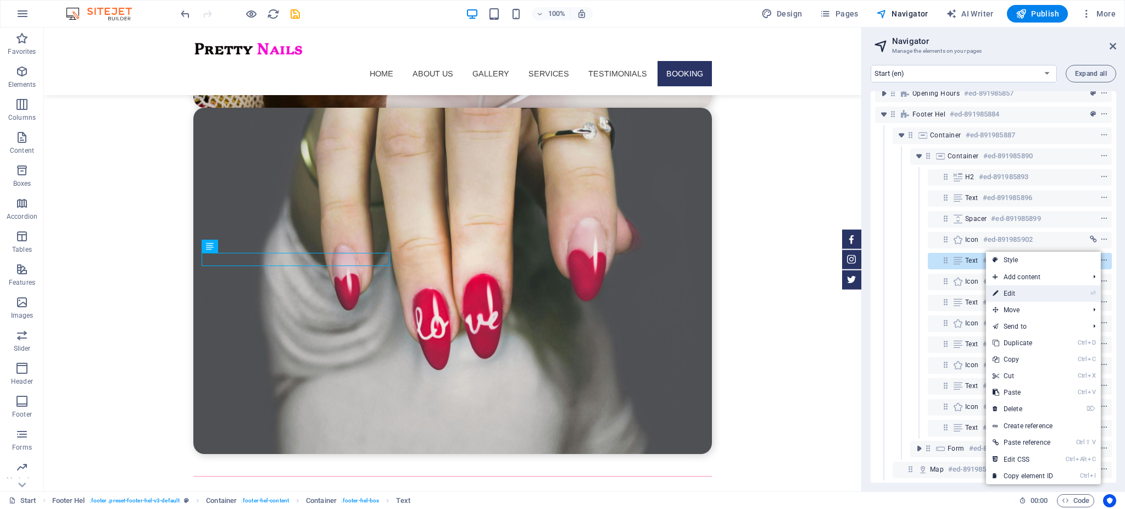
click at [1060, 296] on li "⏎ Edit" at bounding box center [1043, 293] width 115 height 16
click at [1022, 292] on link "⏎ Edit" at bounding box center [1023, 293] width 74 height 16
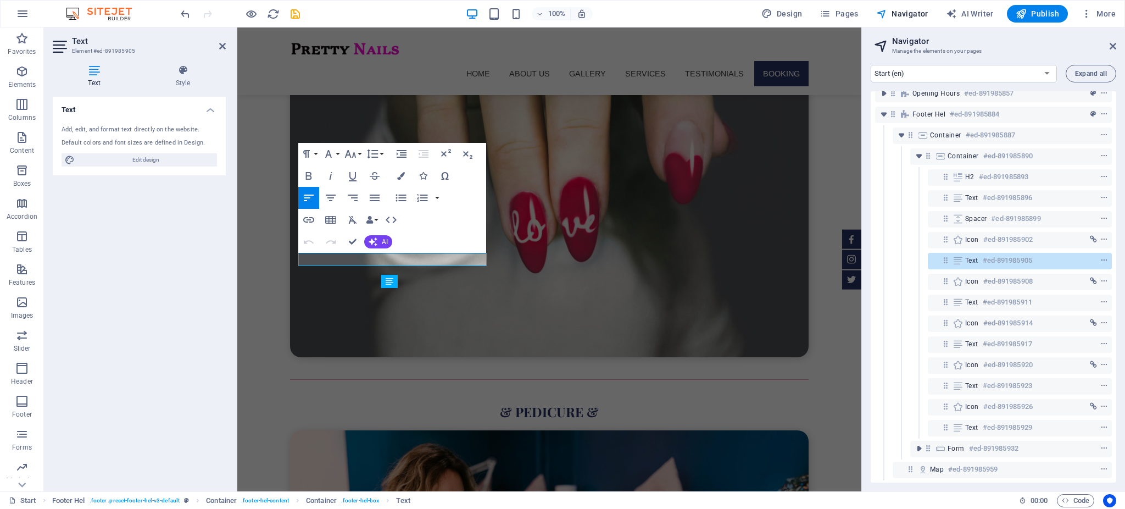
scroll to position [3474, 0]
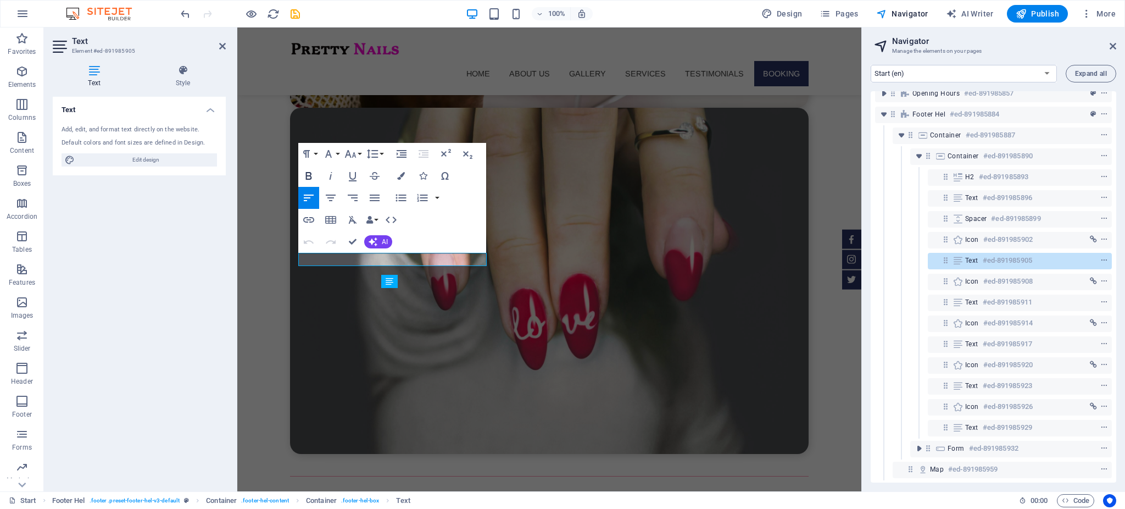
click at [309, 174] on icon "button" at bounding box center [308, 175] width 13 height 13
click at [180, 79] on h4 "Style" at bounding box center [183, 76] width 86 height 23
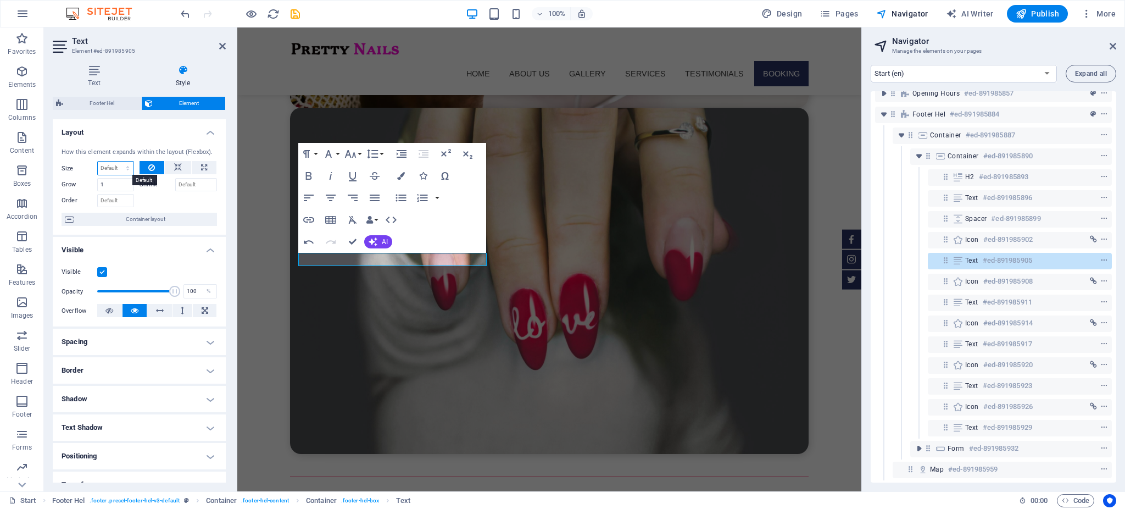
click at [129, 168] on select "Default auto px % 1/1 1/2 1/3 1/4 1/5 1/6 1/7 1/8 1/9 1/10" at bounding box center [116, 168] width 36 height 13
select select "px"
click at [117, 162] on select "Default auto px % 1/1 1/2 1/3 1/4 1/5 1/6 1/7 1/8 1/9 1/10" at bounding box center [116, 168] width 36 height 13
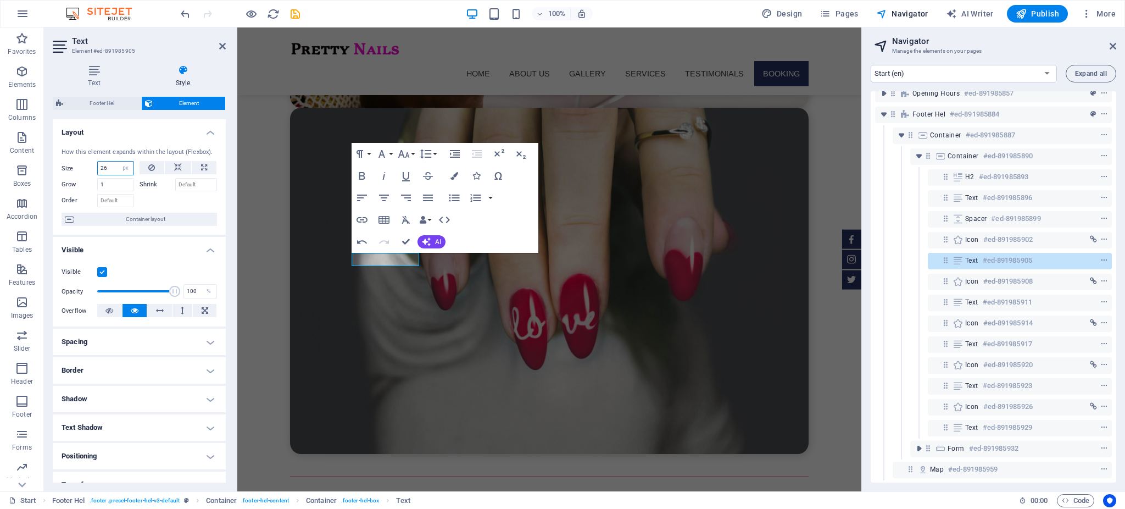
click at [104, 167] on input "26" at bounding box center [116, 168] width 36 height 13
type input "50"
click at [104, 167] on input "50" at bounding box center [116, 168] width 36 height 13
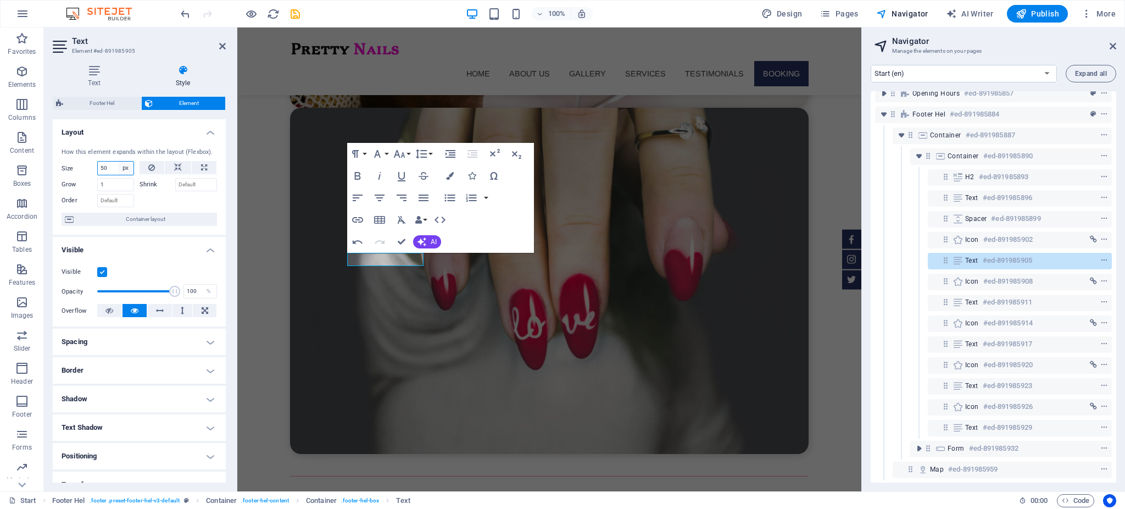
click at [126, 168] on select "Default auto px % 1/1 1/2 1/3 1/4 1/5 1/6 1/7 1/8 1/9 1/10" at bounding box center [125, 168] width 15 height 13
select select "1gok0dgnl3c"
click at [118, 162] on select "Default auto px % 1/1 1/2 1/3 1/4 1/5 1/6 1/7 1/8 1/9 1/10" at bounding box center [125, 168] width 15 height 13
select select "DISABLED_OPTION_VALUE"
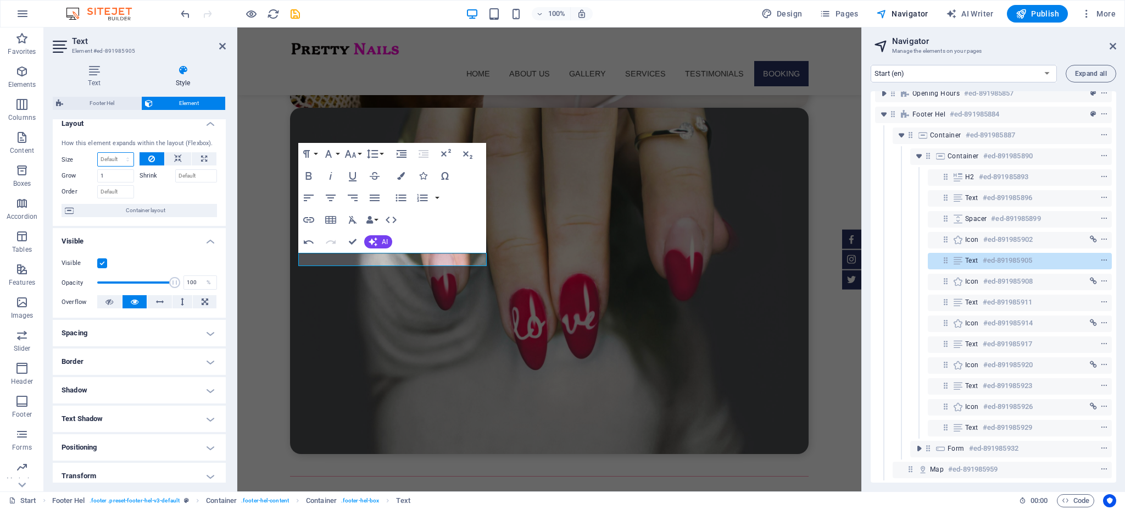
scroll to position [0, 0]
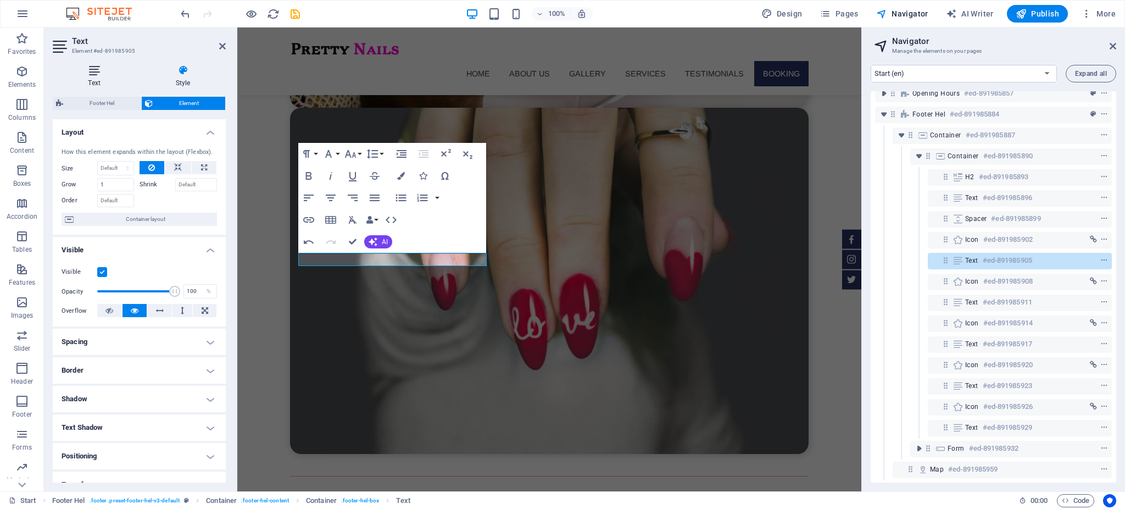
click at [95, 79] on h4 "Text" at bounding box center [96, 76] width 87 height 23
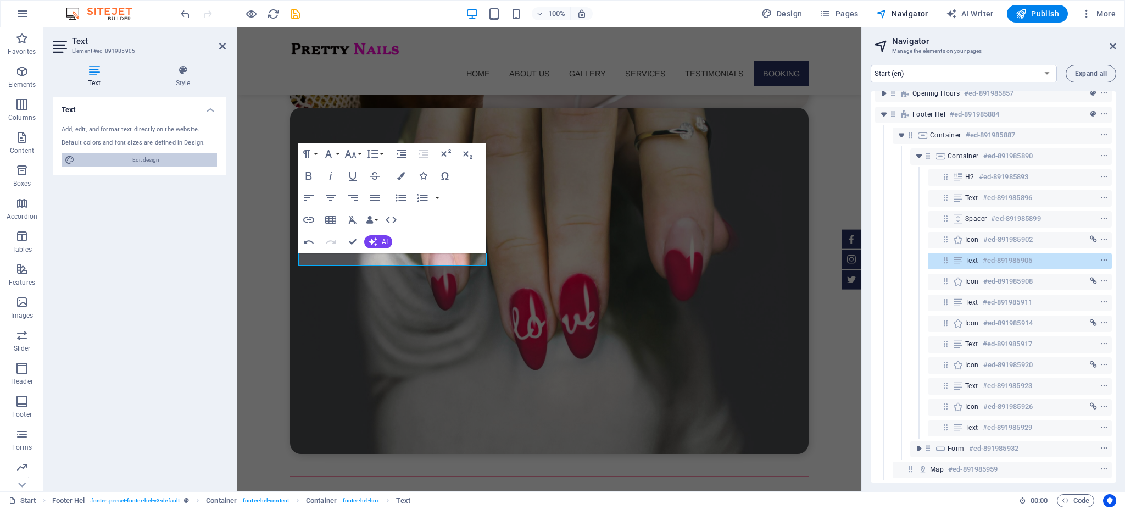
click at [118, 159] on span "Edit design" at bounding box center [146, 159] width 136 height 13
select select "px"
select select "300"
select select "px"
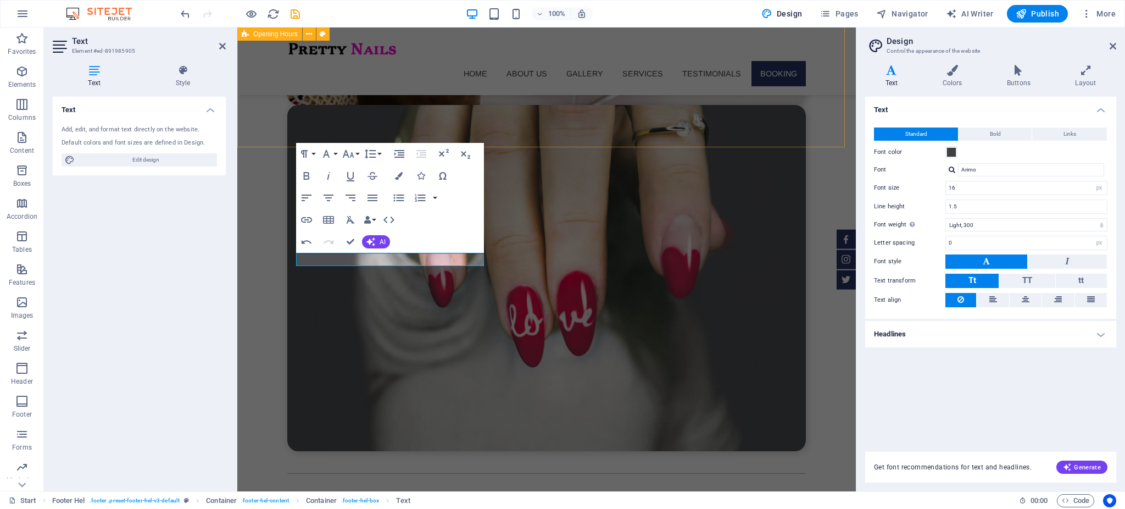
scroll to position [3471, 0]
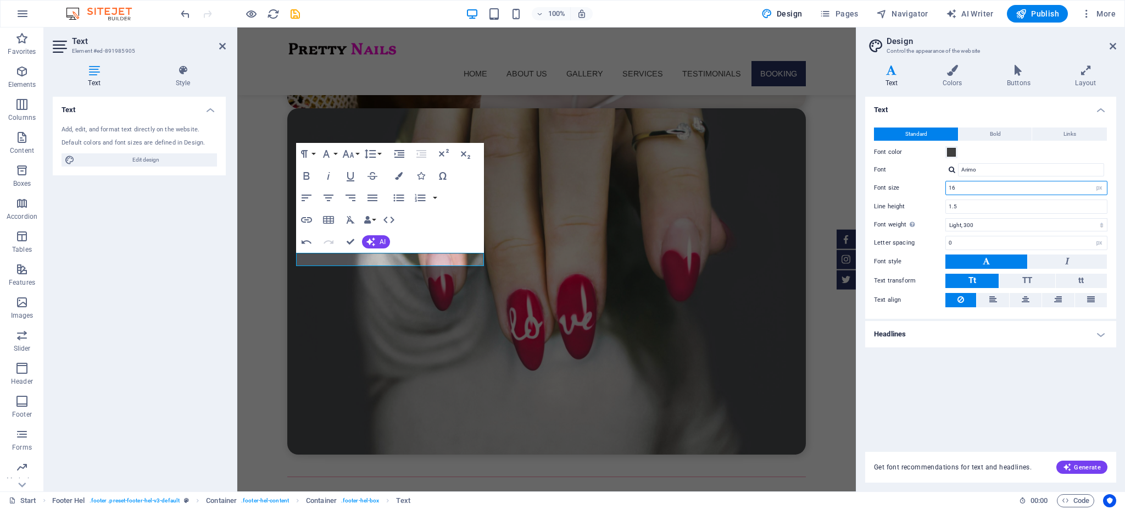
click at [1077, 188] on input "16" at bounding box center [1026, 187] width 161 height 13
click at [1075, 188] on input "16" at bounding box center [1026, 187] width 161 height 13
type input "1"
click at [1050, 391] on div "Text Standard Bold Links Font color Font Arimo Font size 20 rem px Line height …" at bounding box center [991, 268] width 251 height 342
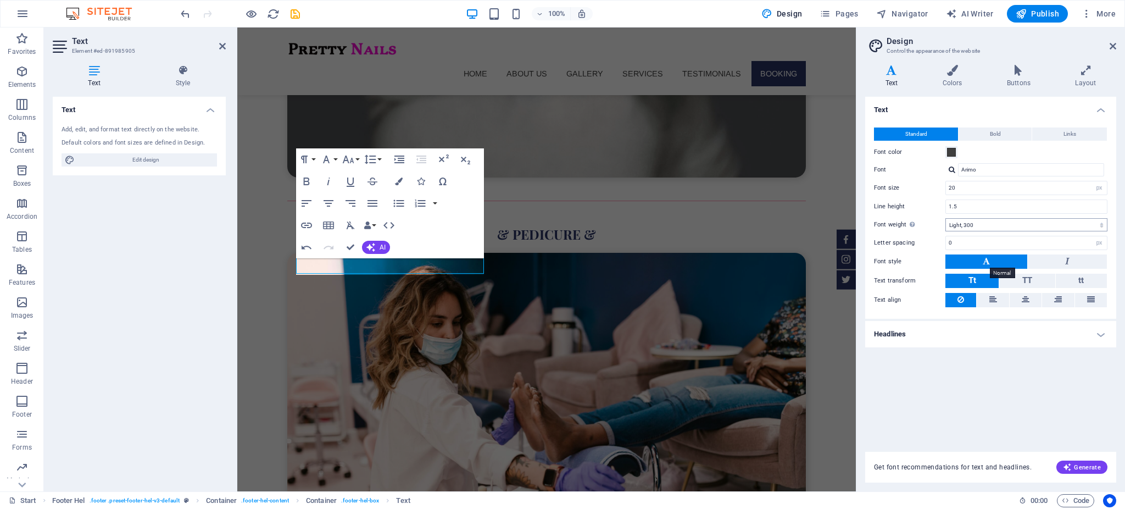
scroll to position [3957, 0]
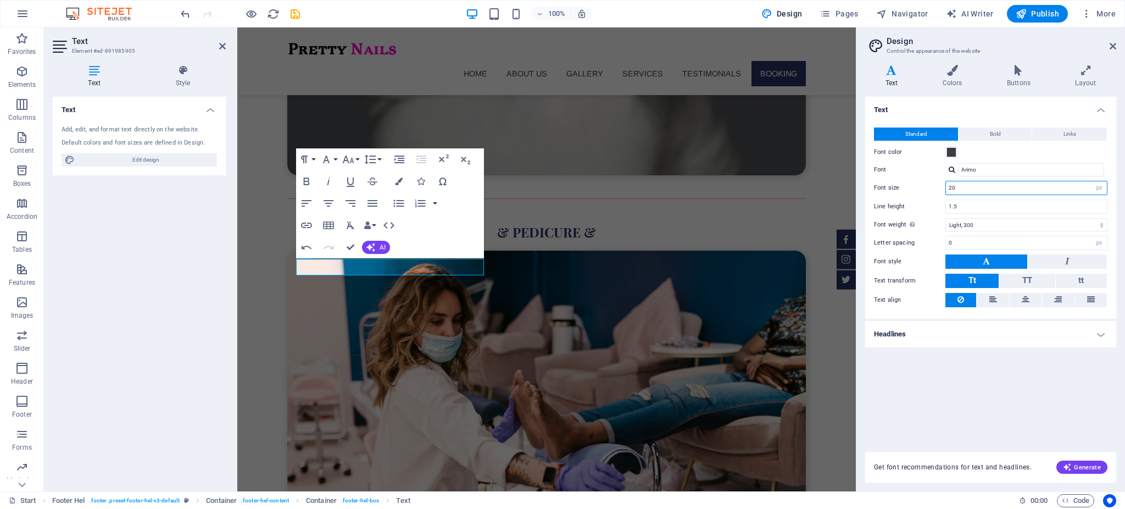
click at [988, 187] on input "20" at bounding box center [1026, 187] width 161 height 13
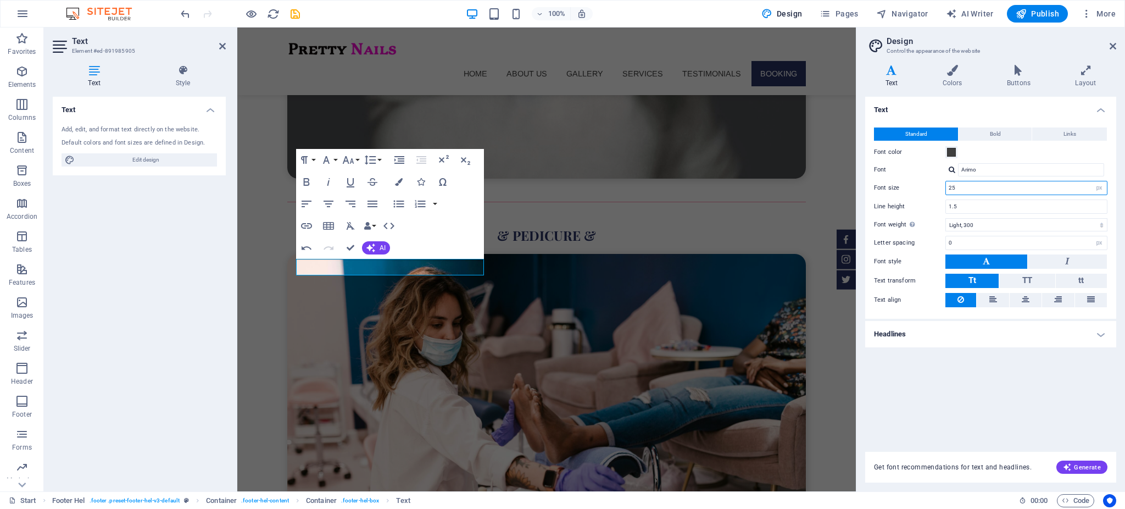
type input "2"
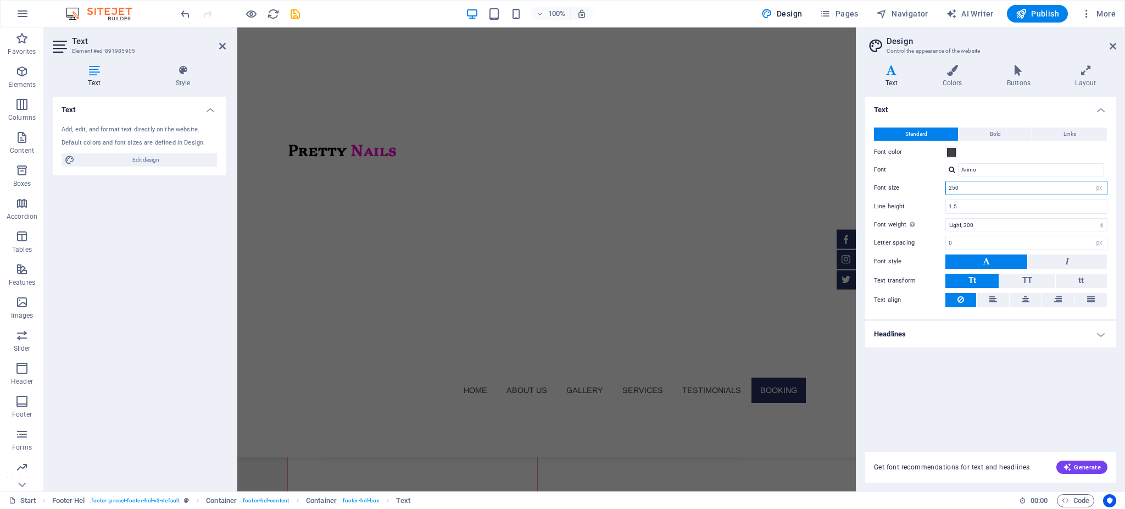
scroll to position [90364, 0]
type input "25"
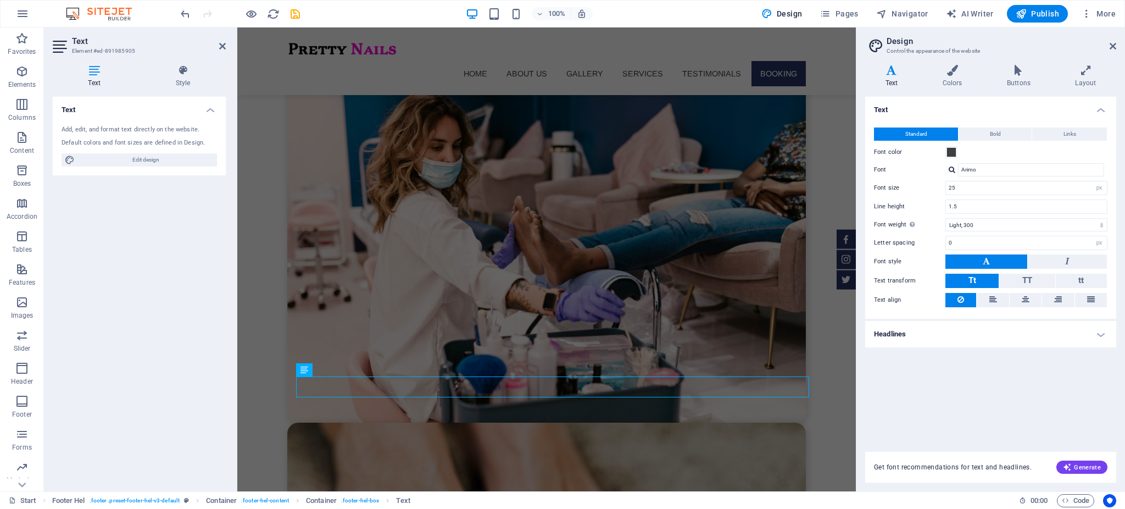
scroll to position [4898, 0]
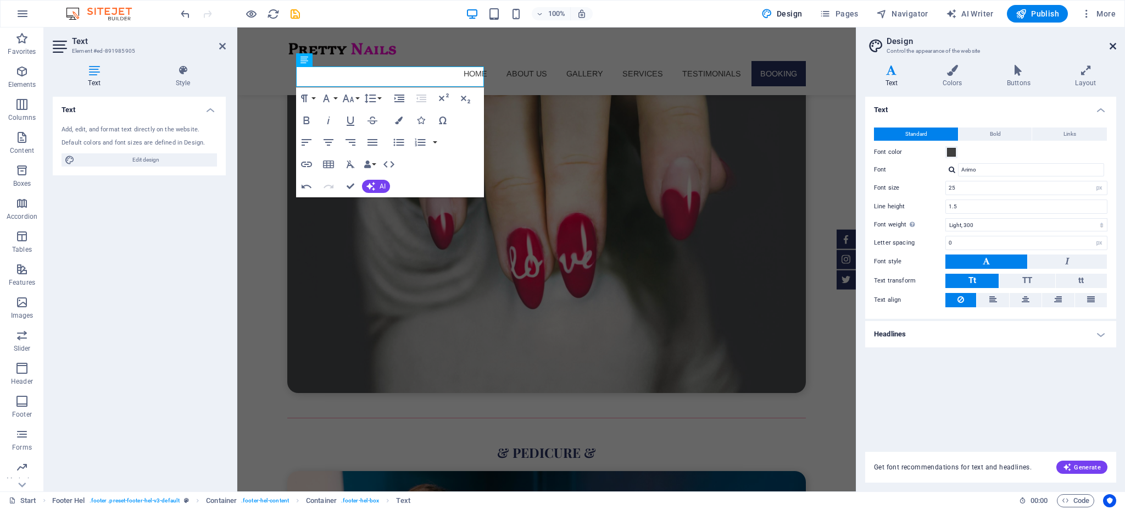
click at [1114, 46] on icon at bounding box center [1113, 46] width 7 height 9
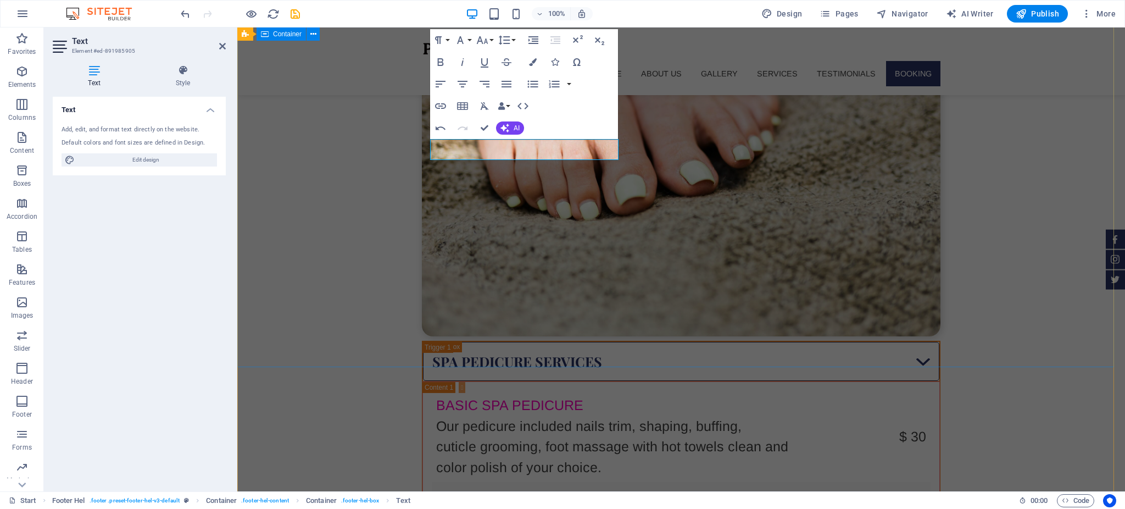
scroll to position [4988, 0]
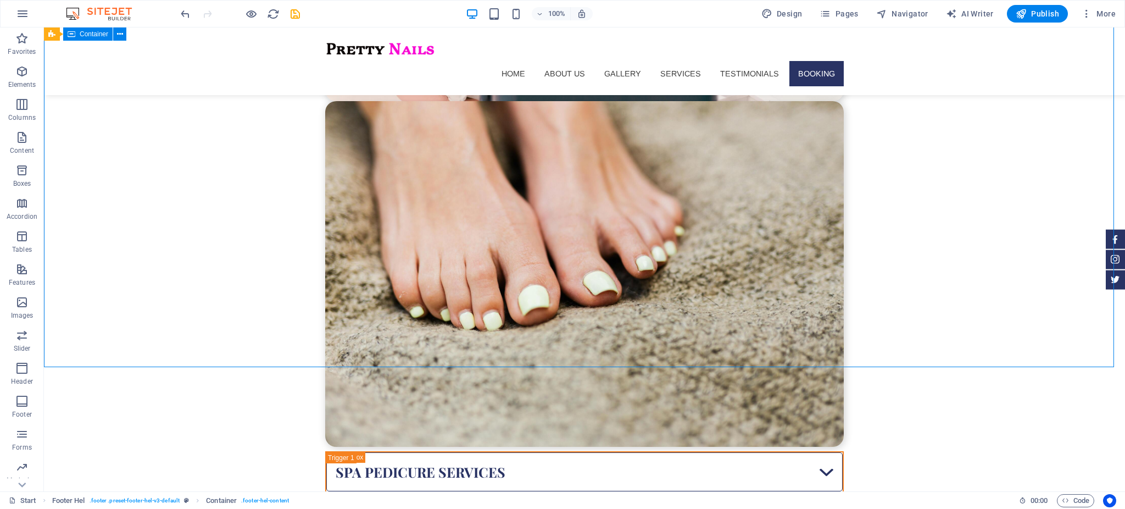
scroll to position [5084, 0]
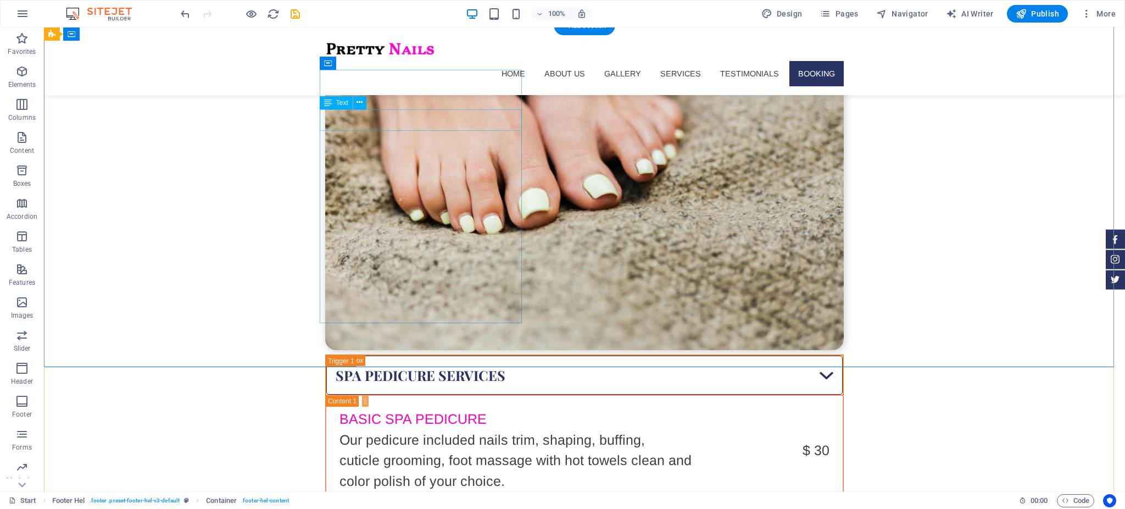
click at [358, 102] on icon at bounding box center [360, 103] width 6 height 12
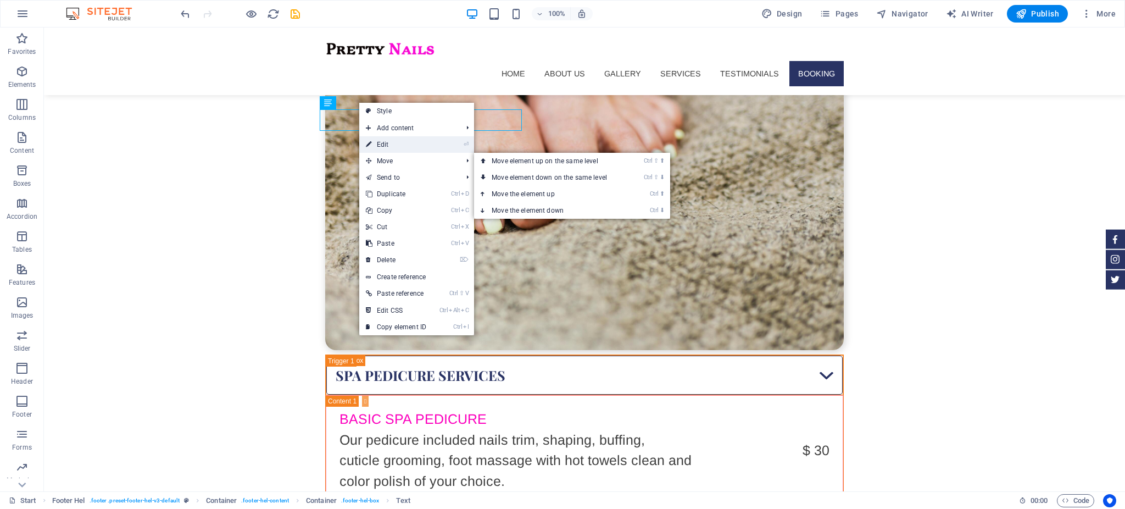
click at [389, 145] on link "⏎ Edit" at bounding box center [396, 144] width 74 height 16
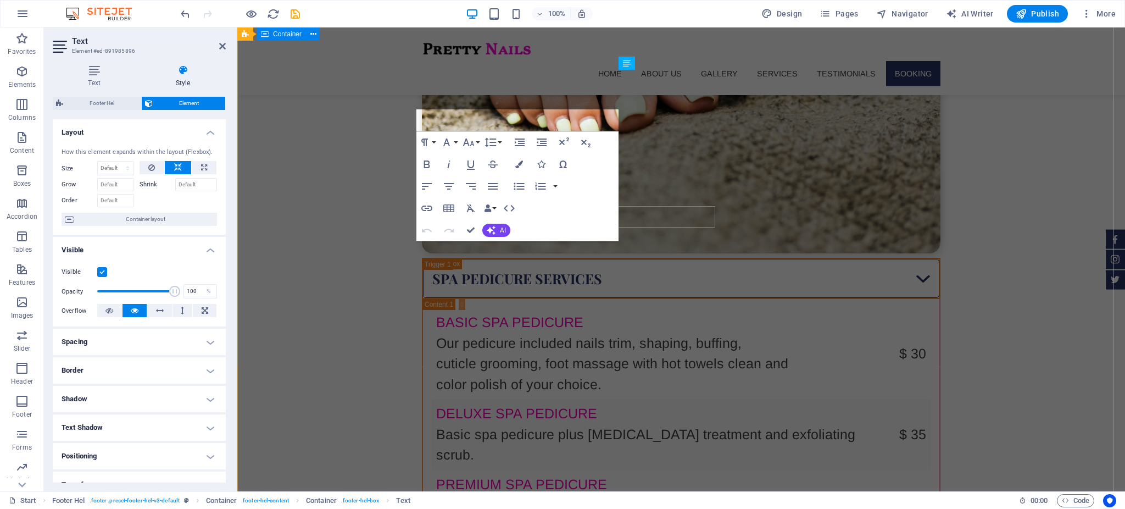
scroll to position [4988, 0]
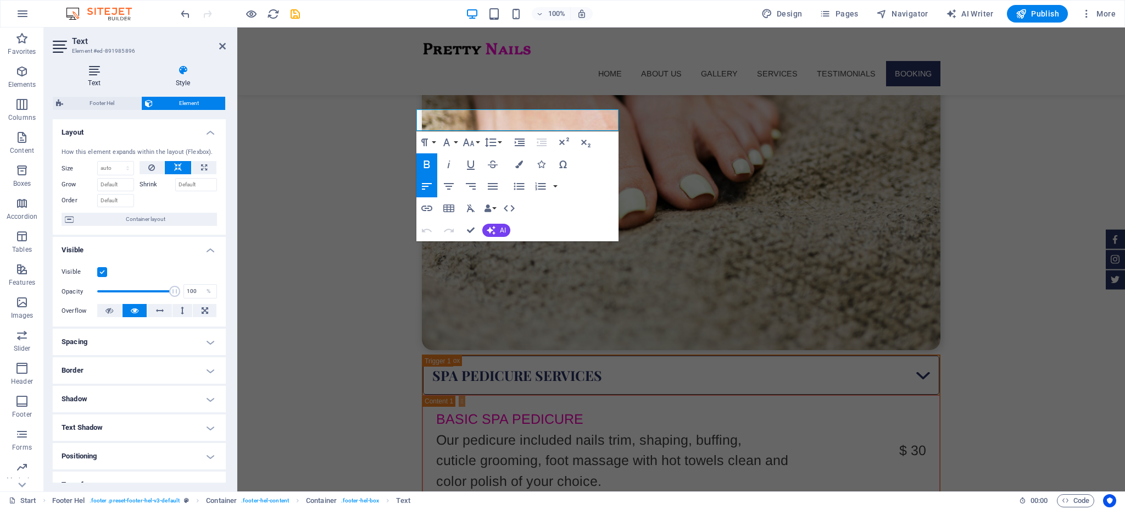
click at [103, 71] on icon at bounding box center [94, 70] width 83 height 11
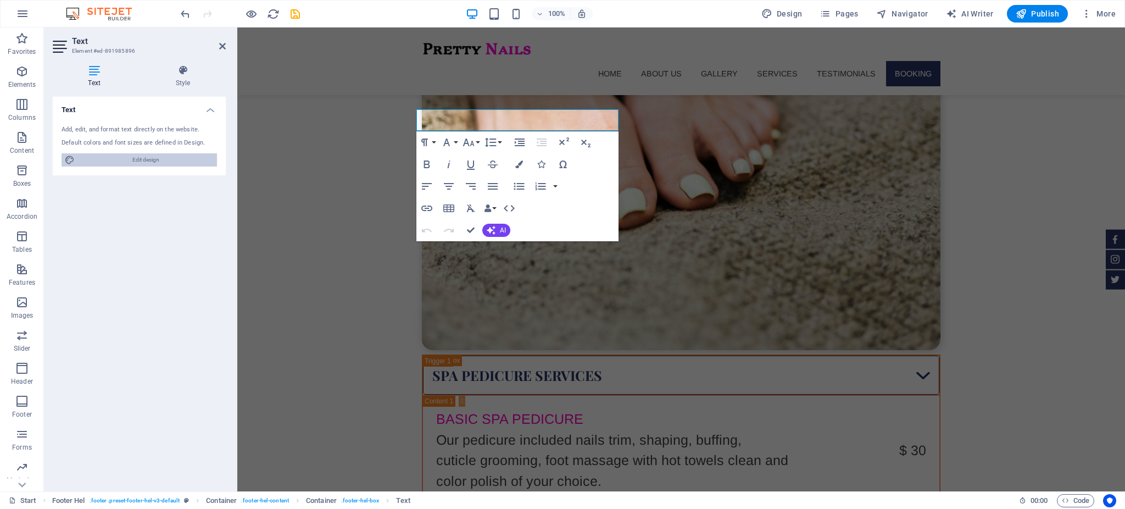
click at [137, 162] on span "Edit design" at bounding box center [146, 159] width 136 height 13
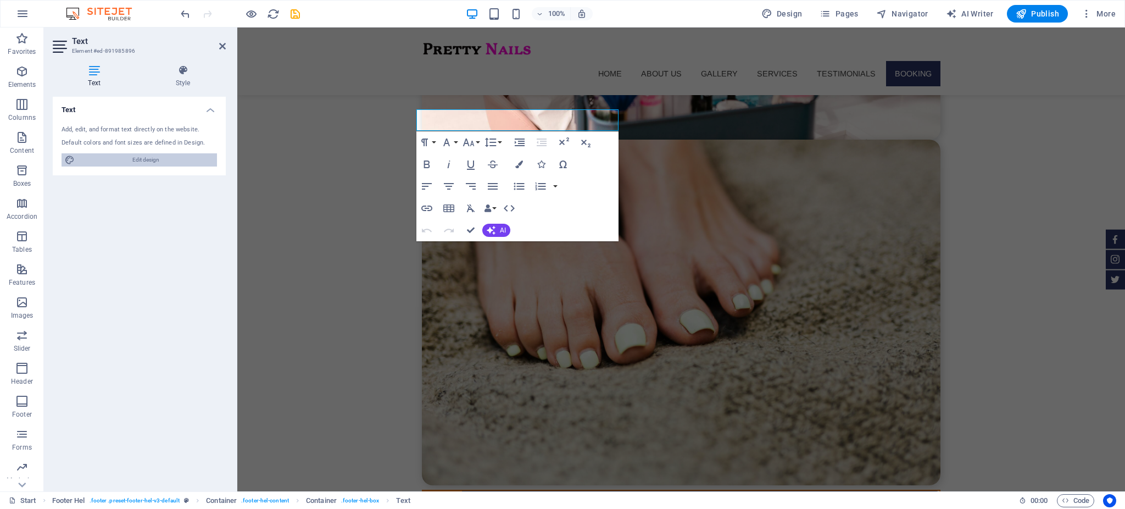
select select "px"
select select "300"
select select "px"
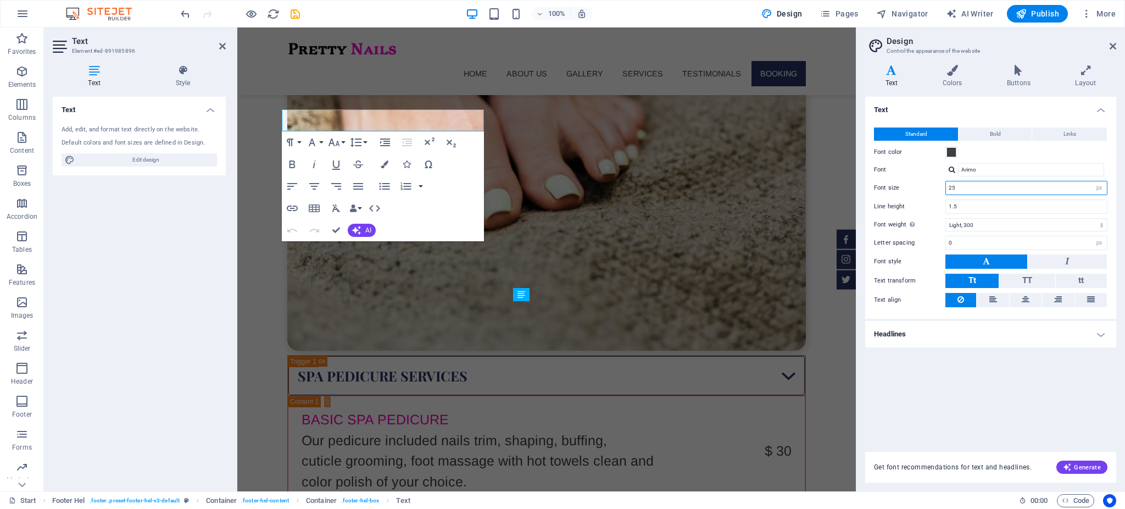
click at [976, 183] on input "25" at bounding box center [1026, 187] width 161 height 13
type input "2"
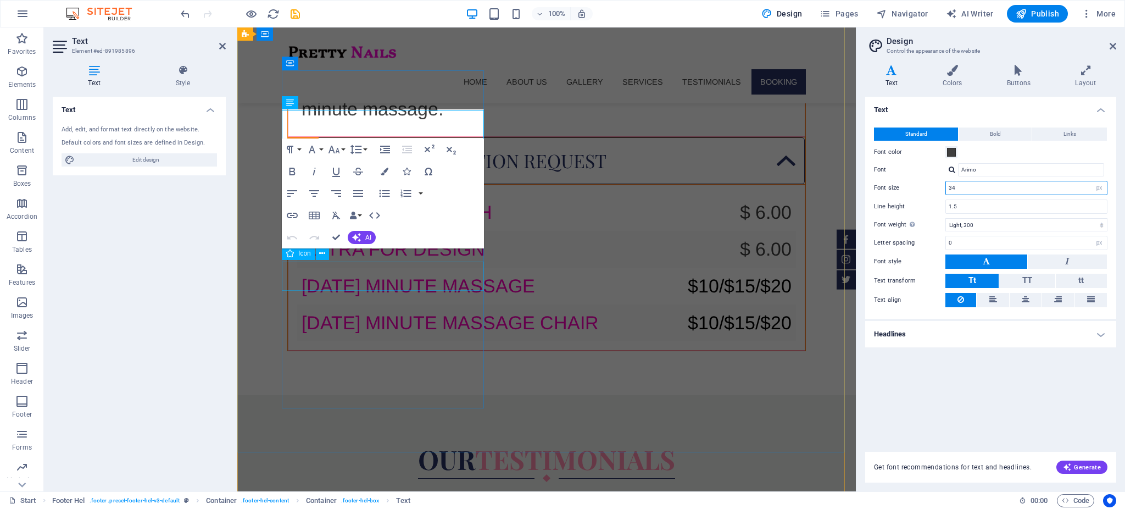
scroll to position [6811, 0]
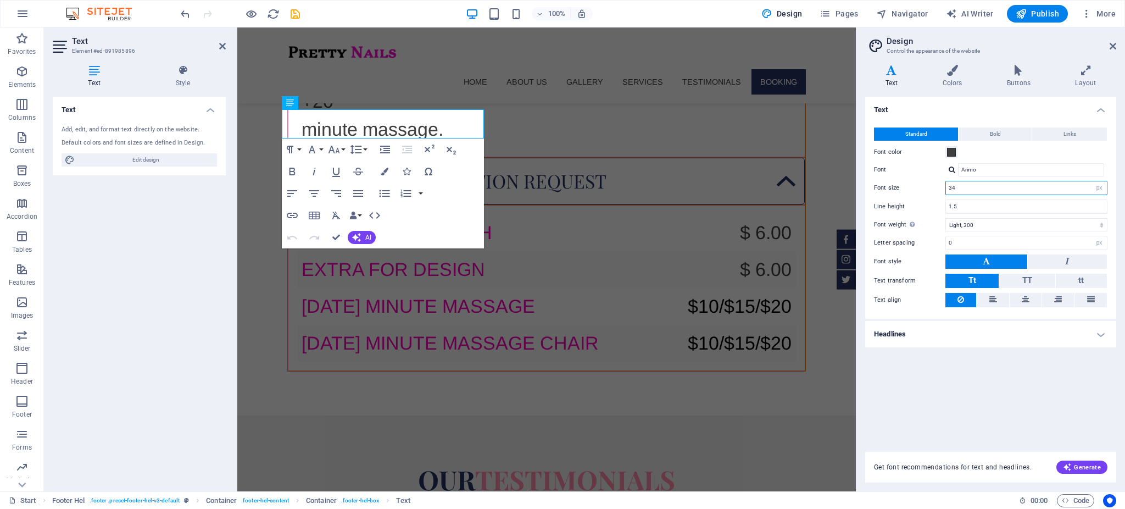
click at [970, 189] on input "34" at bounding box center [1026, 187] width 161 height 13
type input "25"
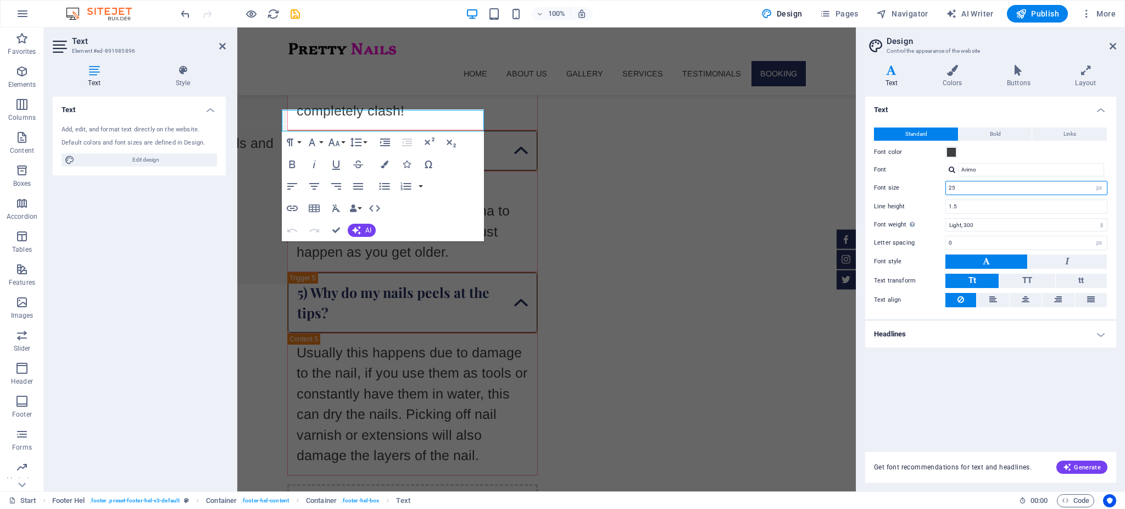
scroll to position [4852, 0]
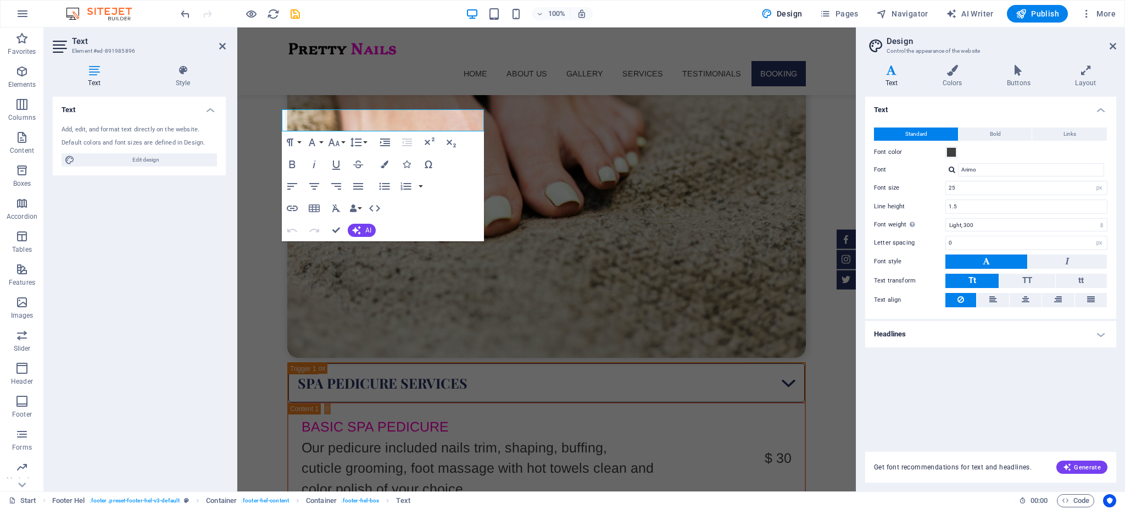
click at [1118, 45] on aside "Design Control the appearance of the website Variants Text Colors Buttons Layou…" at bounding box center [990, 259] width 269 height 464
click at [1114, 48] on icon at bounding box center [1113, 46] width 7 height 9
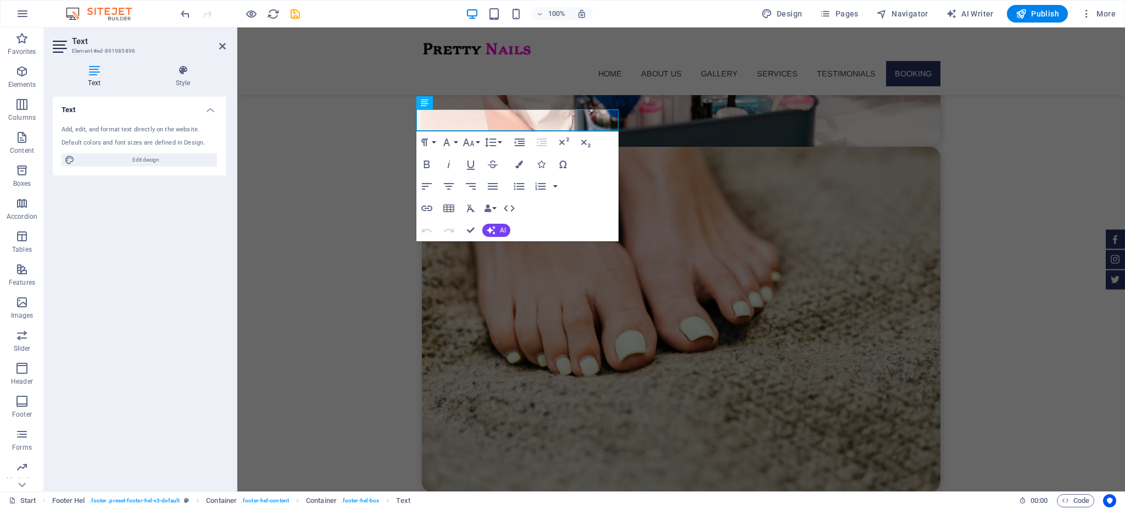
scroll to position [4988, 0]
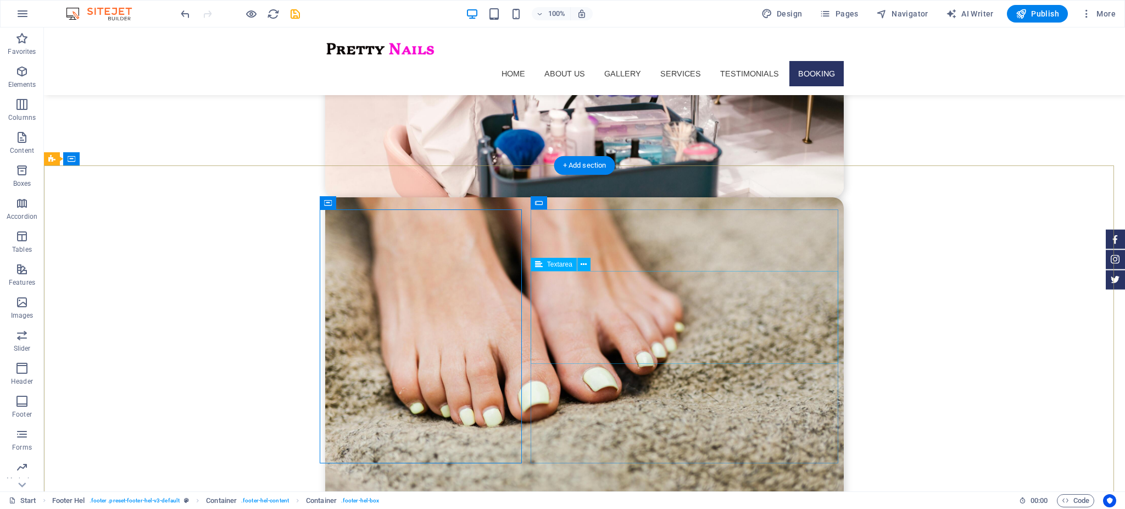
scroll to position [4949, 0]
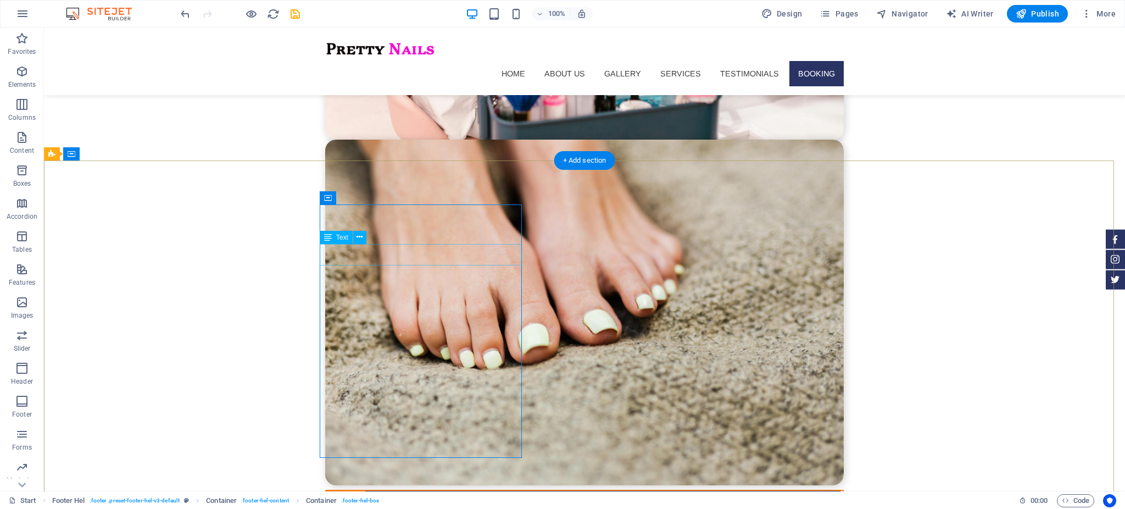
click at [360, 235] on icon at bounding box center [360, 237] width 6 height 12
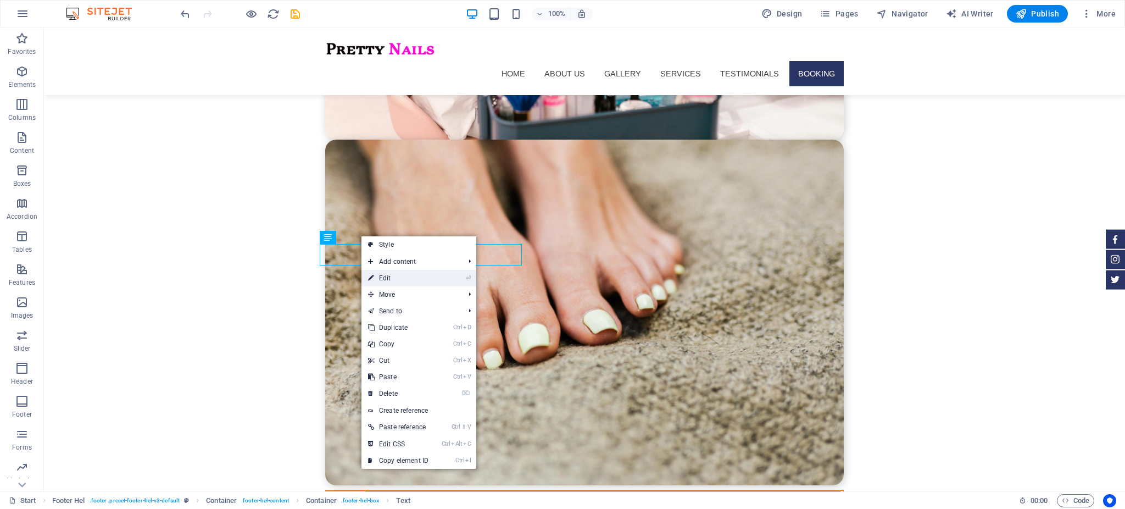
click at [387, 279] on link "⏎ Edit" at bounding box center [399, 278] width 74 height 16
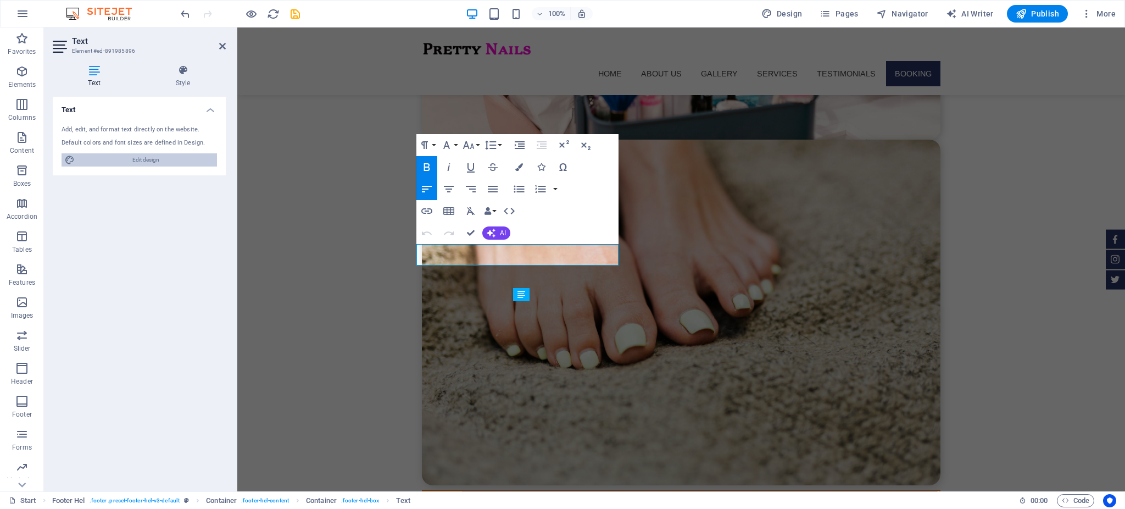
click at [169, 162] on span "Edit design" at bounding box center [146, 159] width 136 height 13
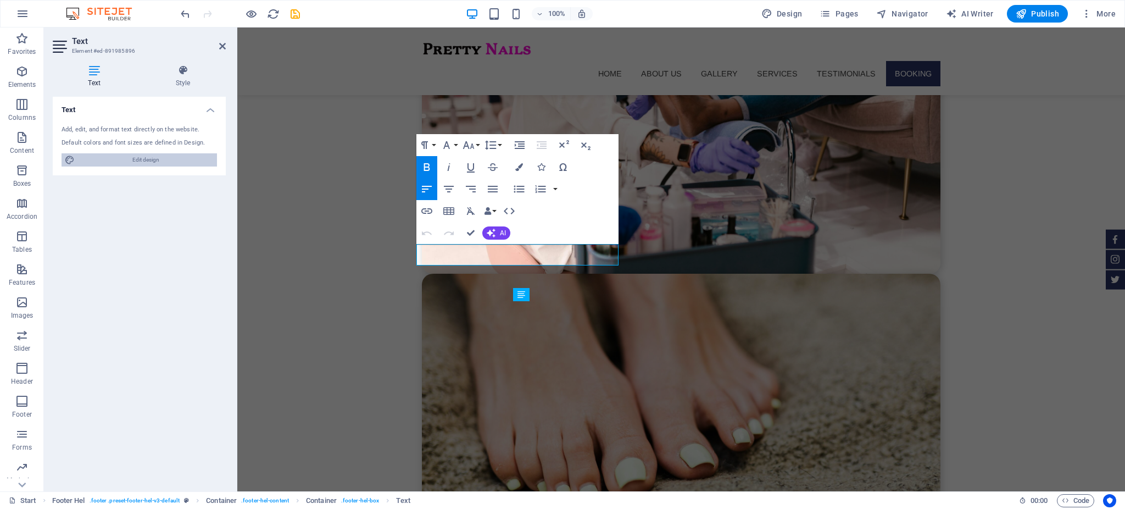
select select "px"
select select "300"
select select "px"
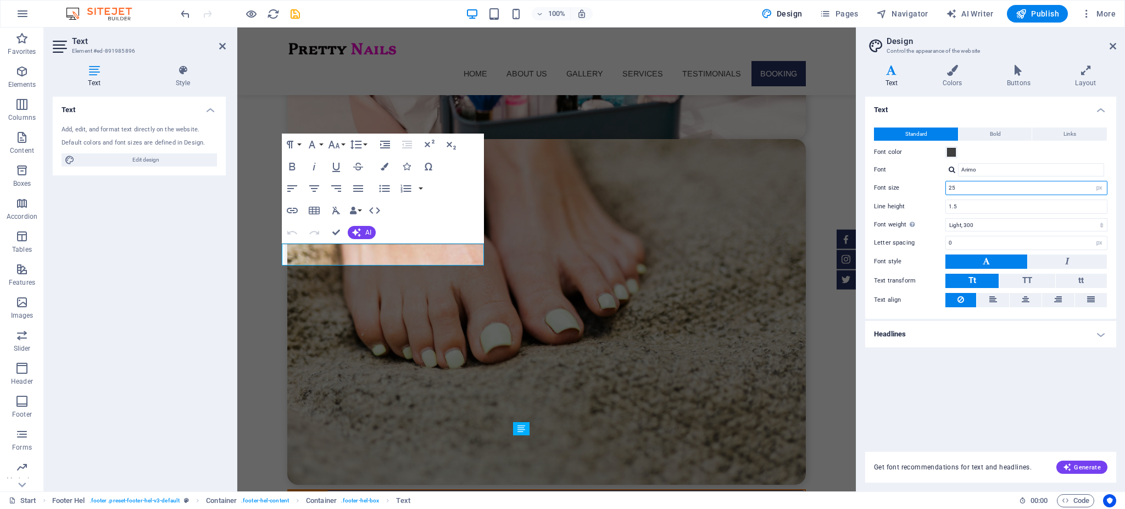
click at [977, 192] on input "25" at bounding box center [1026, 187] width 161 height 13
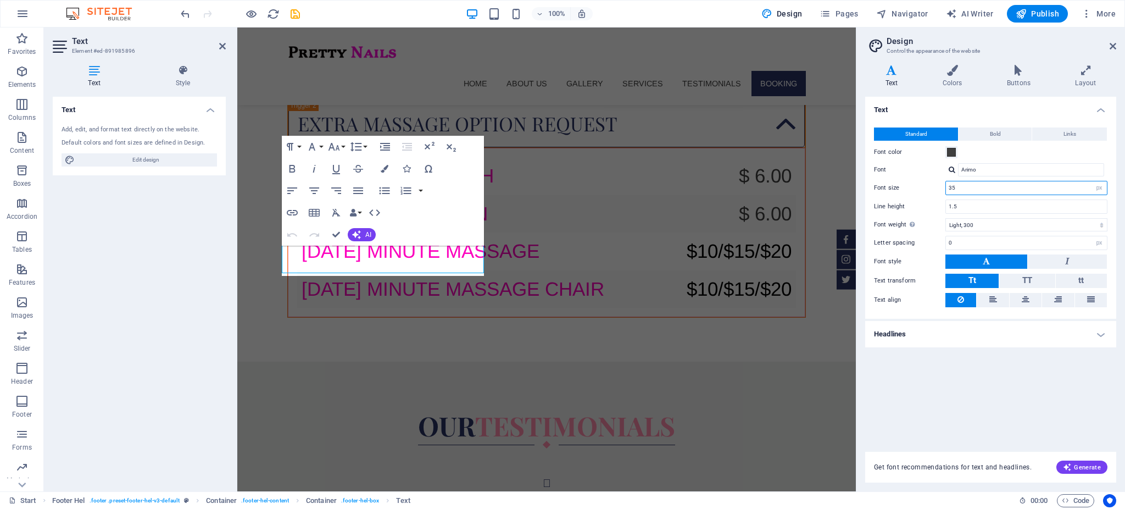
scroll to position [6976, 0]
click at [976, 193] on input "35" at bounding box center [1026, 187] width 161 height 13
click at [976, 193] on input "26" at bounding box center [1026, 187] width 161 height 13
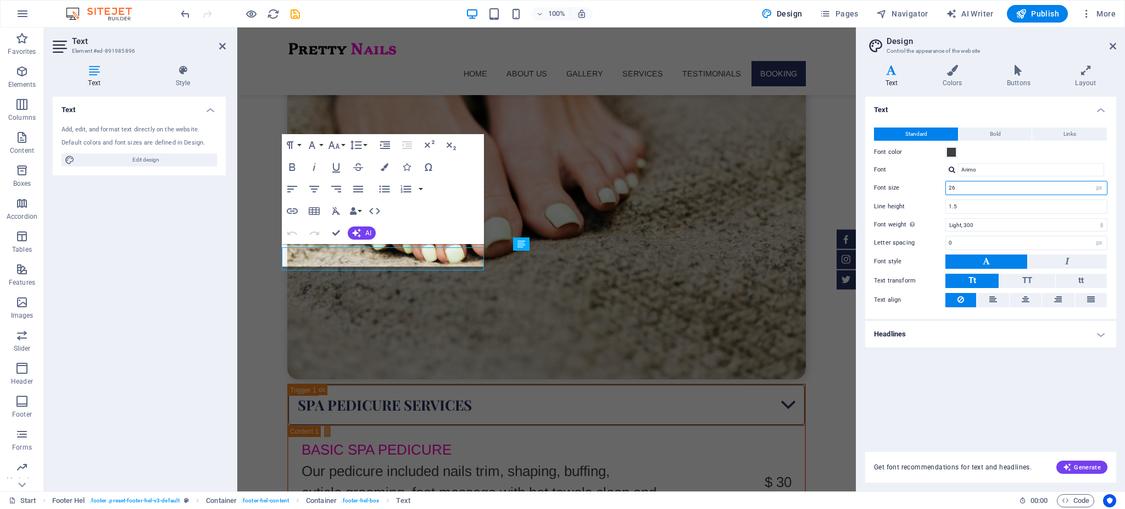
scroll to position [4900, 0]
type input "25"
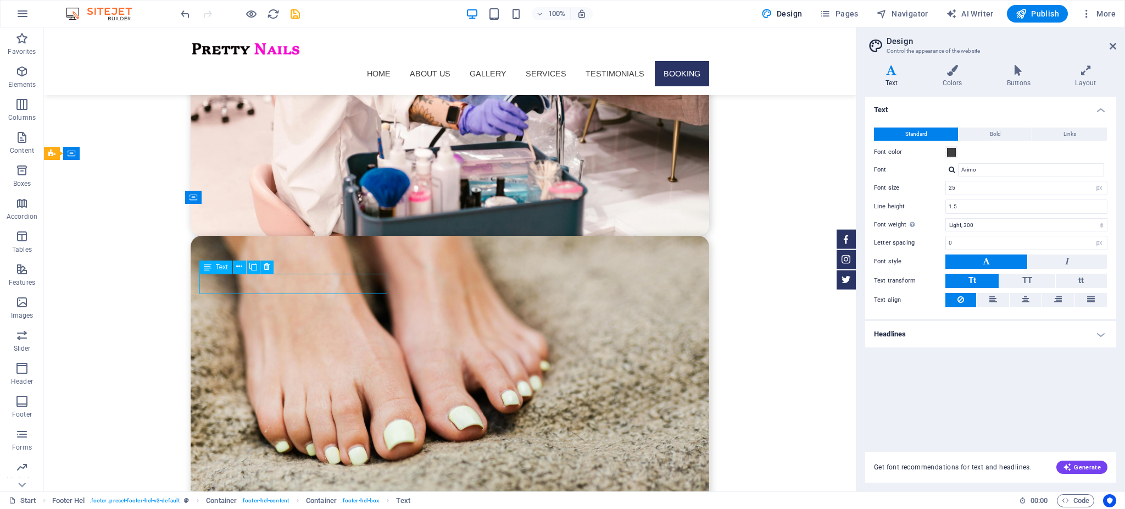
scroll to position [4815, 0]
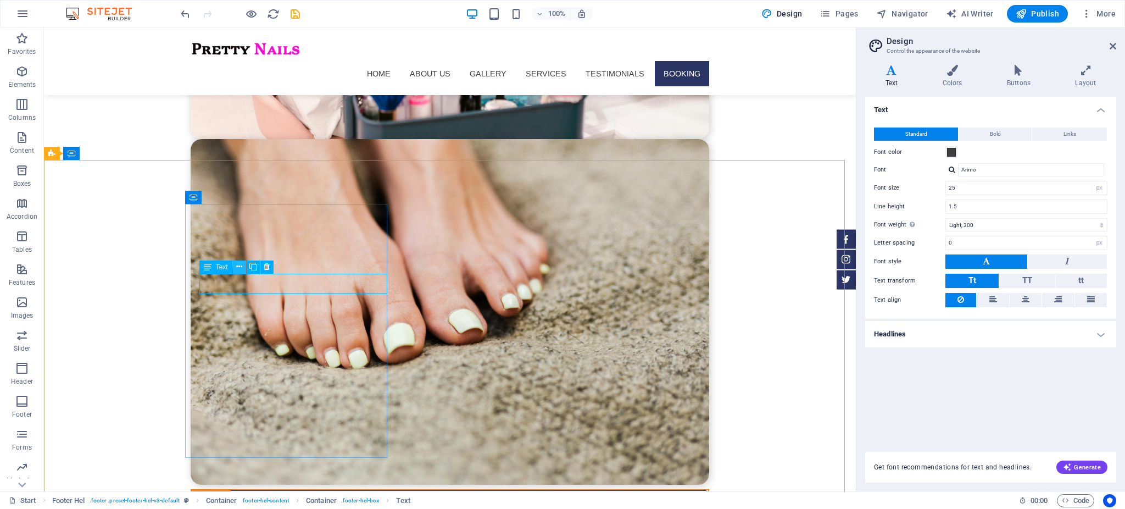
click at [239, 268] on icon at bounding box center [239, 267] width 6 height 12
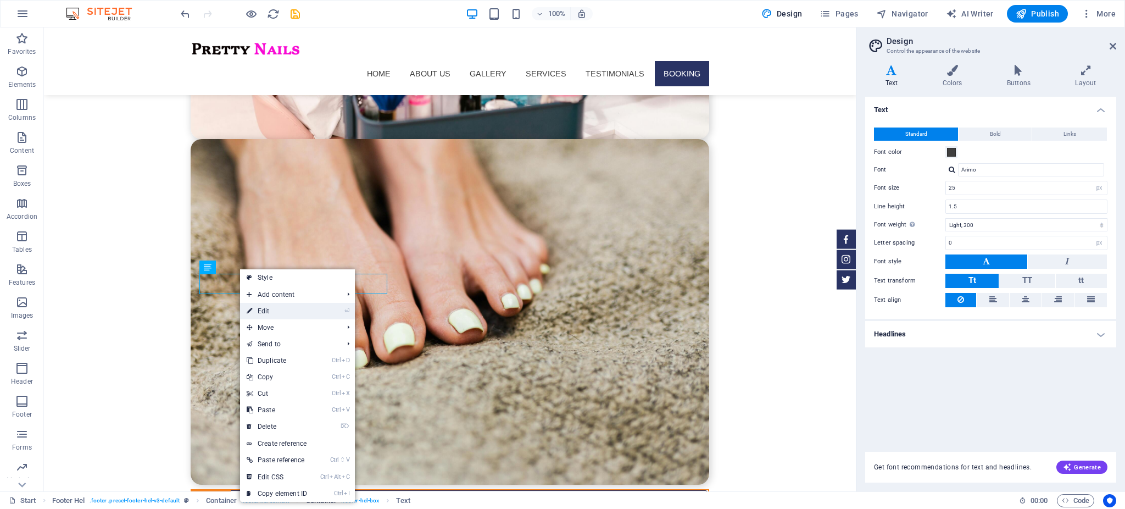
click at [254, 312] on link "⏎ Edit" at bounding box center [277, 311] width 74 height 16
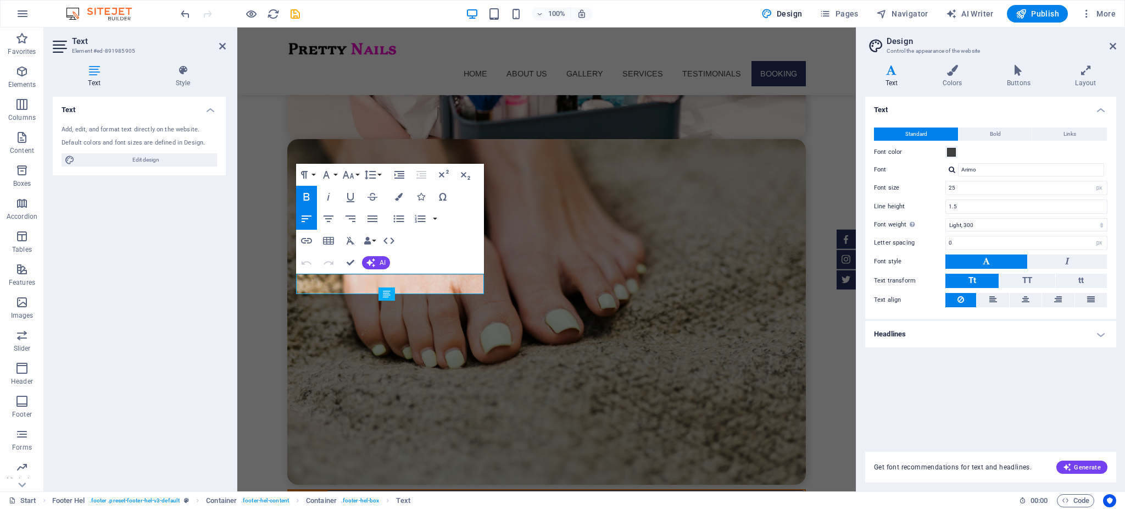
click at [306, 198] on icon "button" at bounding box center [306, 196] width 13 height 13
click at [309, 210] on button "Align Left" at bounding box center [306, 219] width 21 height 22
click at [309, 201] on icon "button" at bounding box center [306, 196] width 13 height 13
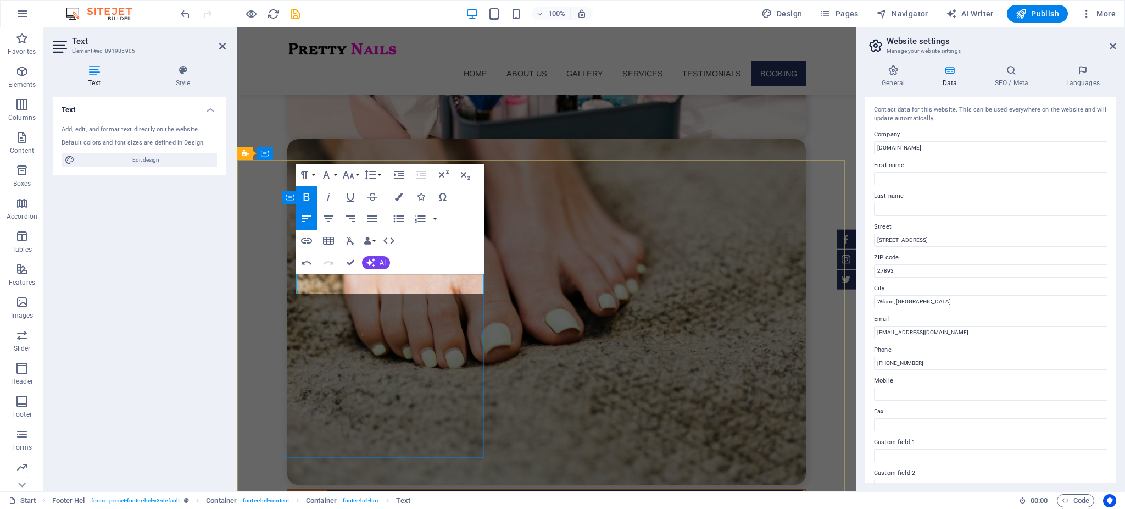
click at [307, 192] on icon "button" at bounding box center [306, 196] width 13 height 13
click at [151, 259] on div "Text Add, edit, and format text directly on the website. Default colors and fon…" at bounding box center [139, 290] width 173 height 386
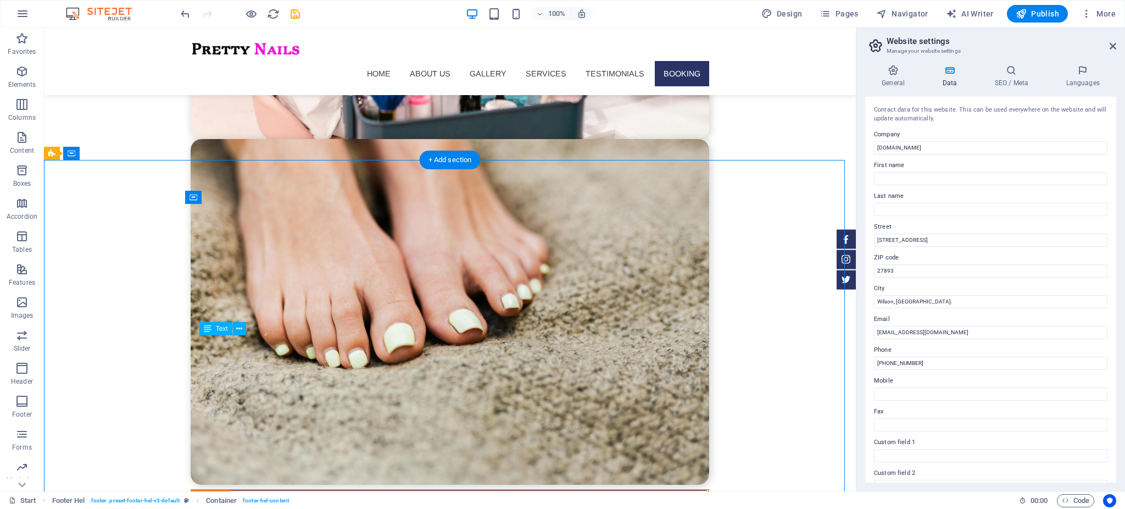
scroll to position [0, 0]
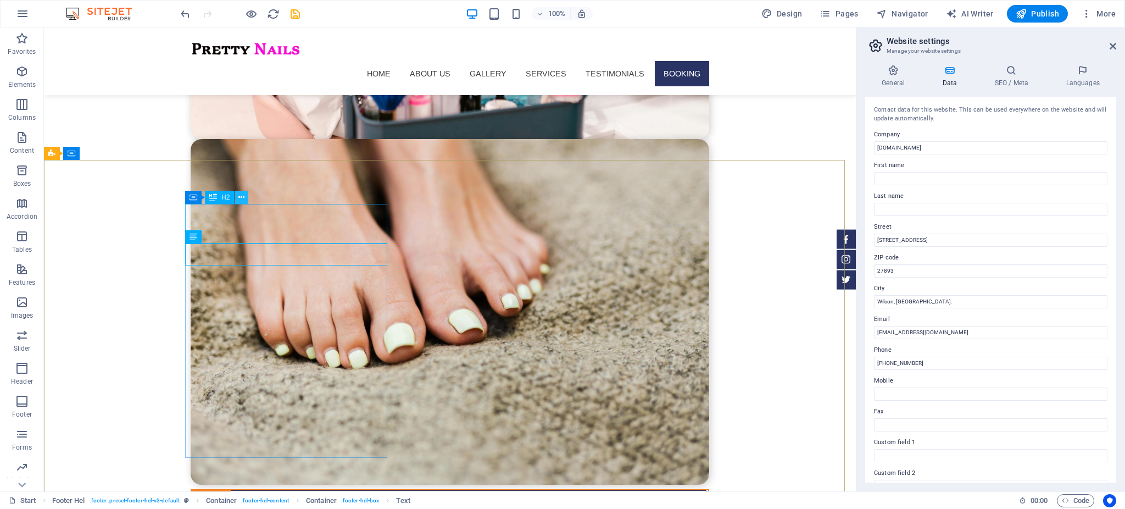
click at [242, 195] on icon at bounding box center [241, 198] width 6 height 12
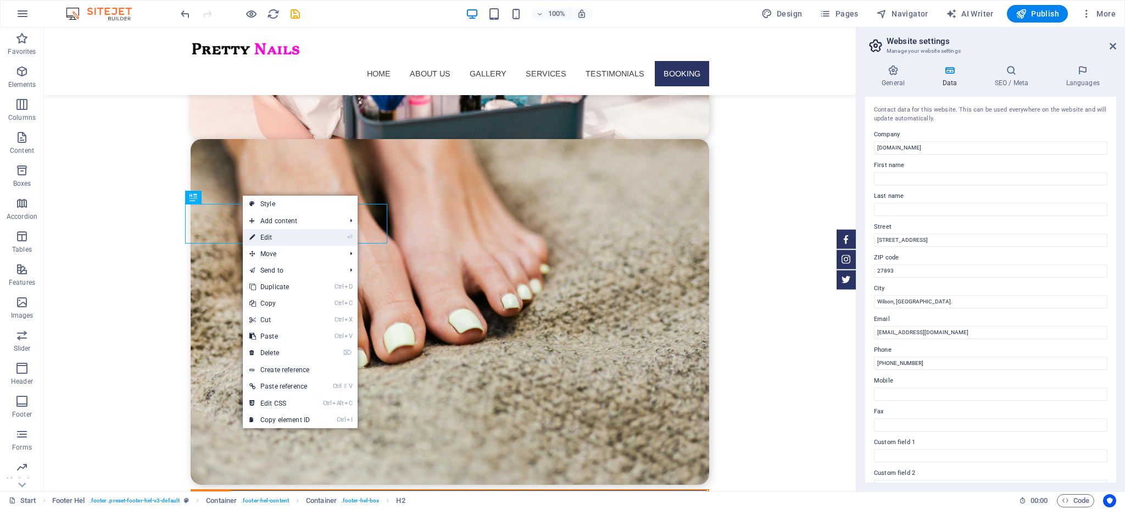
click at [268, 237] on link "⏎ Edit" at bounding box center [280, 237] width 74 height 16
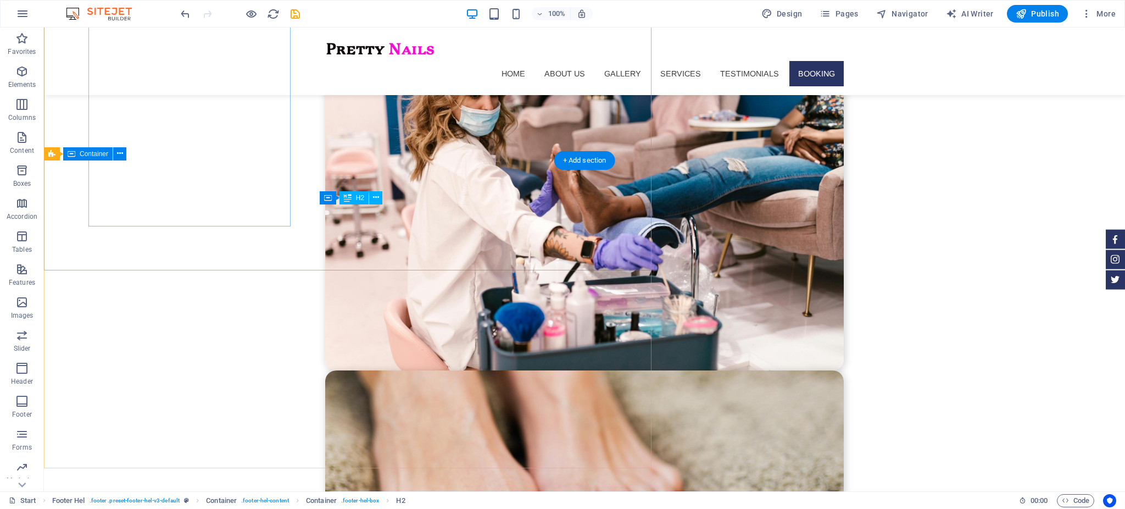
scroll to position [4949, 0]
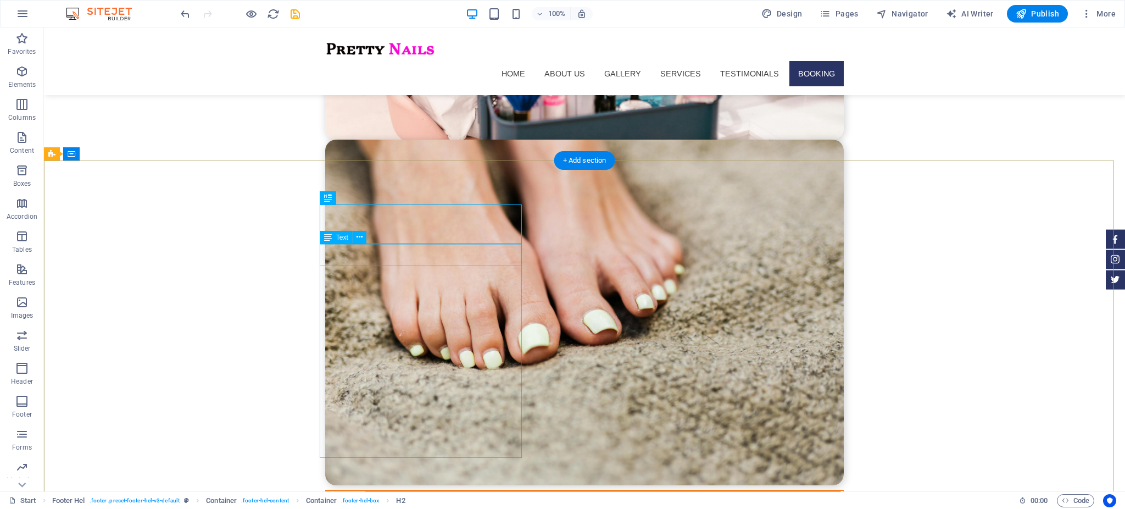
click at [361, 238] on icon at bounding box center [360, 237] width 6 height 12
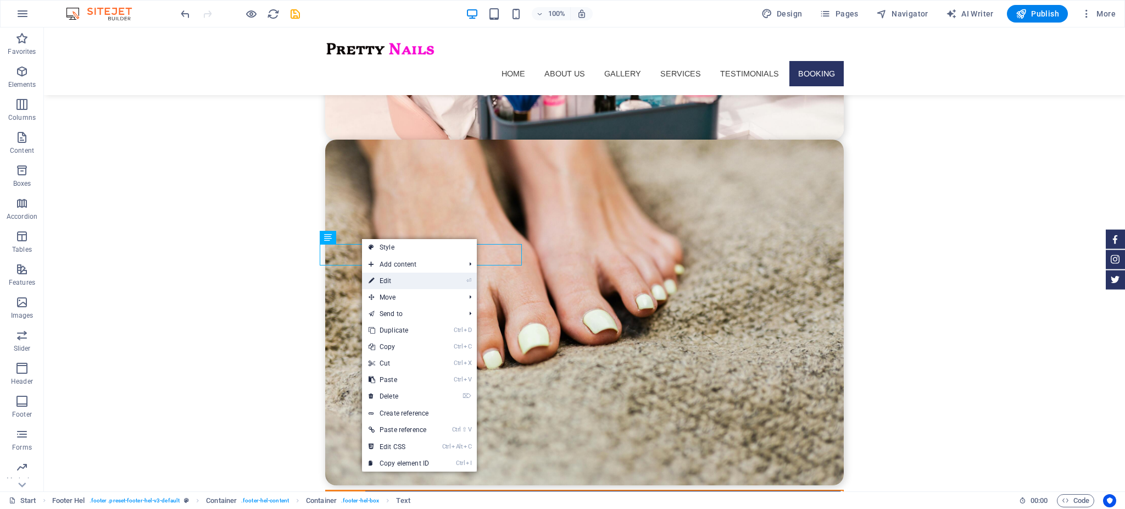
click at [384, 280] on link "⏎ Edit" at bounding box center [399, 281] width 74 height 16
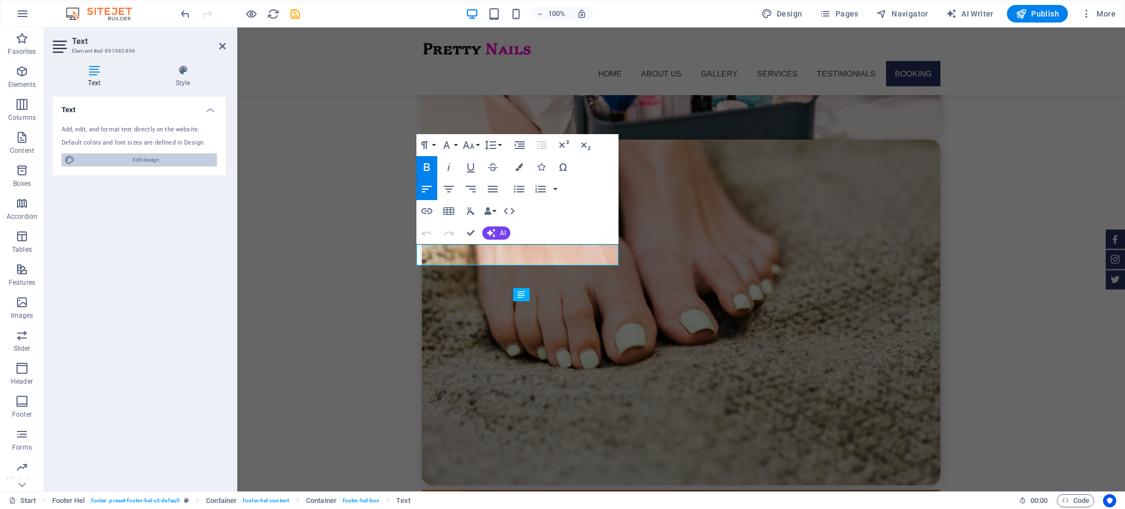
click at [148, 163] on span "Edit design" at bounding box center [146, 159] width 136 height 13
select select "px"
select select "300"
select select "px"
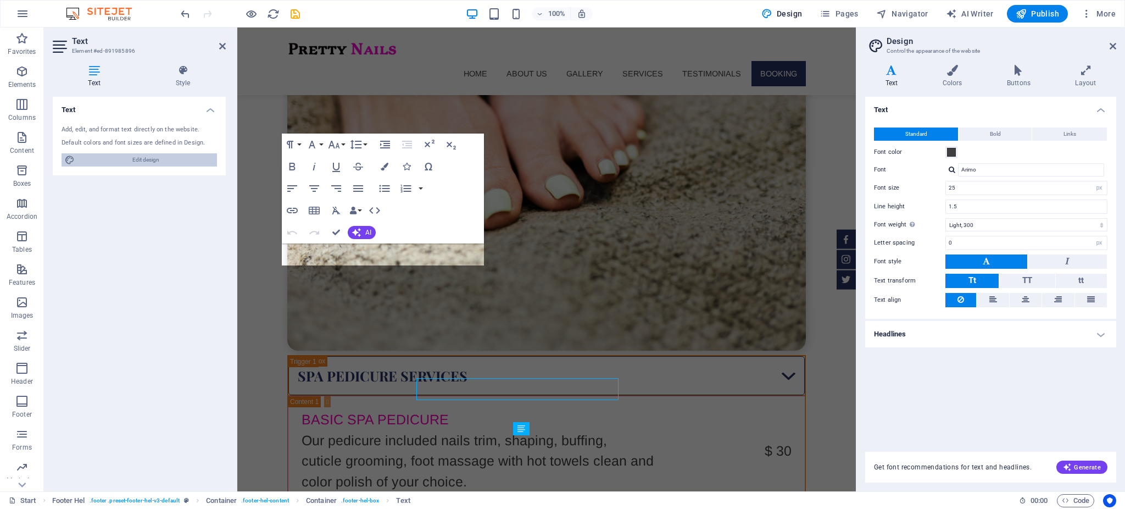
scroll to position [4718, 0]
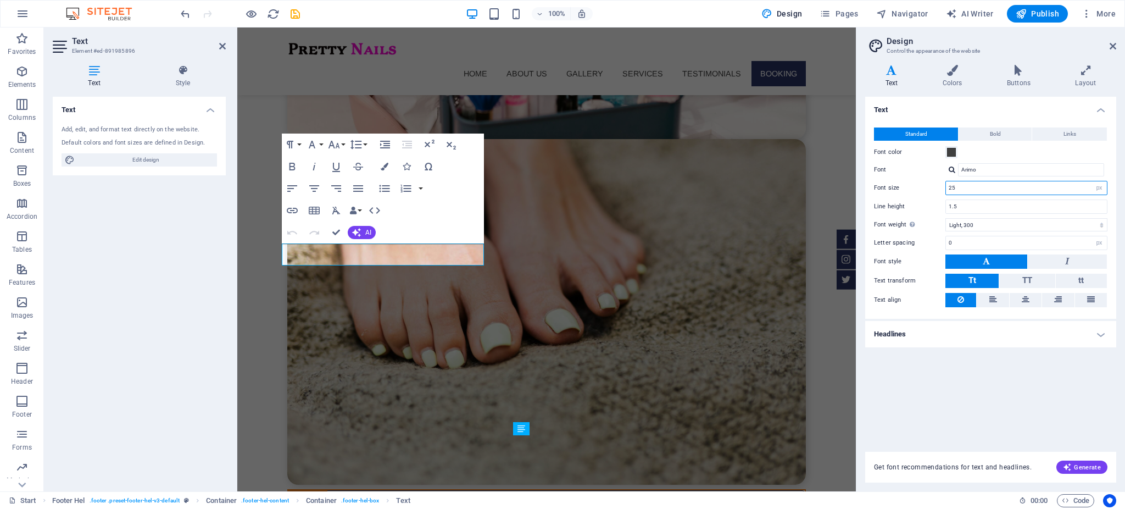
click at [962, 187] on input "25" at bounding box center [1026, 187] width 161 height 13
type input "26"
click at [982, 374] on div "Text Standard Bold Links Font color Font Arimo Font size 26 rem px Line height …" at bounding box center [991, 268] width 251 height 342
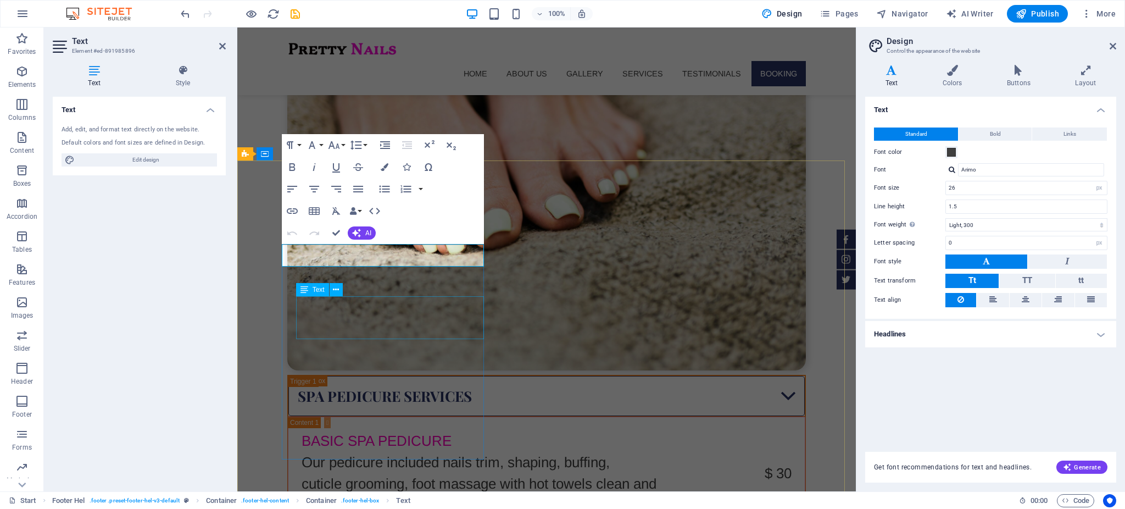
scroll to position [4900, 0]
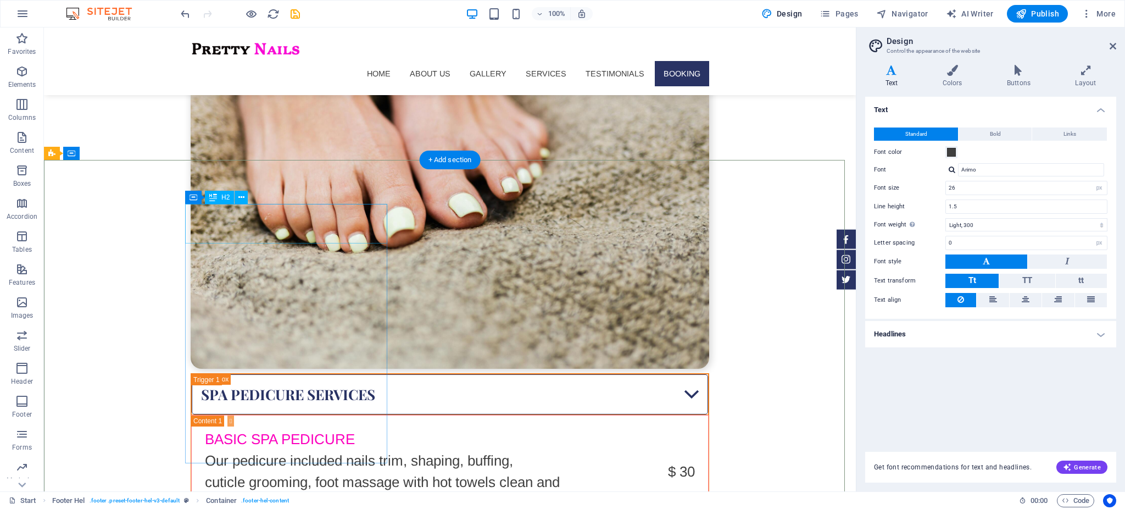
click at [239, 195] on icon at bounding box center [241, 198] width 6 height 12
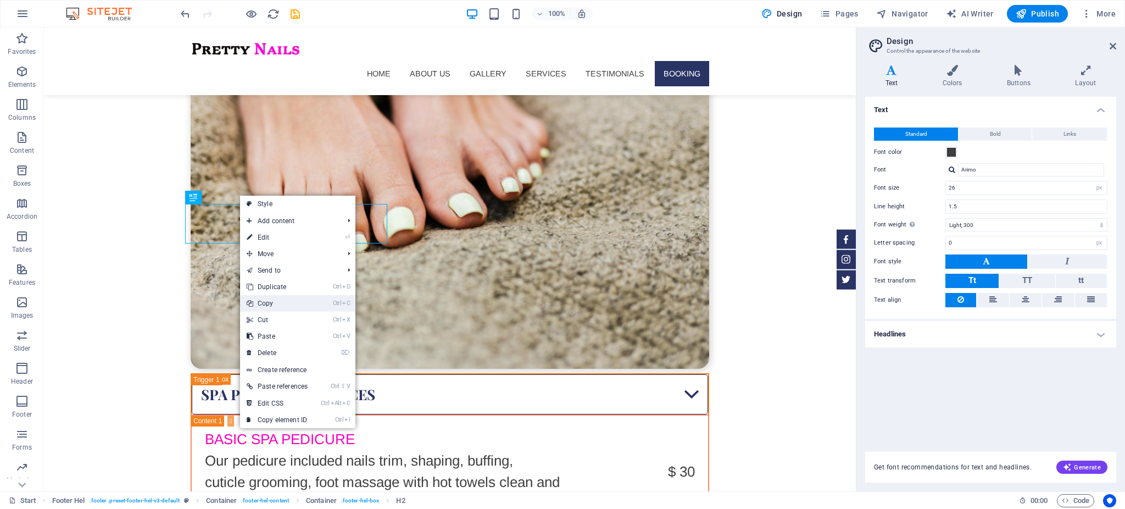
click at [267, 298] on link "Ctrl C Copy" at bounding box center [277, 303] width 74 height 16
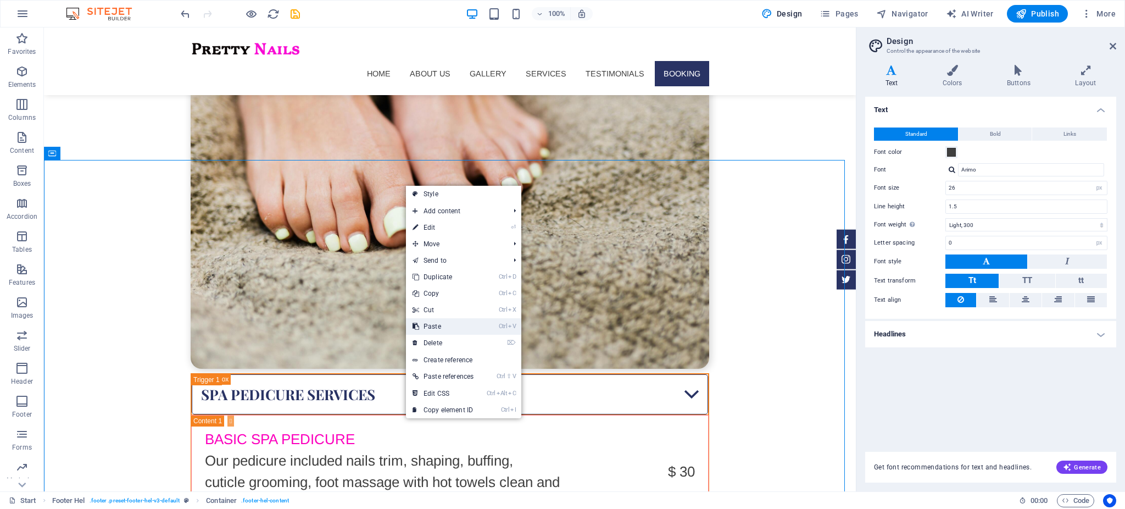
click at [427, 328] on link "Ctrl V Paste" at bounding box center [443, 326] width 74 height 16
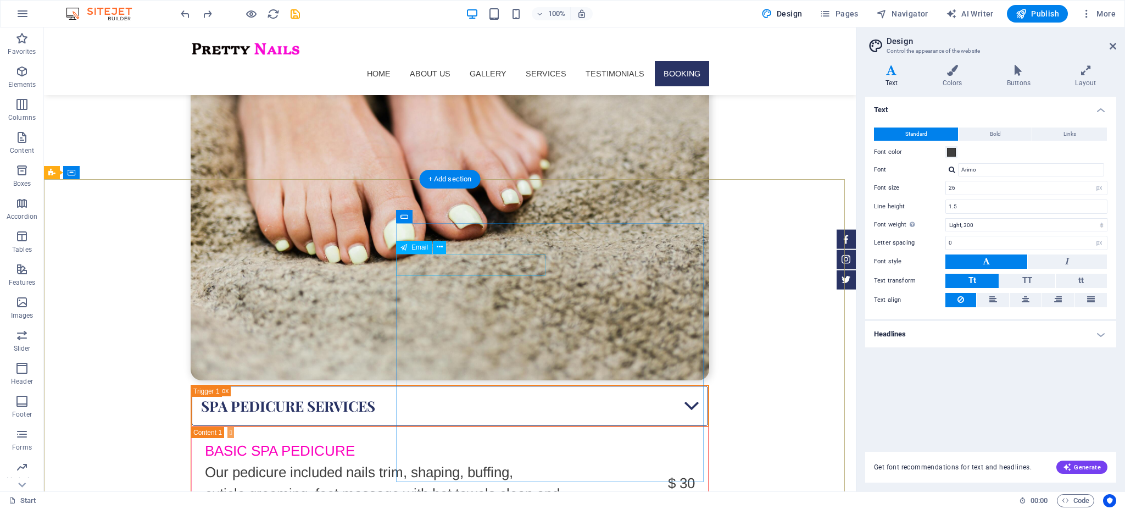
scroll to position [4979, 0]
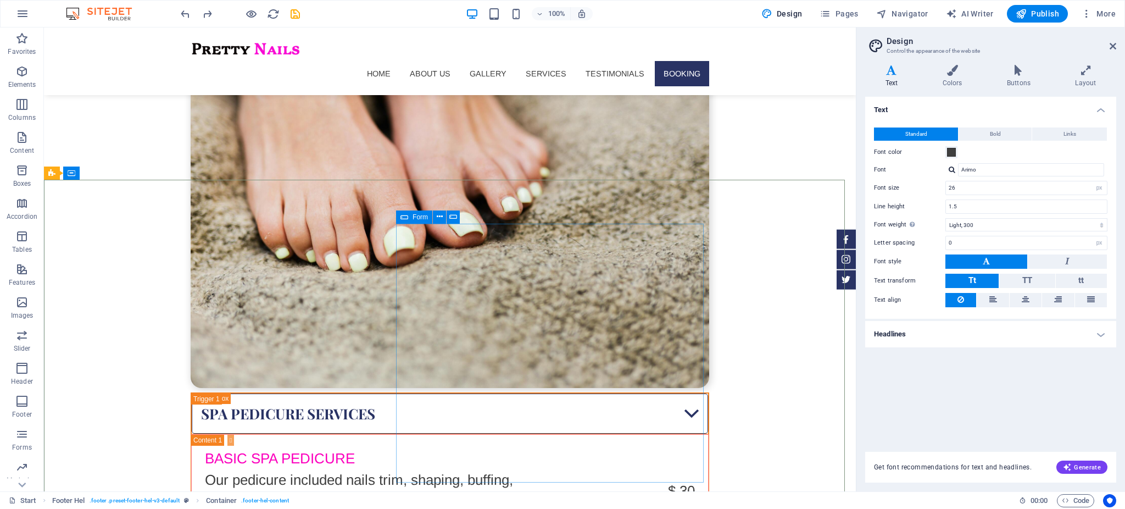
click at [403, 217] on icon at bounding box center [405, 216] width 8 height 13
click at [910, 13] on span "Navigator" at bounding box center [903, 13] width 52 height 11
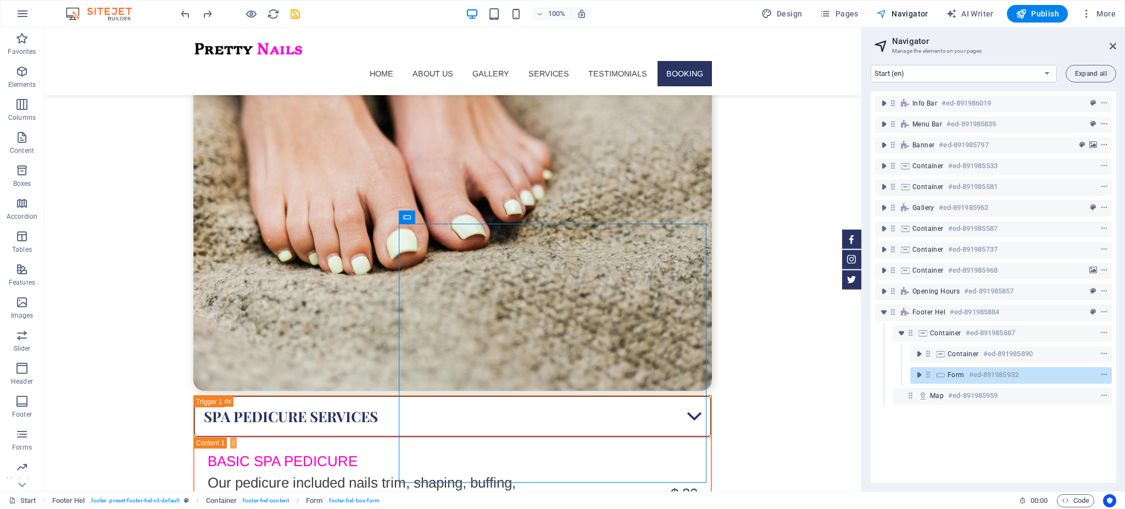
scroll to position [4982, 0]
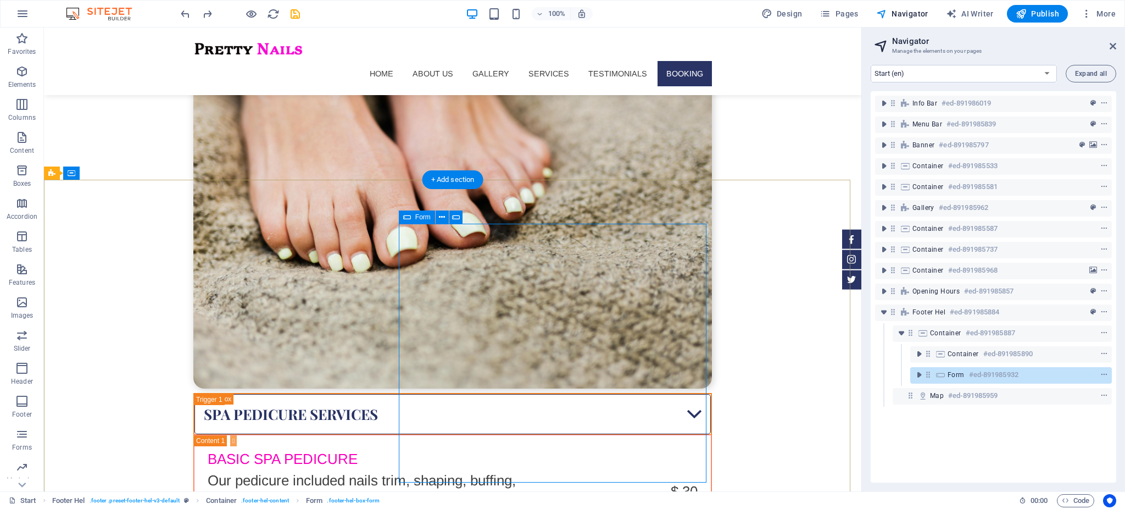
click at [956, 370] on span "Form" at bounding box center [956, 374] width 17 height 9
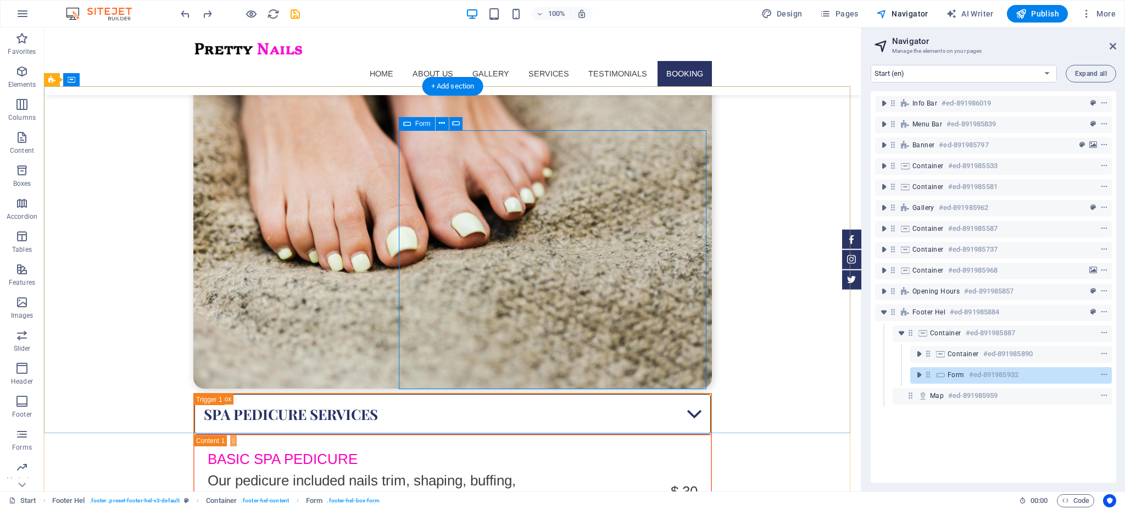
scroll to position [5075, 0]
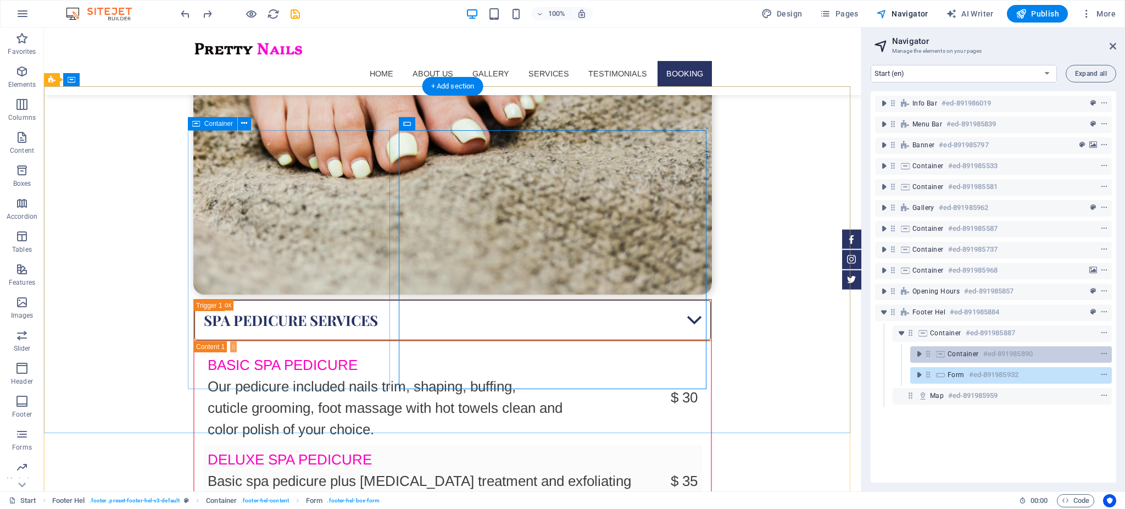
click at [959, 356] on span "Container" at bounding box center [963, 354] width 31 height 9
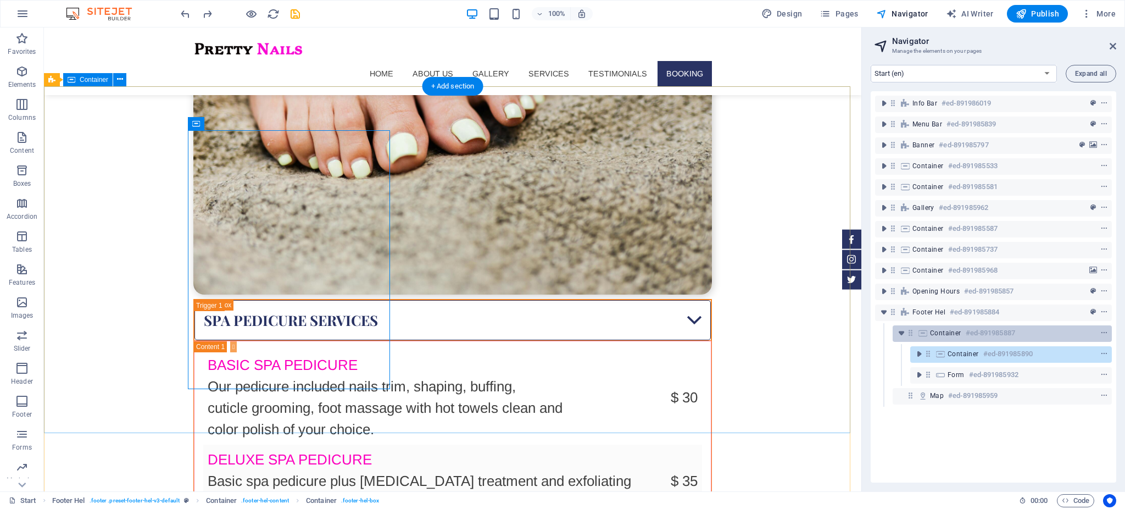
click at [957, 334] on span "Container" at bounding box center [945, 333] width 31 height 9
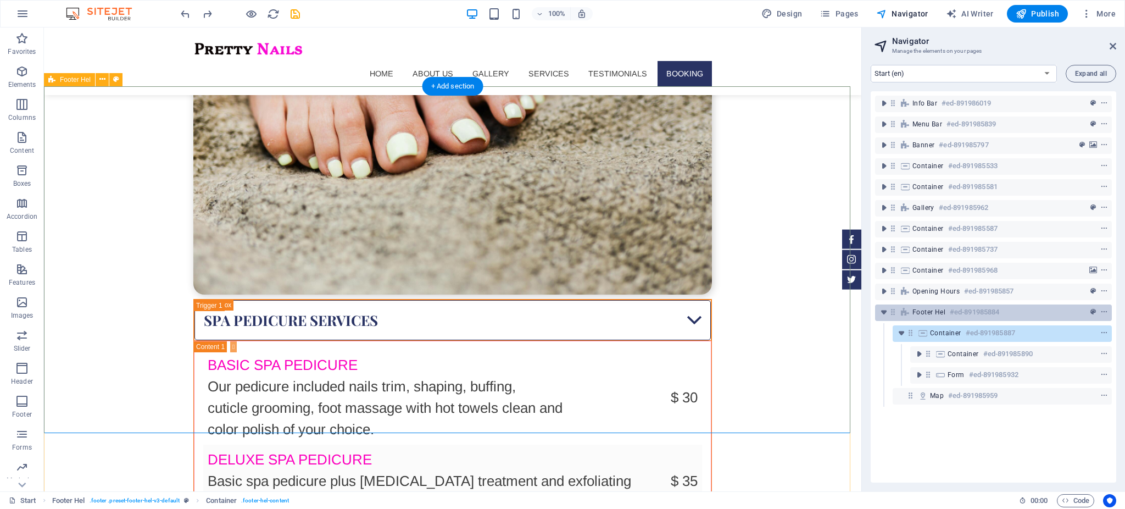
click at [947, 309] on div "Footer Hel #ed-891985884" at bounding box center [985, 312] width 145 height 13
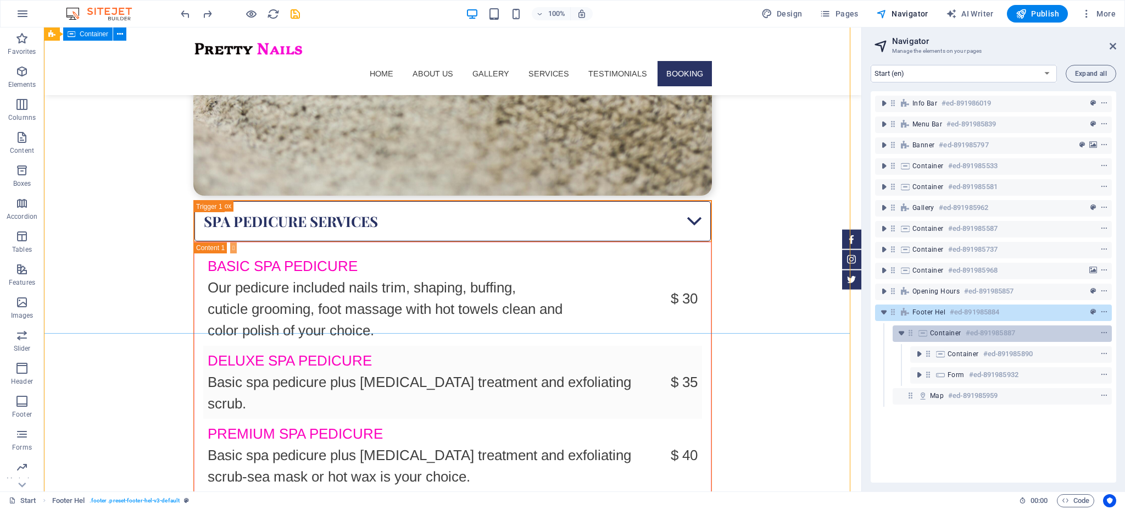
click at [950, 337] on span "Container" at bounding box center [945, 333] width 31 height 9
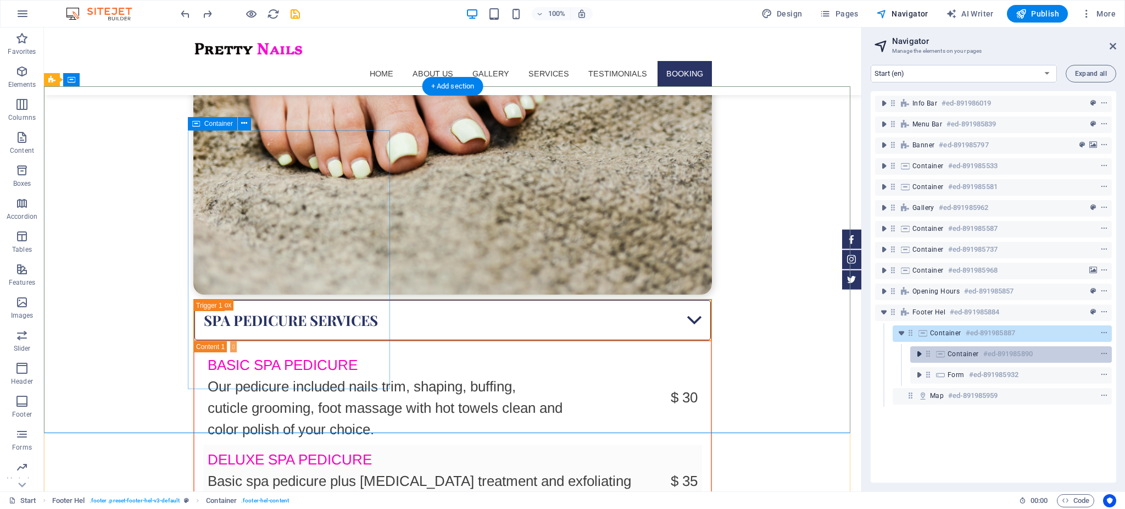
click at [917, 355] on icon "toggle-expand" at bounding box center [919, 353] width 11 height 11
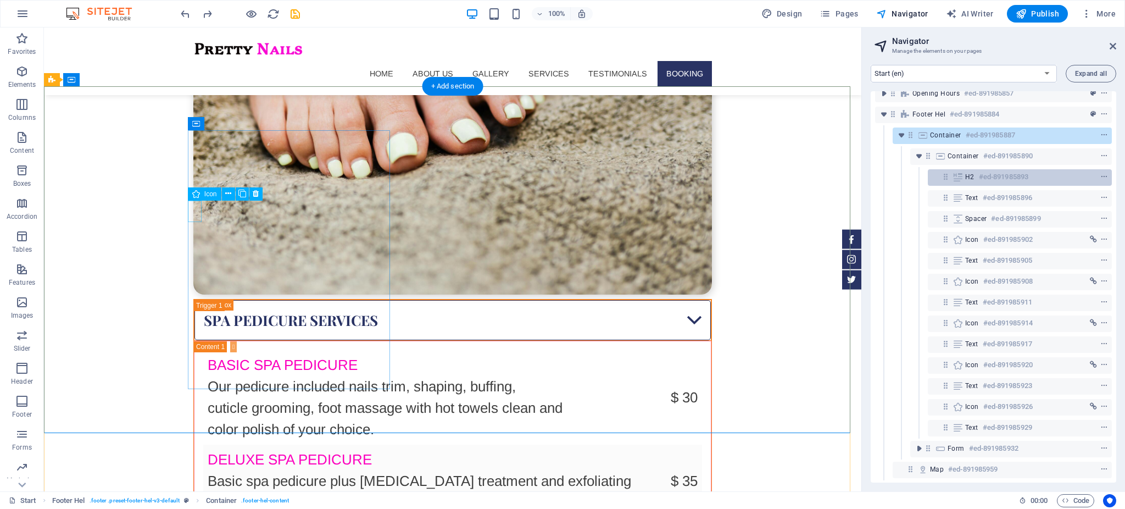
scroll to position [208, 0]
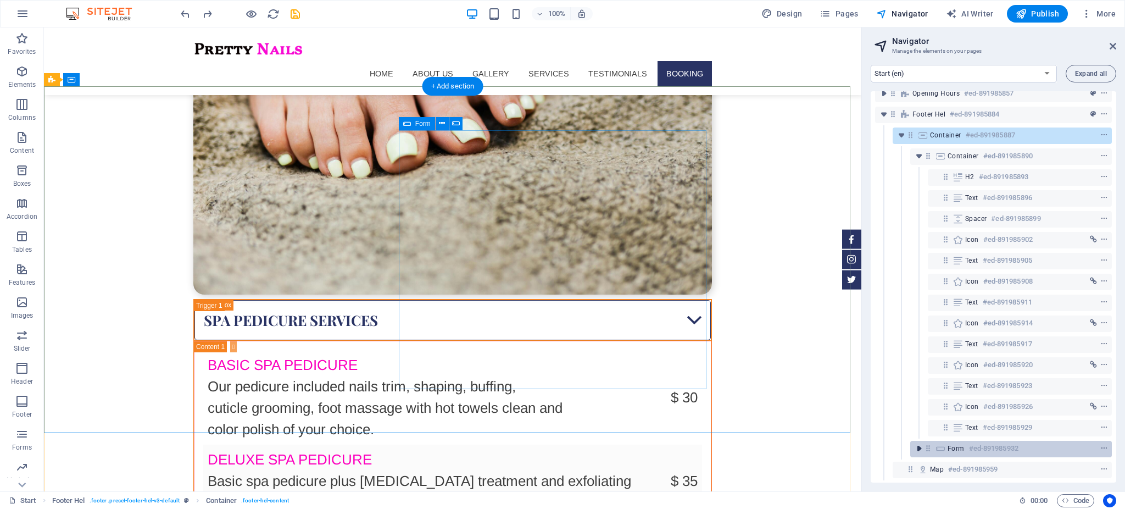
click at [914, 443] on icon "toggle-expand" at bounding box center [919, 448] width 11 height 11
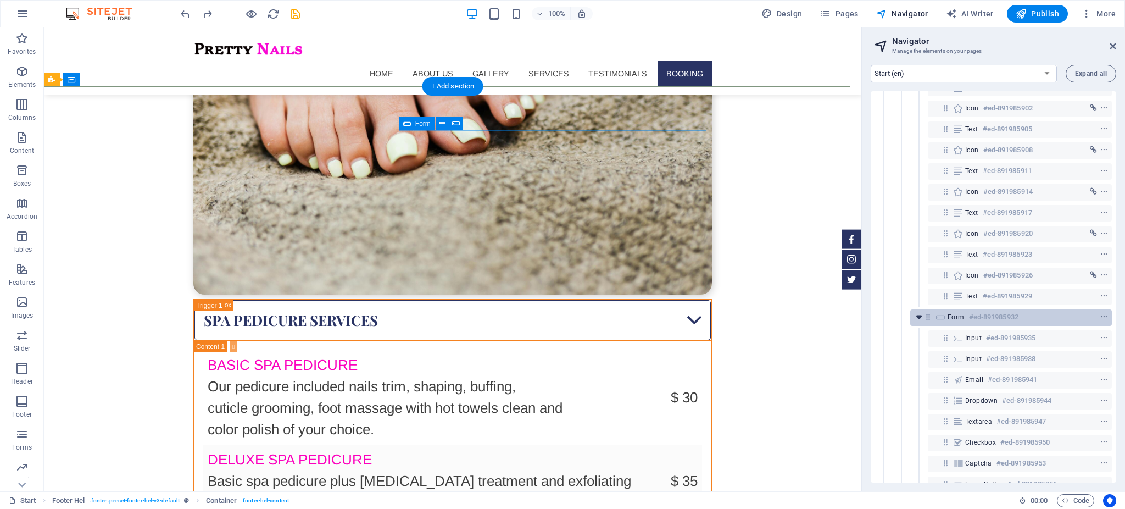
scroll to position [335, 0]
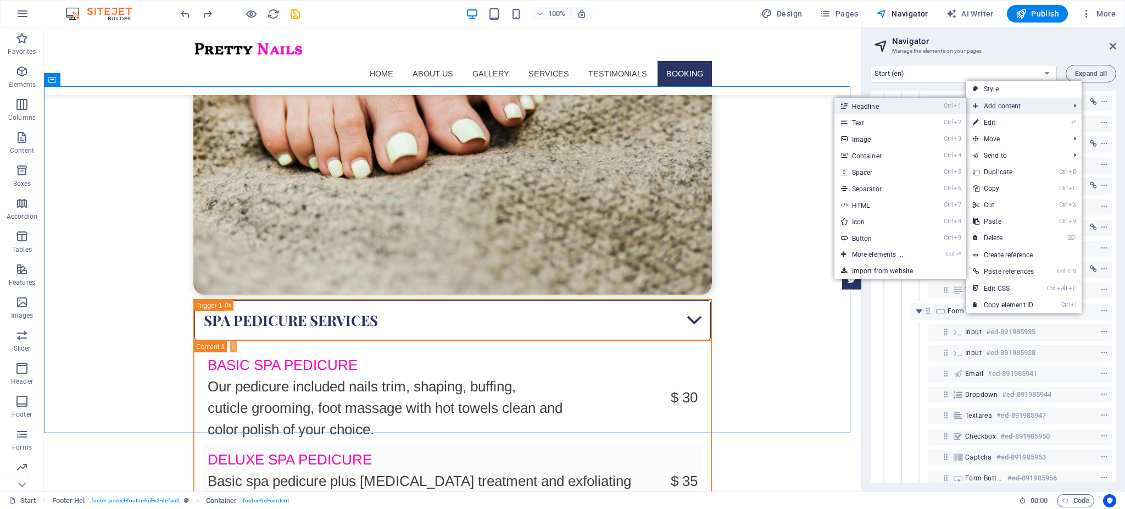
click at [917, 109] on link "Ctrl 1 Headline" at bounding box center [880, 106] width 91 height 16
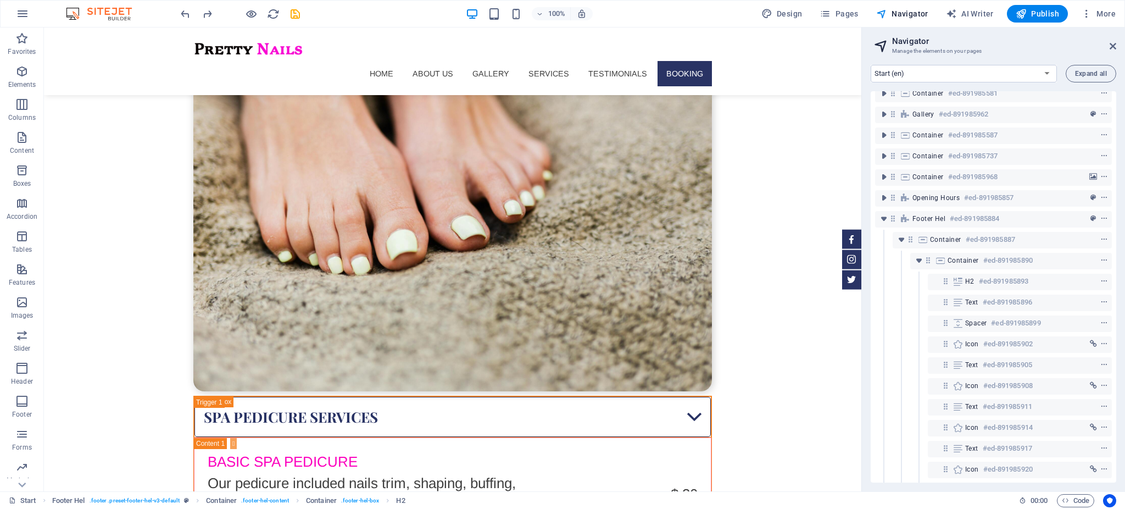
scroll to position [5075, 0]
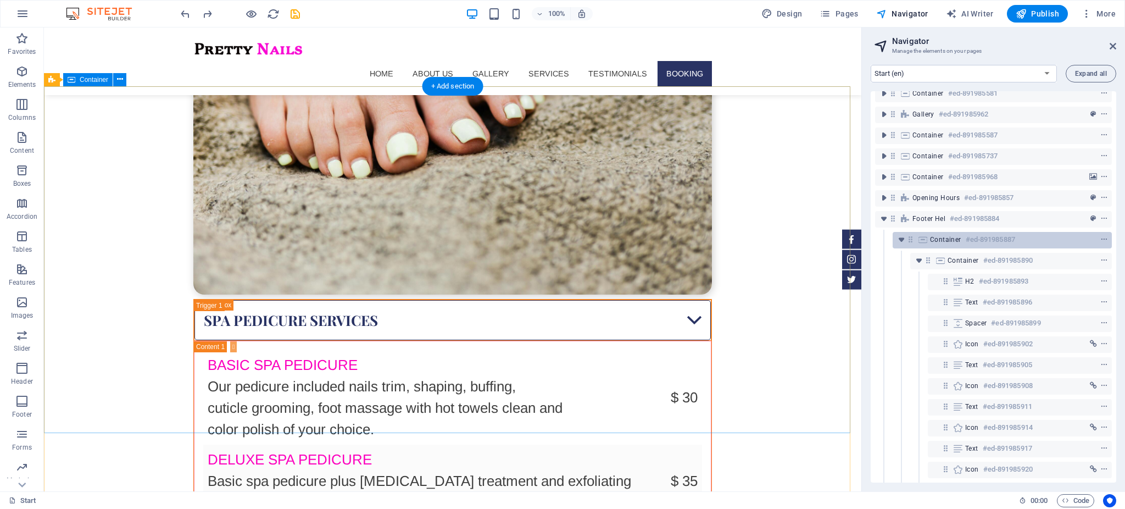
click at [951, 236] on span "Container" at bounding box center [945, 239] width 31 height 9
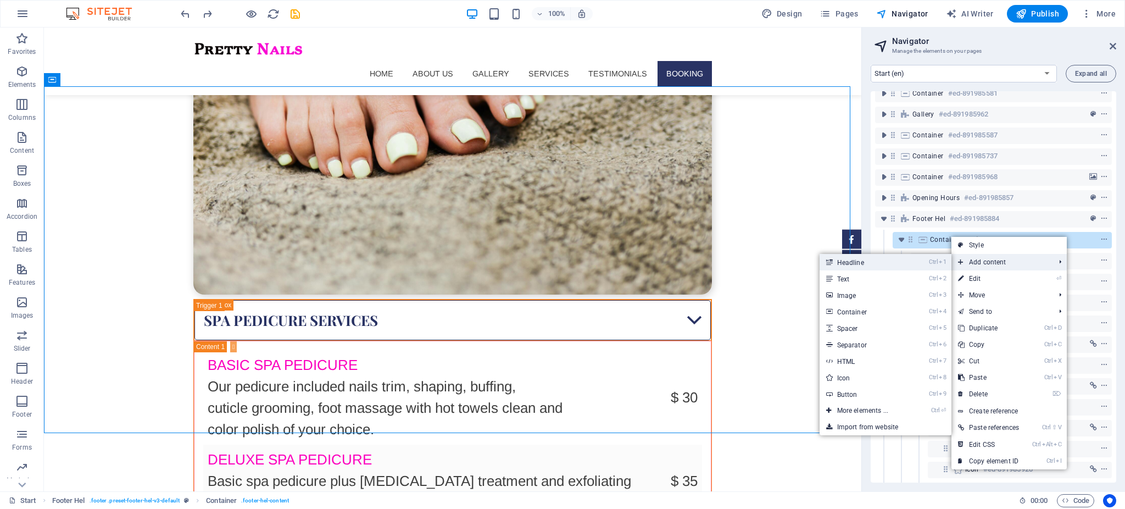
click at [924, 263] on li "Ctrl 1 Headline" at bounding box center [886, 262] width 132 height 16
click at [892, 268] on link "Ctrl 1 Headline" at bounding box center [865, 262] width 91 height 16
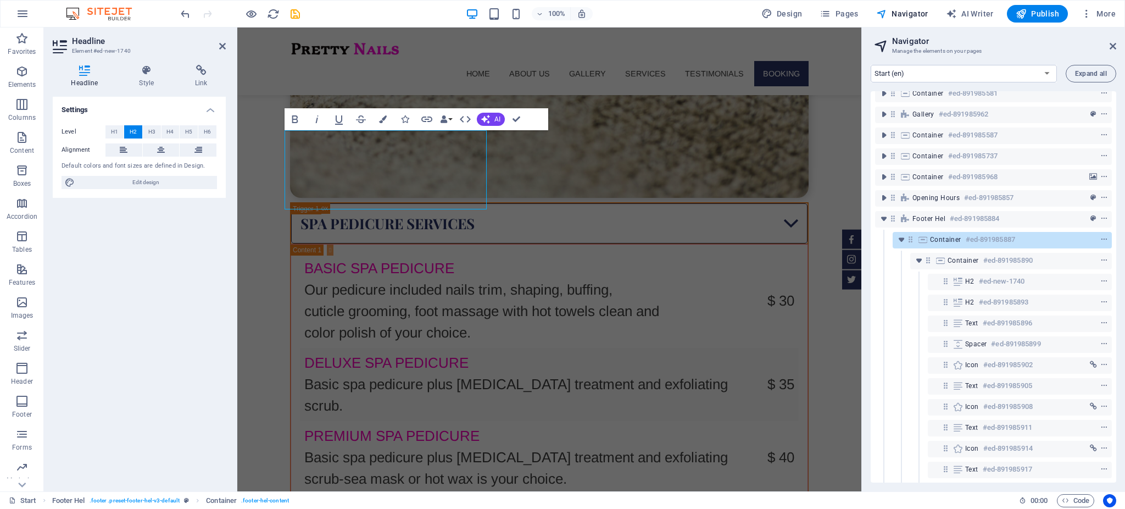
scroll to position [4979, 0]
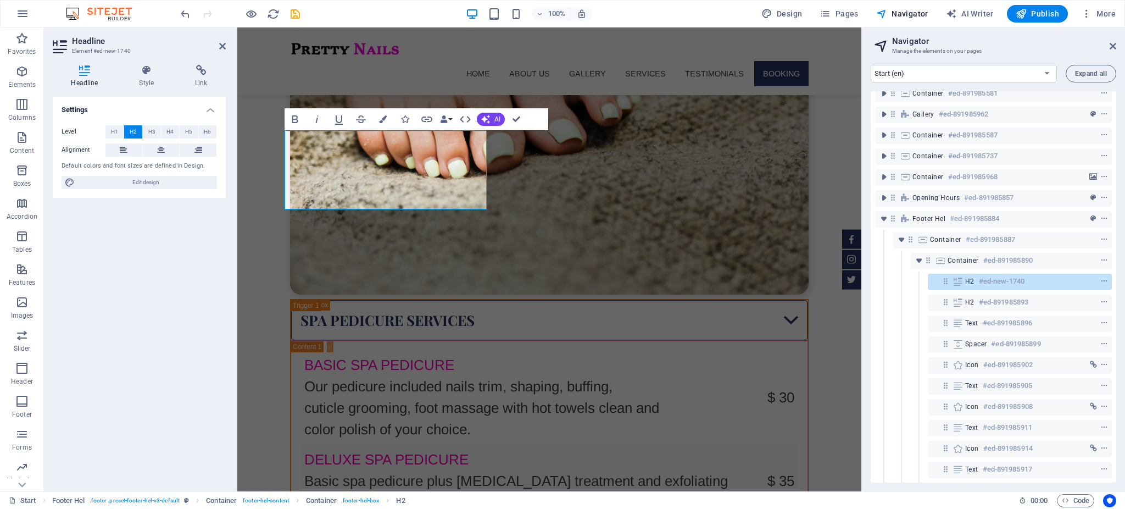
click at [149, 247] on div "Settings Level H1 H2 H3 H4 H5 H6 Alignment Default colors and font sizes are de…" at bounding box center [139, 290] width 173 height 386
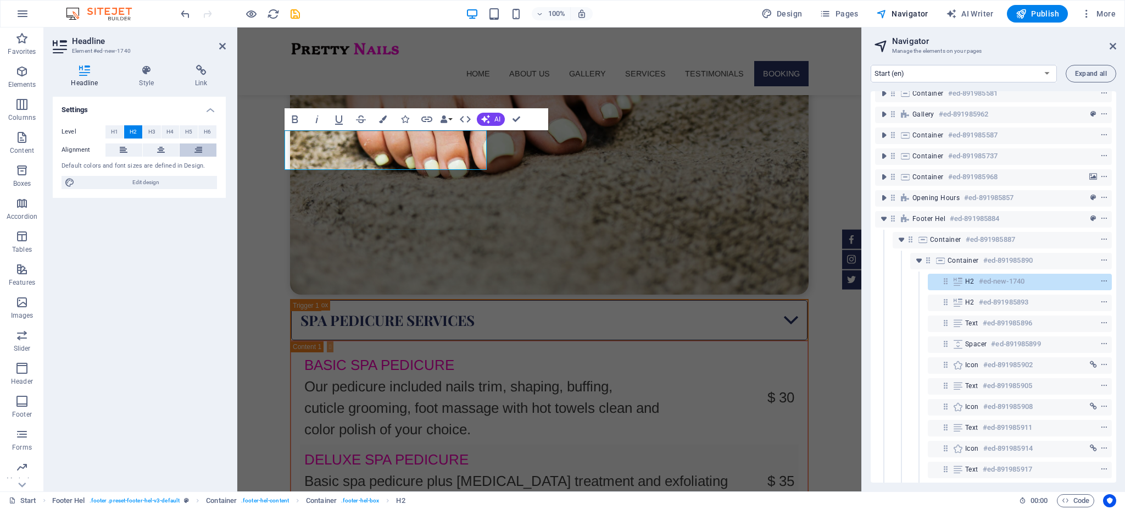
click at [201, 146] on icon at bounding box center [199, 149] width 8 height 13
click at [168, 148] on button at bounding box center [161, 149] width 37 height 13
click at [163, 225] on div "Settings Level H1 H2 H3 H4 H5 H6 Alignment Default colors and font sizes are de…" at bounding box center [139, 290] width 173 height 386
click at [163, 224] on div "Settings Level H1 H2 H3 H4 H5 H6 Alignment Default colors and font sizes are de…" at bounding box center [139, 290] width 173 height 386
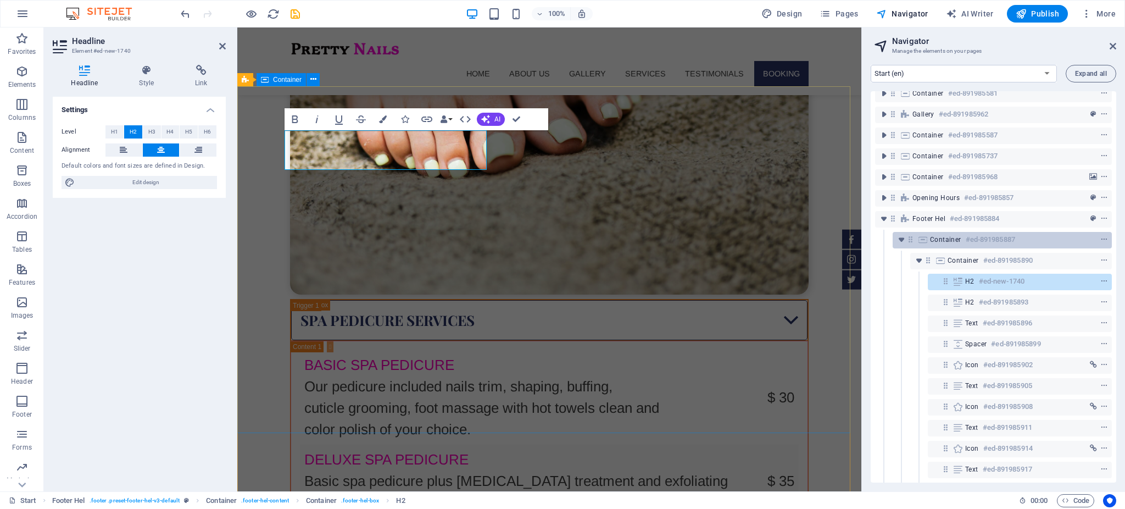
drag, startPoint x: 968, startPoint y: 282, endPoint x: 961, endPoint y: 240, distance: 42.8
click at [961, 240] on div "Info Bar #ed-891986019 Menu Bar #ed-891985839 Banner #ed-891985797 Container #e…" at bounding box center [994, 286] width 246 height 391
drag, startPoint x: 956, startPoint y: 282, endPoint x: 956, endPoint y: 238, distance: 44.0
click at [956, 238] on div "Info Bar #ed-891986019 Menu Bar #ed-891985839 Banner #ed-891985797 Container #e…" at bounding box center [994, 286] width 246 height 391
click at [956, 238] on span "Container" at bounding box center [945, 239] width 31 height 9
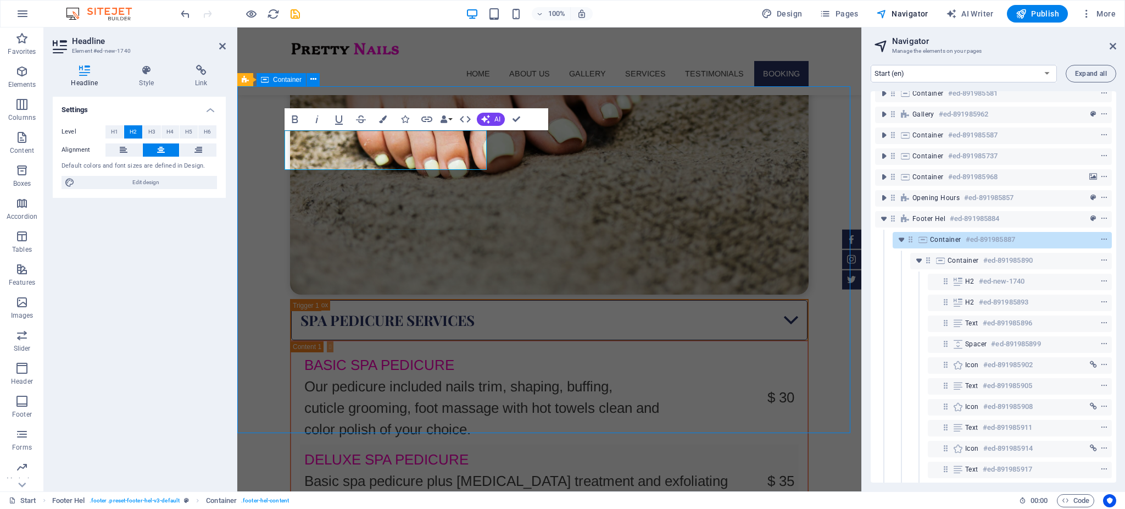
scroll to position [5075, 0]
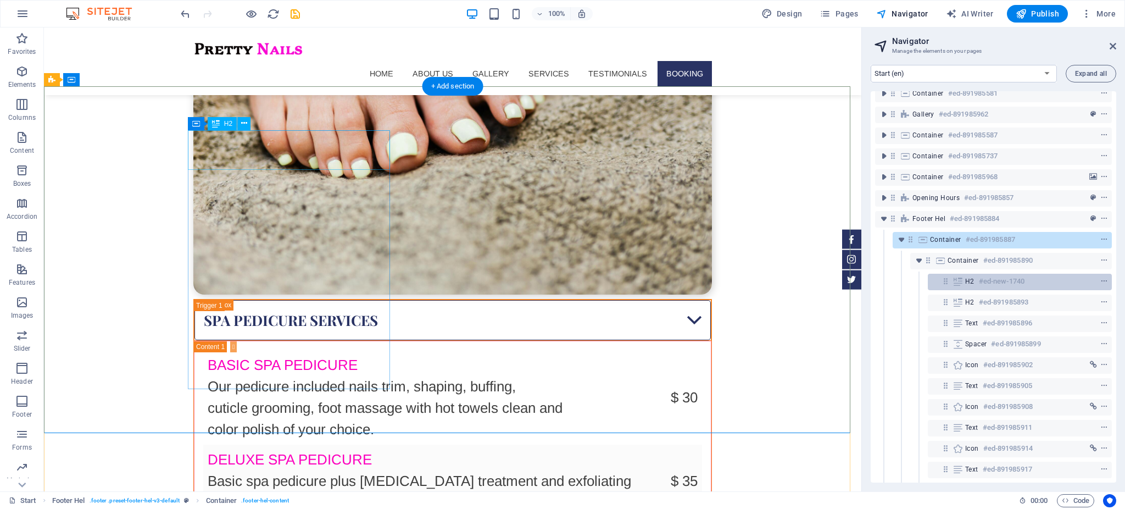
click at [960, 281] on icon at bounding box center [958, 281] width 12 height 9
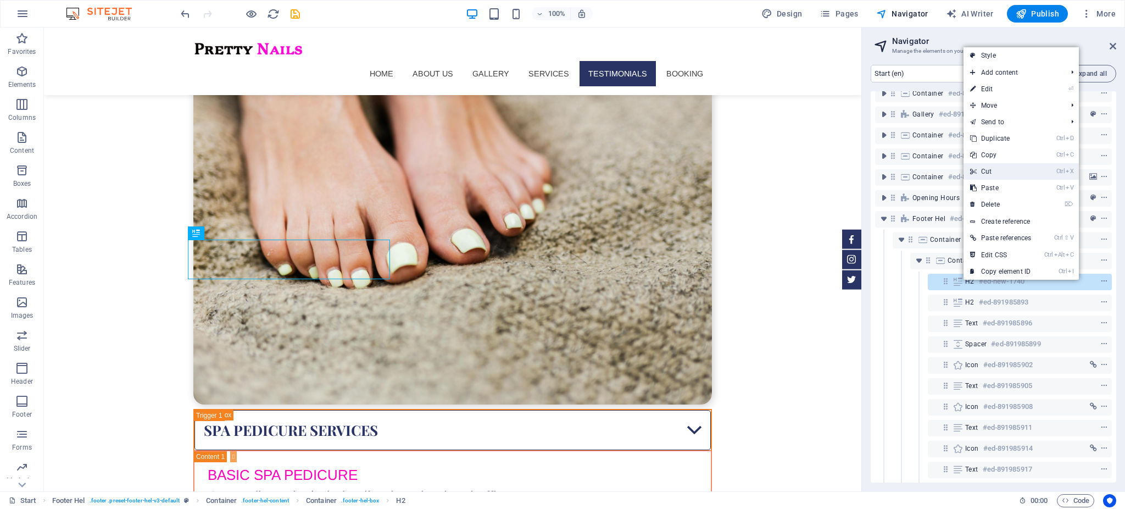
click at [992, 171] on link "Ctrl X Cut" at bounding box center [1001, 171] width 74 height 16
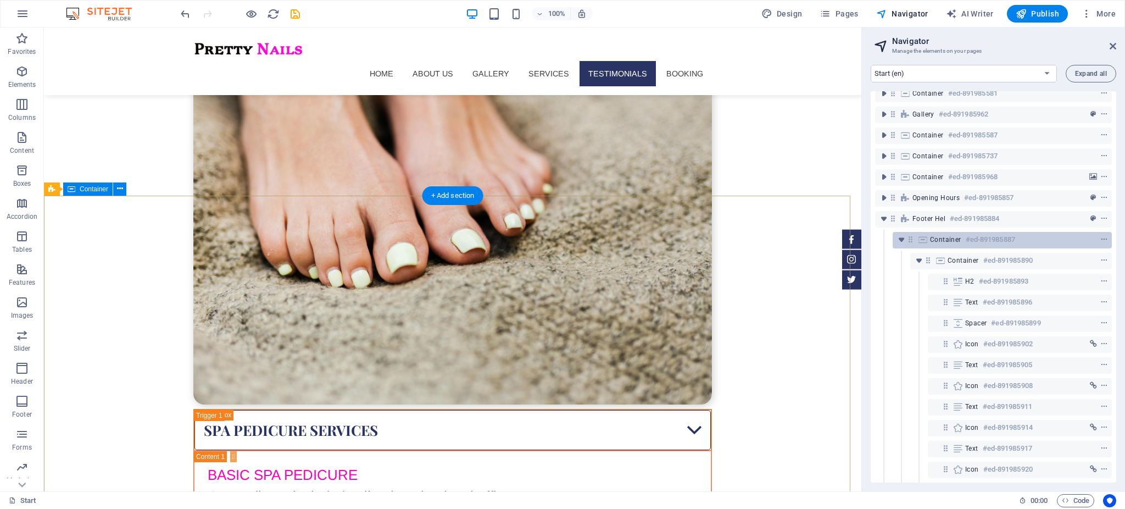
click at [966, 238] on h6 "#ed-891985887" at bounding box center [990, 239] width 49 height 13
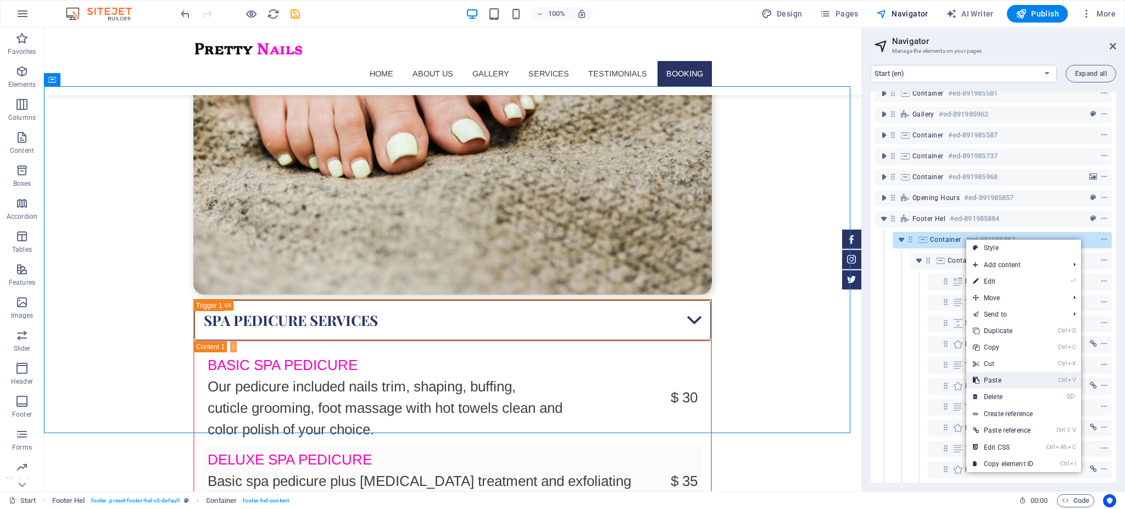
click at [994, 376] on link "Ctrl V Paste" at bounding box center [1004, 380] width 74 height 16
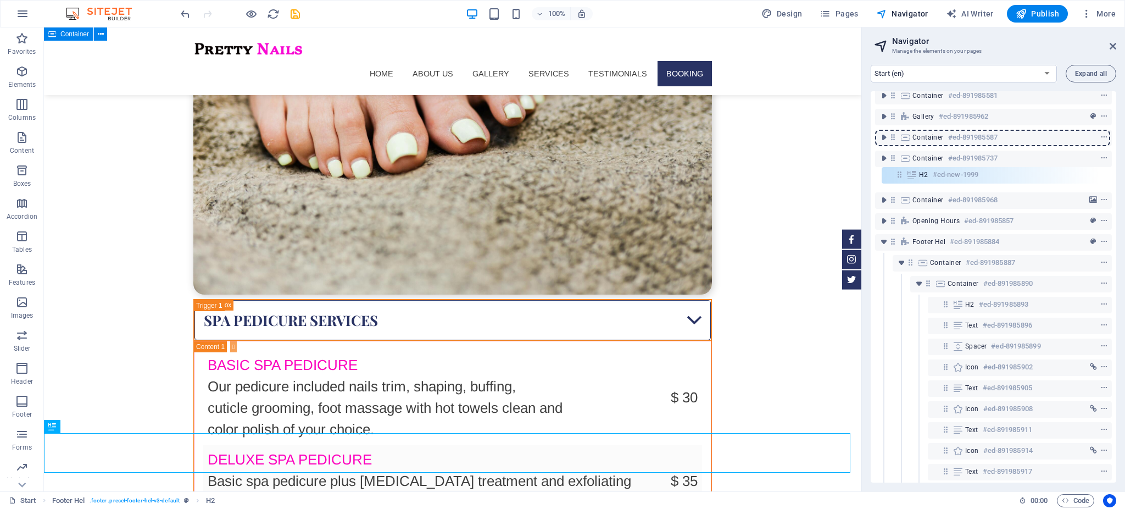
scroll to position [88, 0]
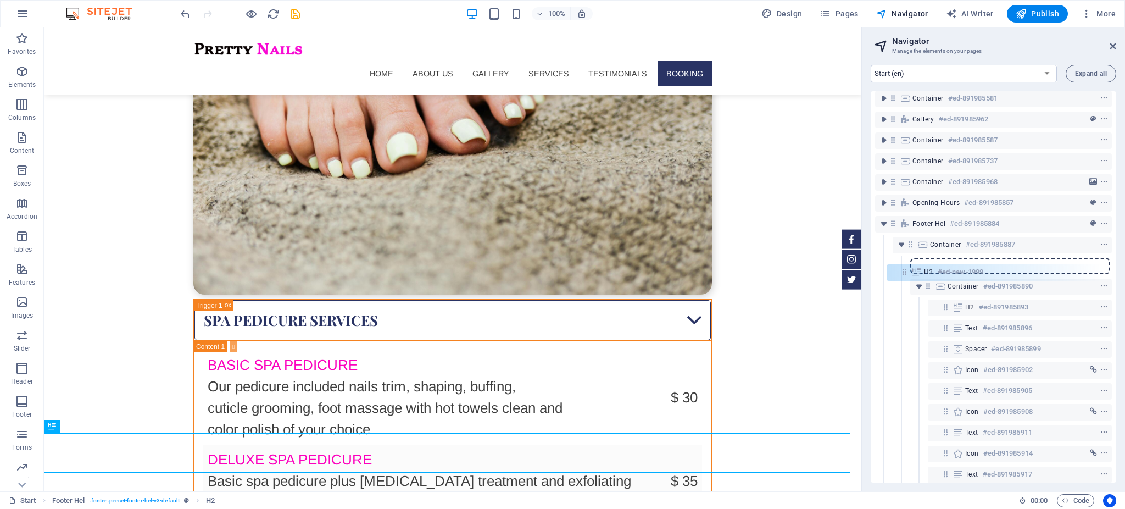
drag, startPoint x: 912, startPoint y: 434, endPoint x: 907, endPoint y: 264, distance: 169.9
click at [907, 264] on div "Info Bar #ed-891986019 Menu Bar #ed-891985839 Banner #ed-891985797 Container #e…" at bounding box center [994, 286] width 246 height 391
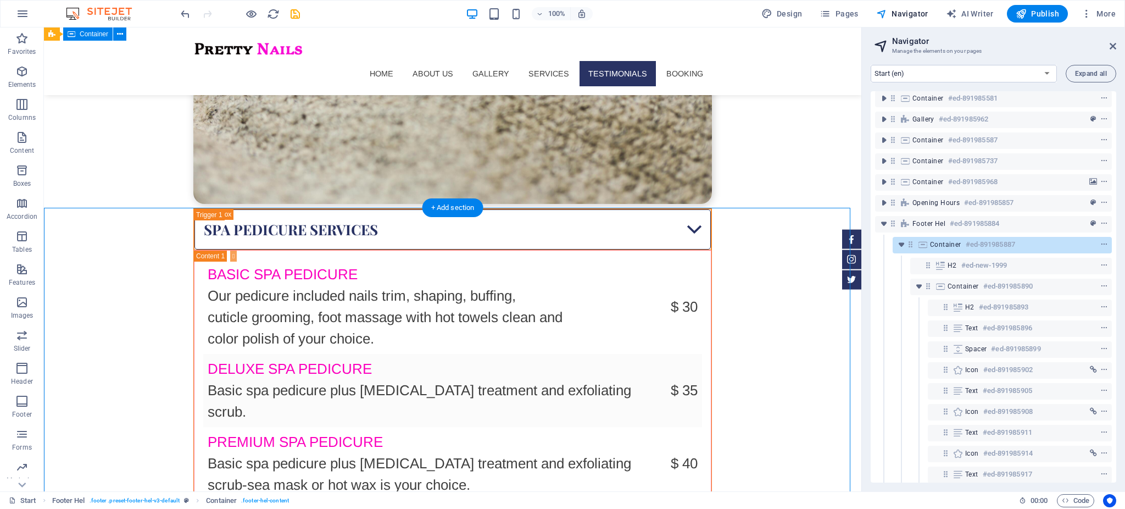
scroll to position [4920, 0]
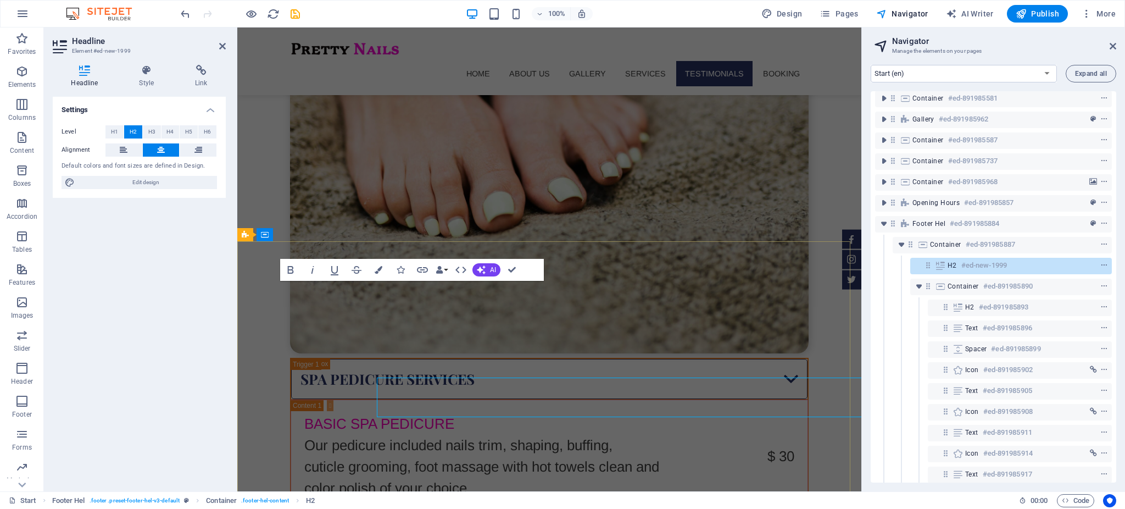
scroll to position [4823, 0]
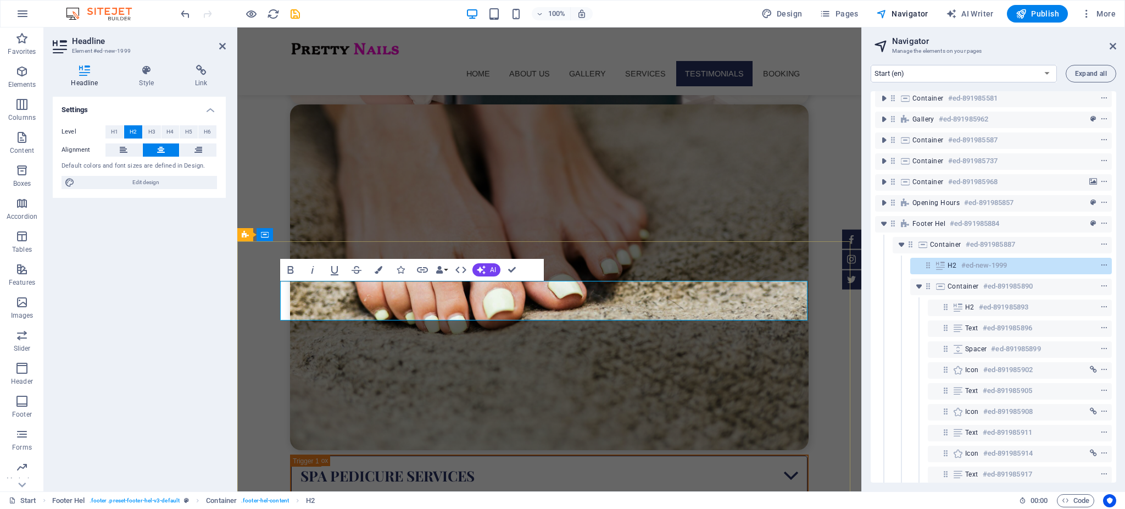
click at [118, 129] on span "H1" at bounding box center [114, 131] width 7 height 13
click at [131, 128] on span "H2" at bounding box center [133, 131] width 7 height 13
click at [148, 130] on span "H3" at bounding box center [151, 131] width 7 height 13
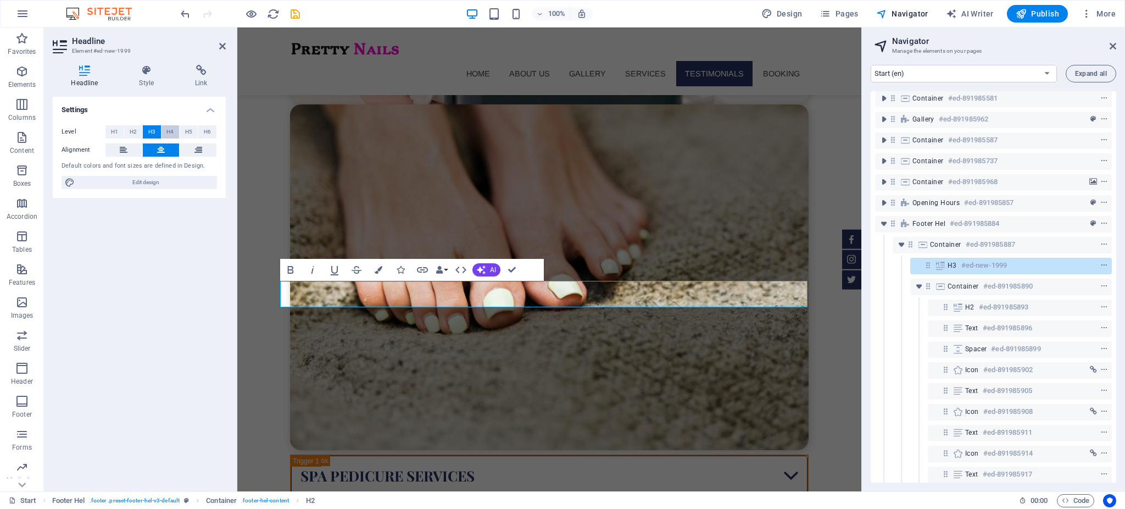
click at [163, 131] on button "H4" at bounding box center [171, 131] width 18 height 13
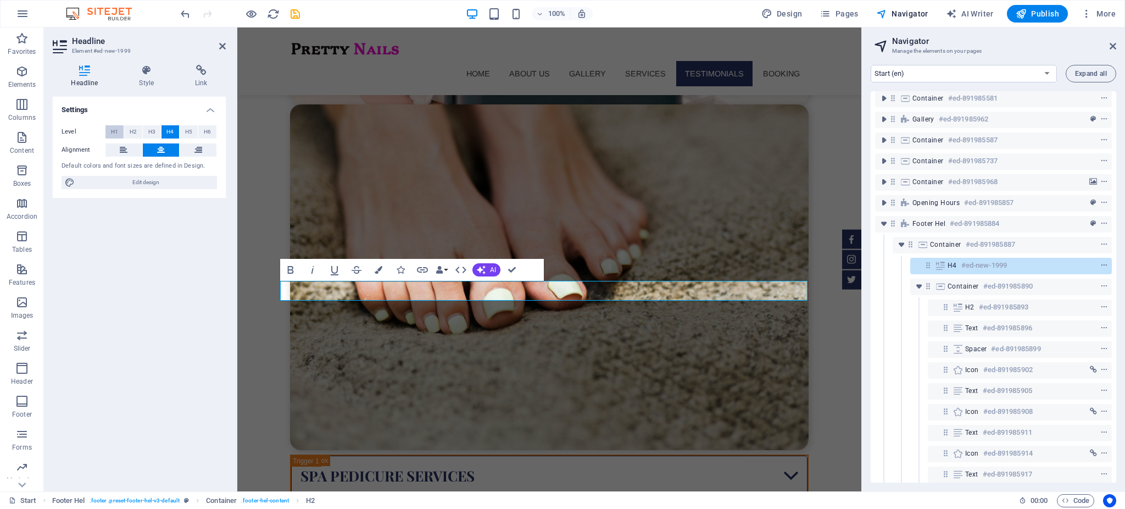
click at [112, 127] on span "H1" at bounding box center [114, 131] width 7 height 13
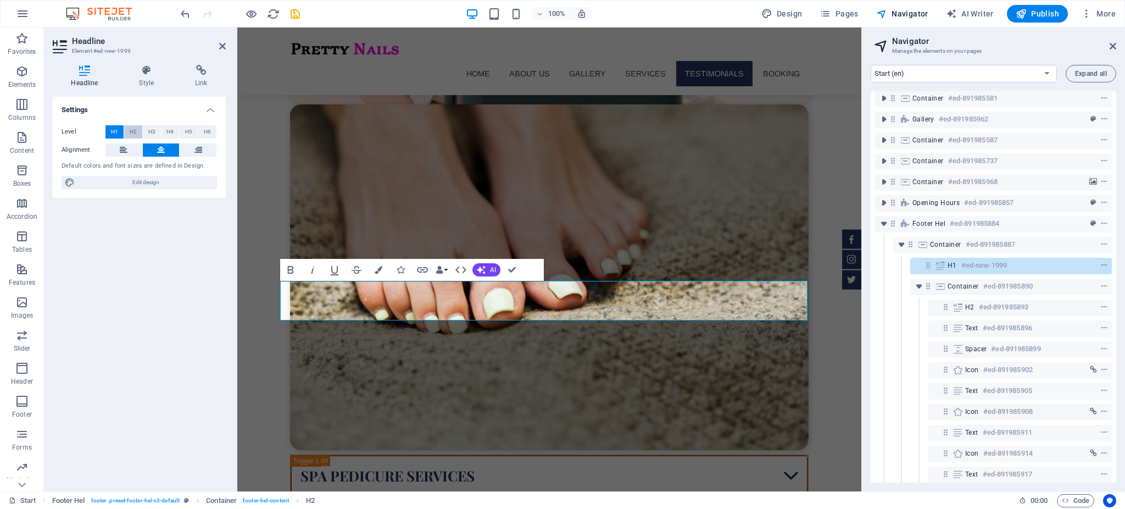
click at [135, 131] on span "H2" at bounding box center [133, 131] width 7 height 13
click at [117, 131] on span "H1" at bounding box center [114, 131] width 7 height 13
click at [154, 62] on div "Headline Style Link Settings Level H1 H2 H3 H4 H5 H6 Alignment Default colors a…" at bounding box center [139, 273] width 191 height 435
click at [146, 81] on h4 "Style" at bounding box center [149, 76] width 56 height 23
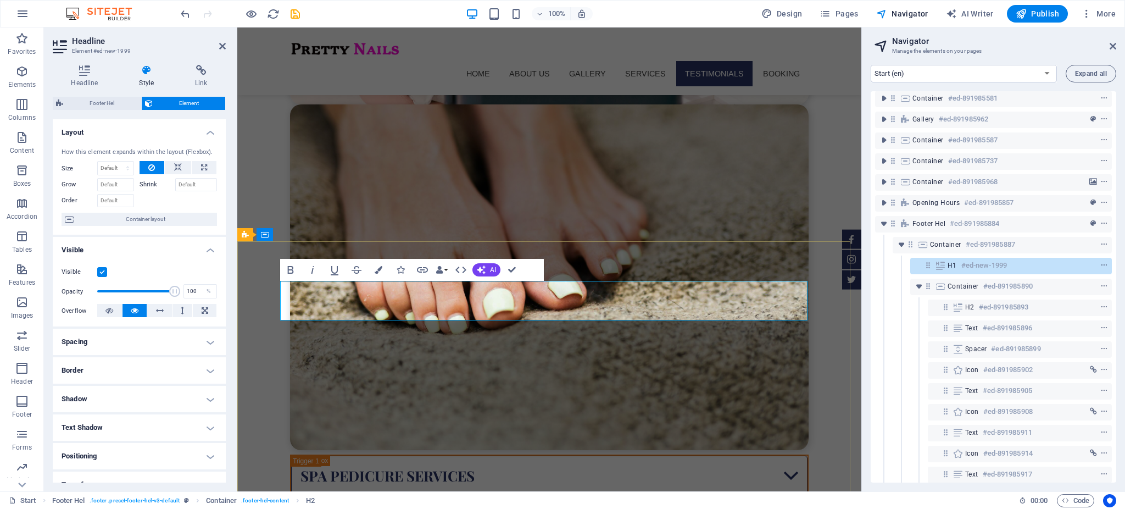
click at [202, 421] on h4 "Text Shadow" at bounding box center [139, 427] width 173 height 26
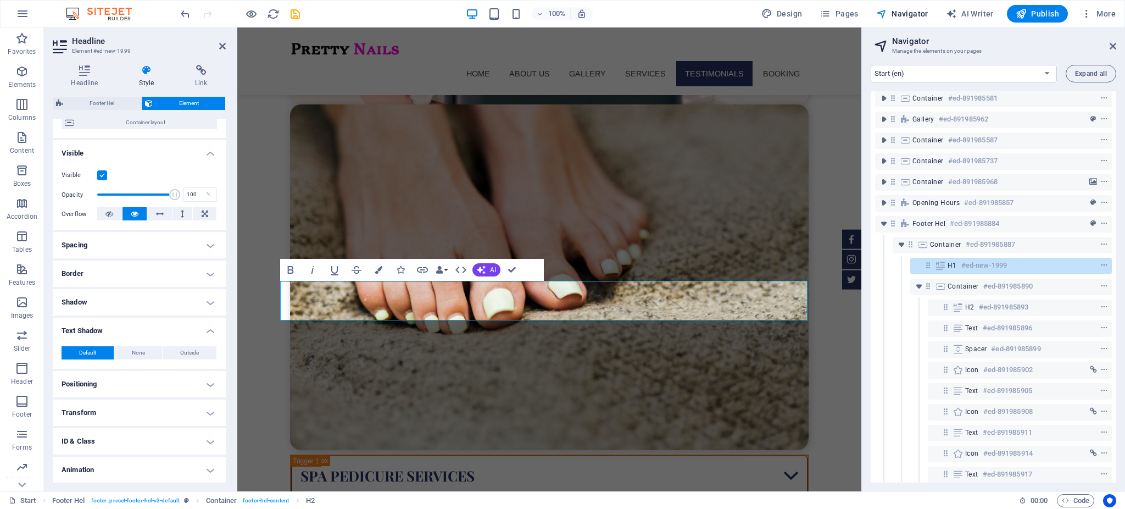
scroll to position [125, 0]
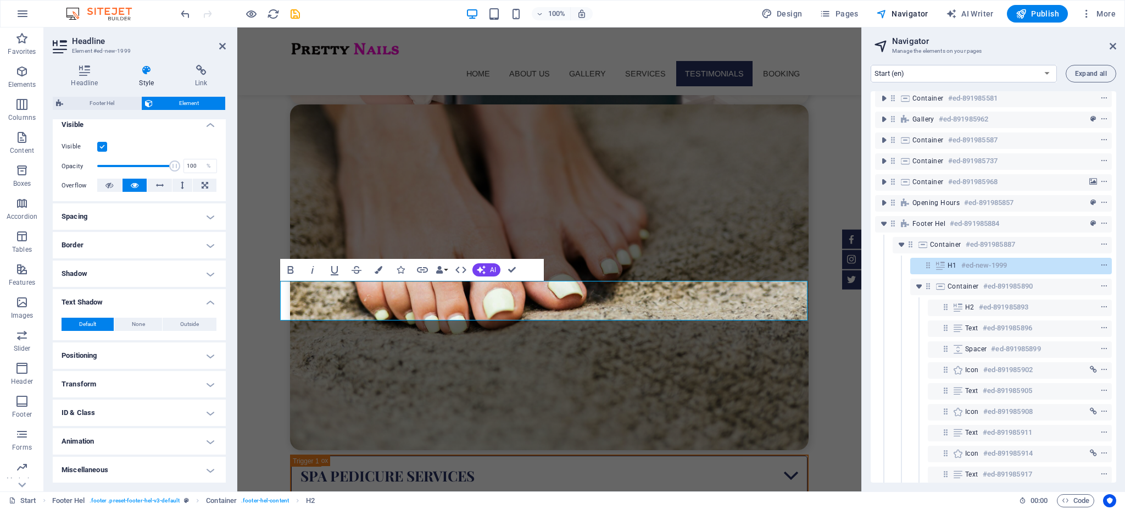
click at [206, 435] on h4 "Animation" at bounding box center [139, 441] width 173 height 26
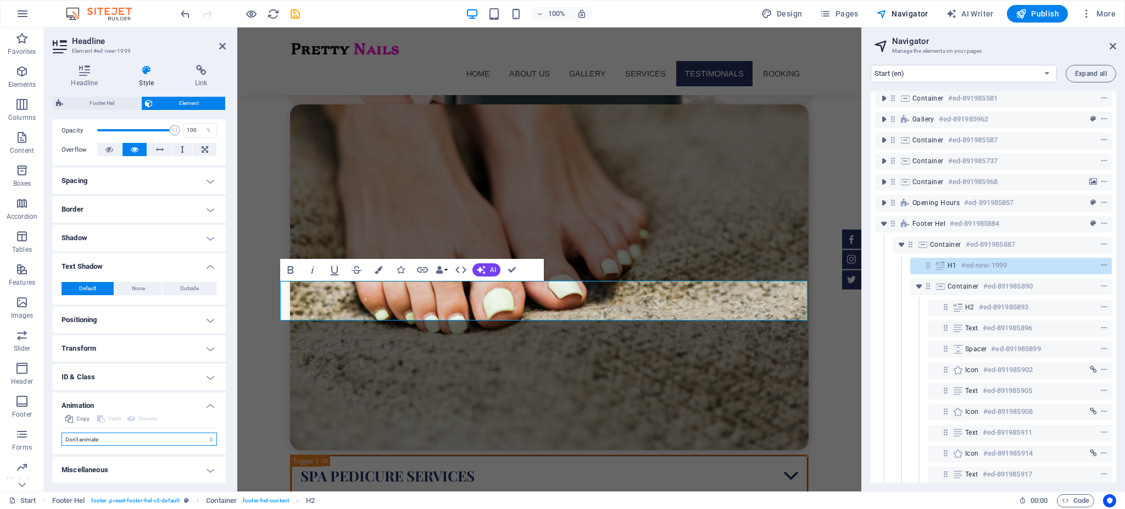
click at [197, 438] on select "Don't animate Show / Hide Slide up/down Zoom in/out Slide left to right Slide r…" at bounding box center [140, 438] width 156 height 13
select select "shrink"
click at [62, 432] on select "Don't animate Show / Hide Slide up/down Zoom in/out Slide left to right Slide r…" at bounding box center [140, 438] width 156 height 13
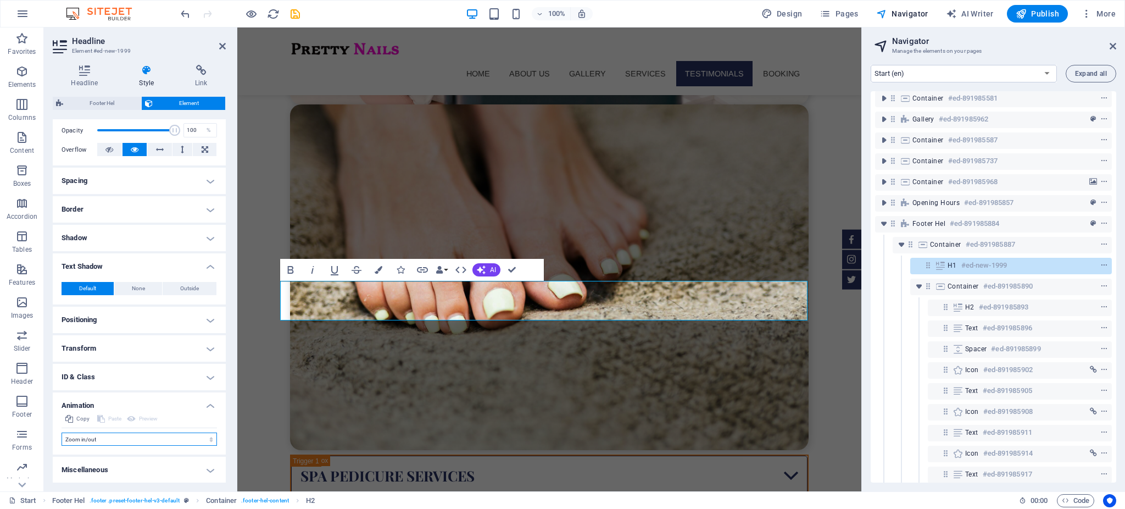
select select "scroll"
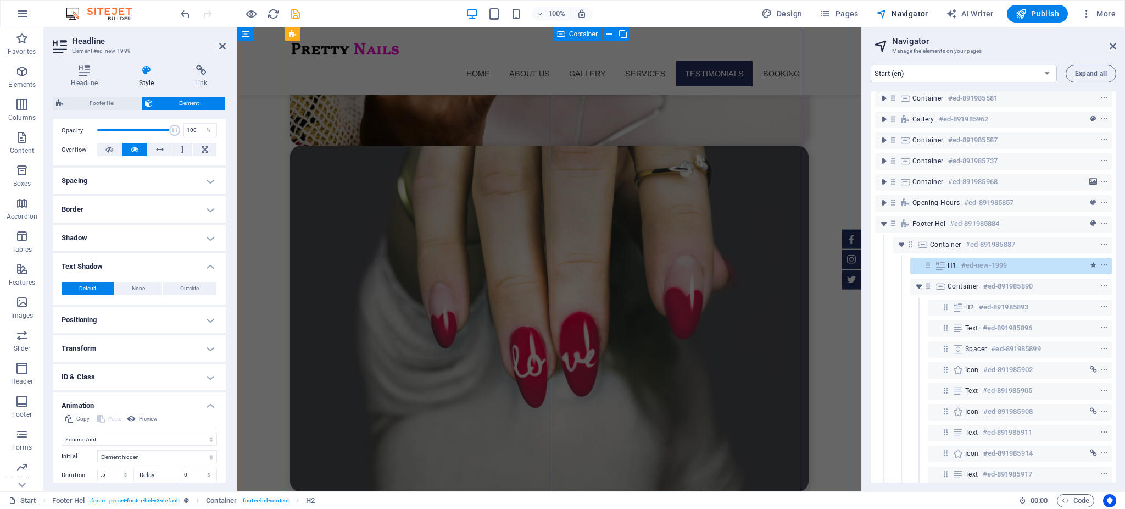
scroll to position [4010, 0]
click at [1039, 21] on button "Publish" at bounding box center [1037, 14] width 61 height 18
checkbox input "false"
